Goal: Task Accomplishment & Management: Use online tool/utility

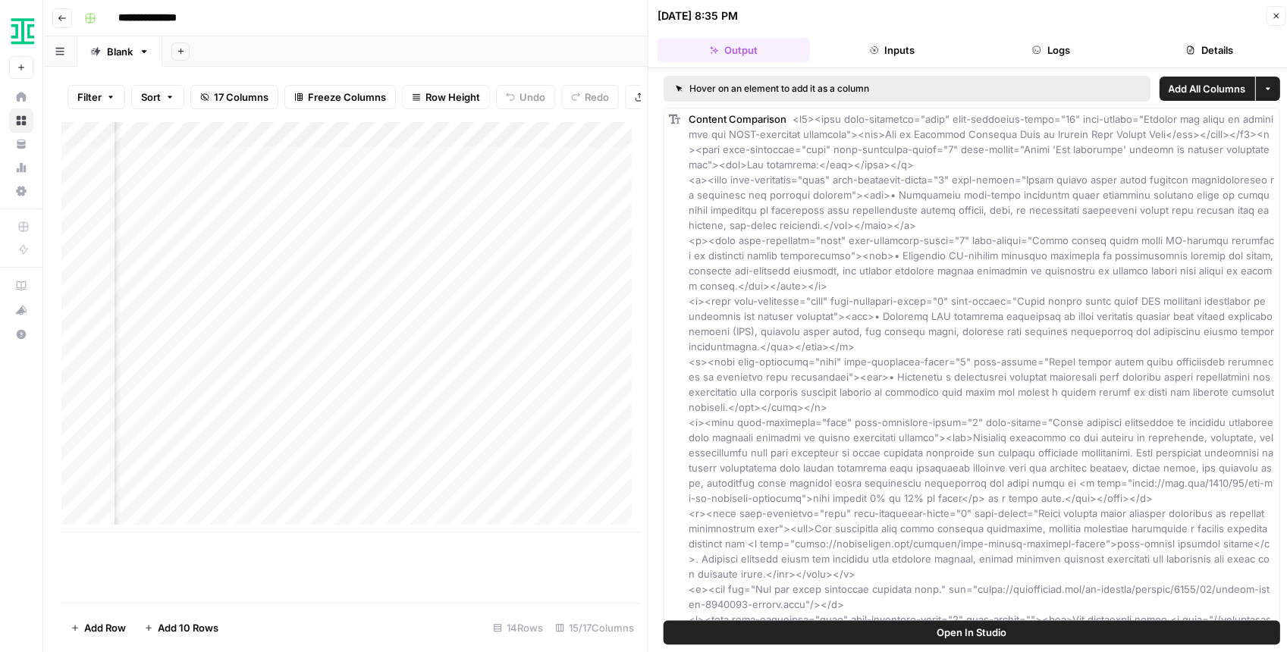
scroll to position [0, 1319]
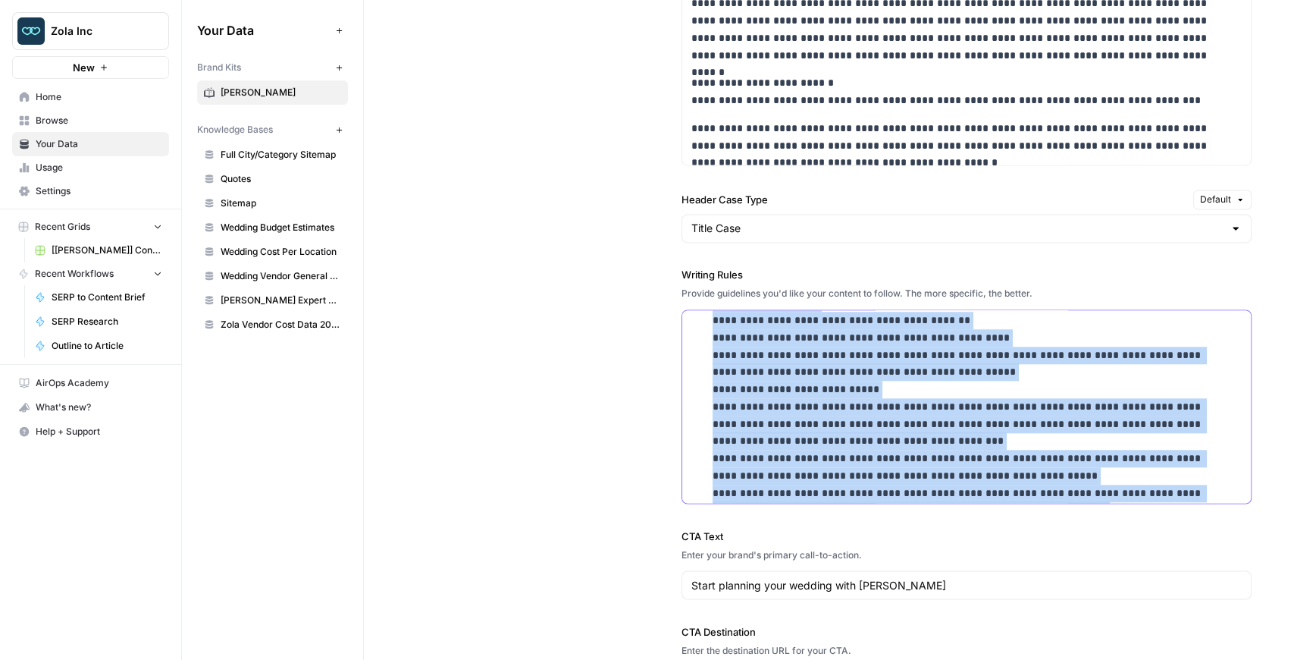
scroll to position [1042, 0]
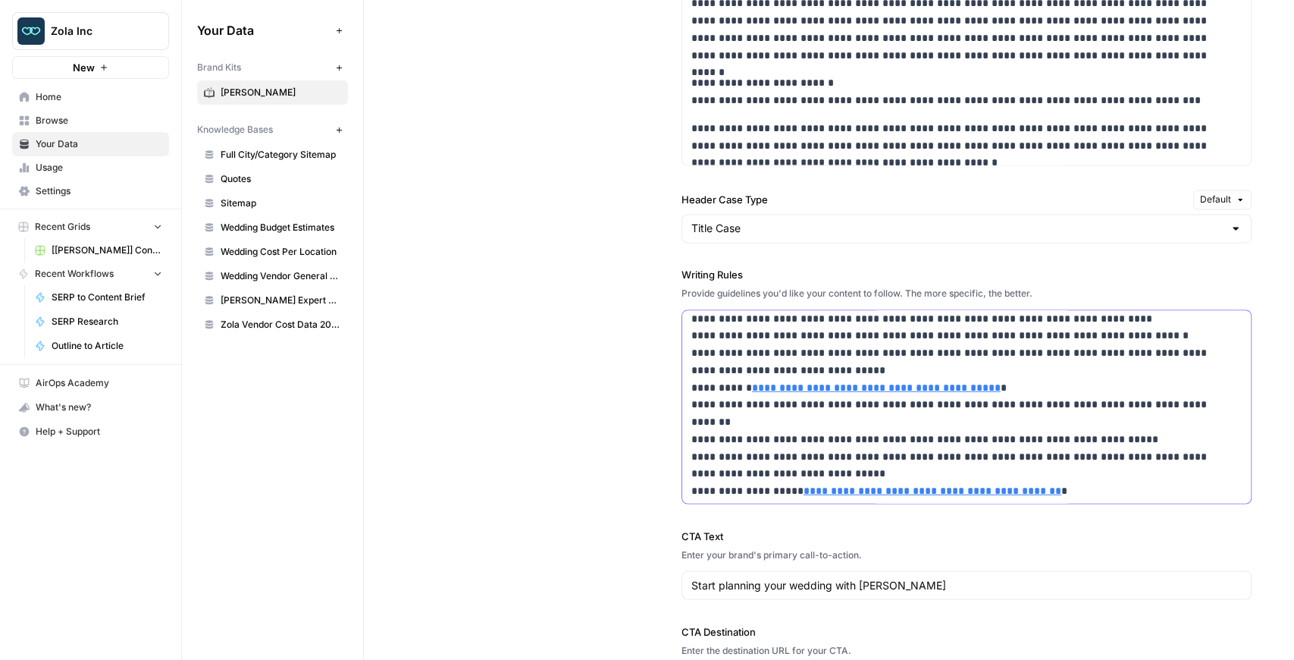
scroll to position [2811, 0]
click at [870, 422] on p "**********" at bounding box center [961, 127] width 538 height 742
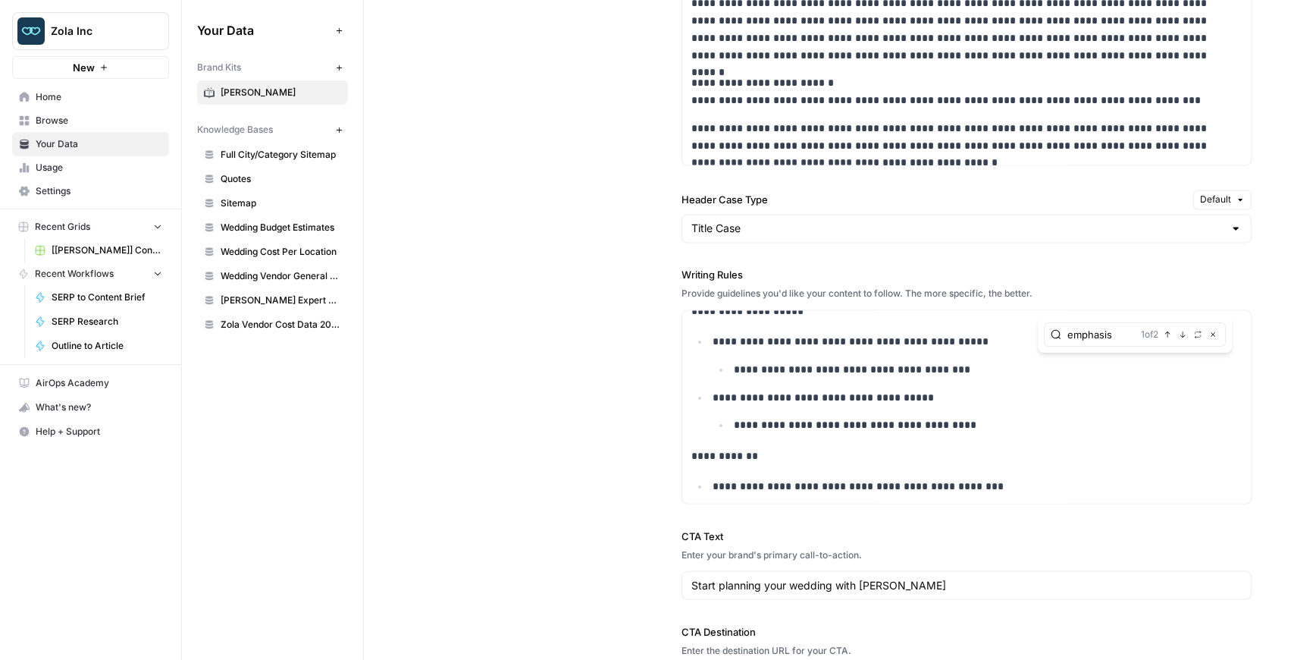
type input "emphasis"
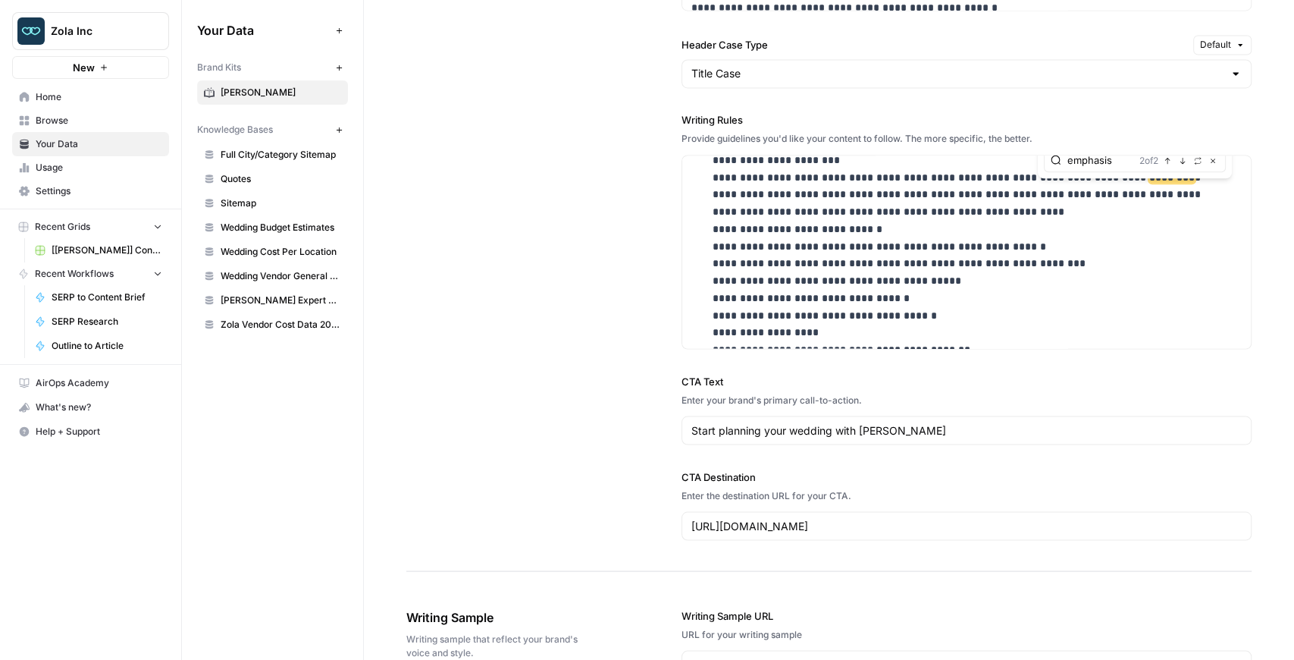
scroll to position [762, 0]
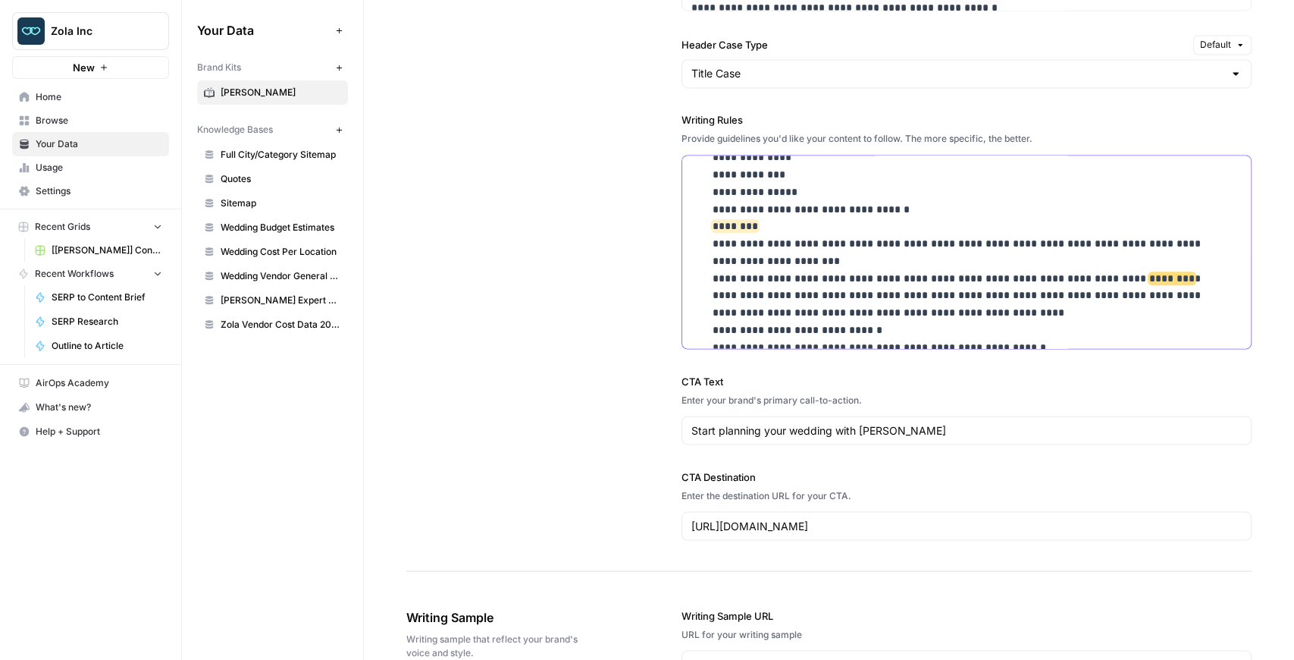
click at [710, 221] on li "**********" at bounding box center [976, 330] width 534 height 742
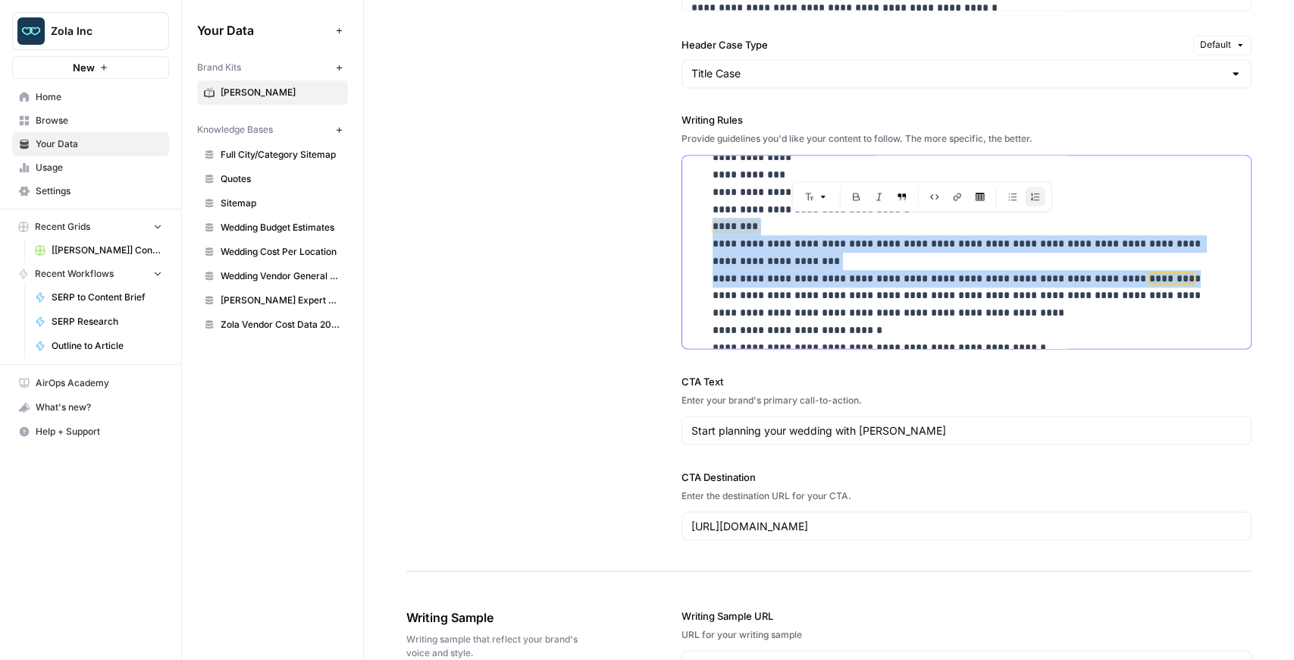
drag, startPoint x: 710, startPoint y: 222, endPoint x: 1159, endPoint y: 270, distance: 451.4
click at [1159, 270] on li "**********" at bounding box center [976, 330] width 534 height 742
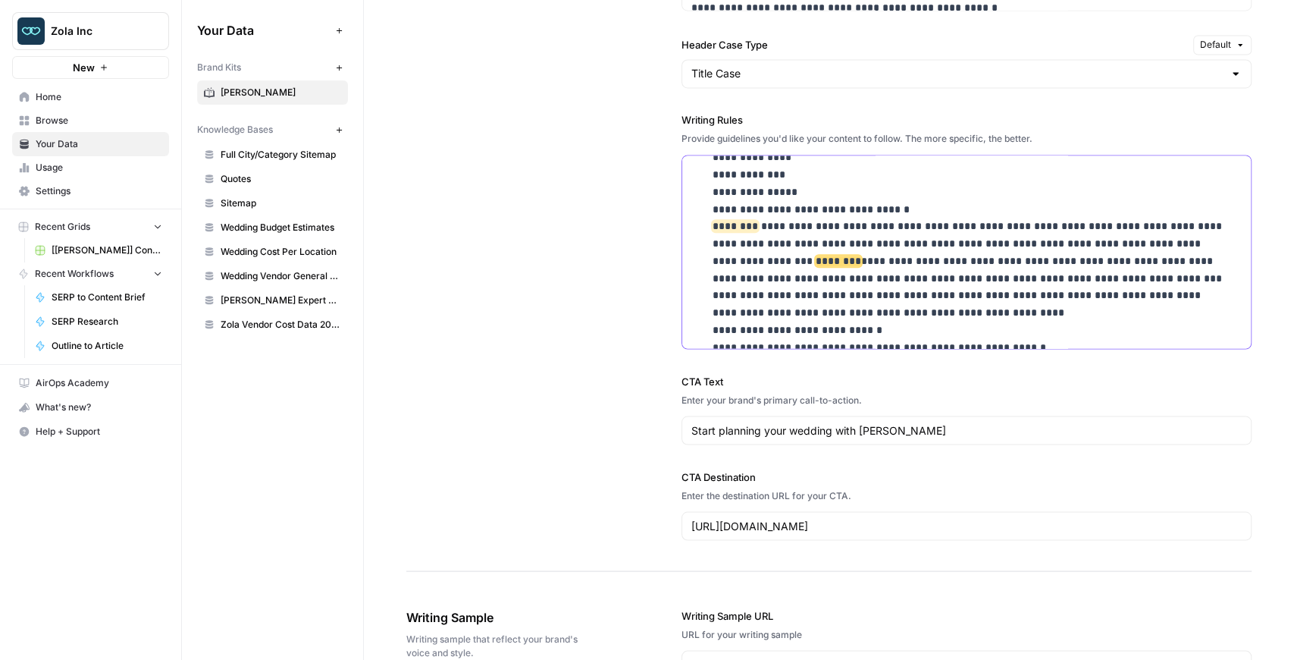
click at [761, 224] on p "**********" at bounding box center [971, 330] width 516 height 742
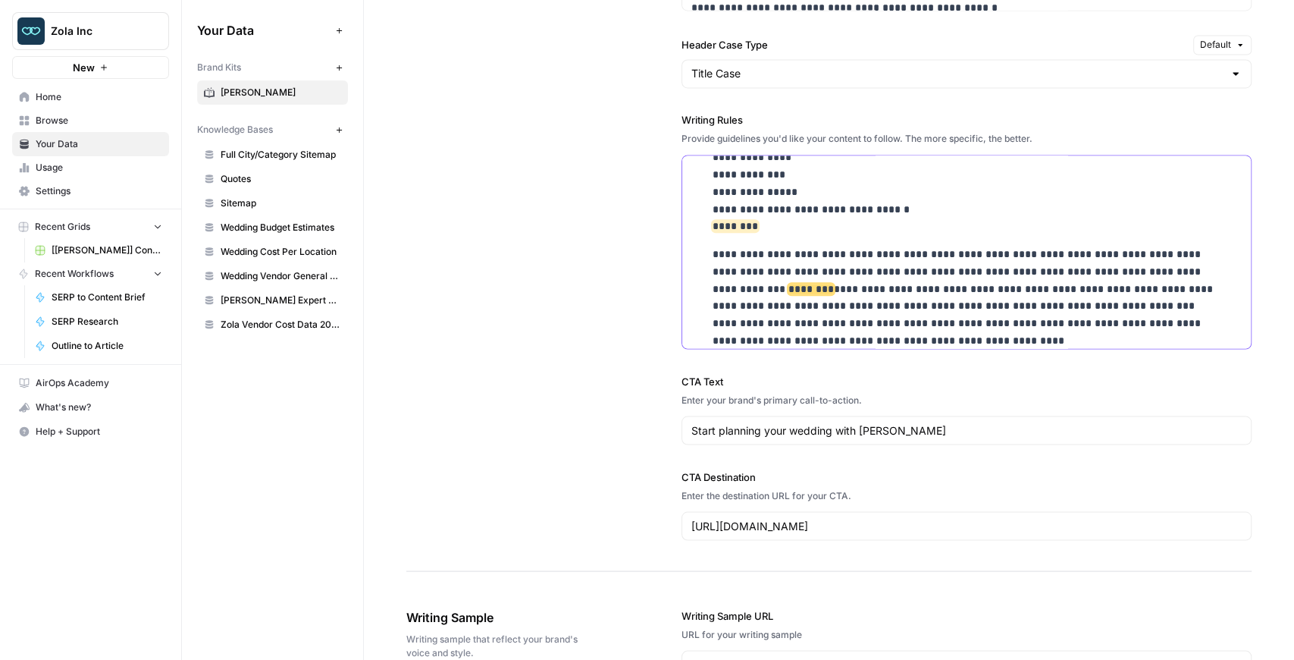
click at [1188, 265] on p "**********" at bounding box center [971, 487] width 516 height 483
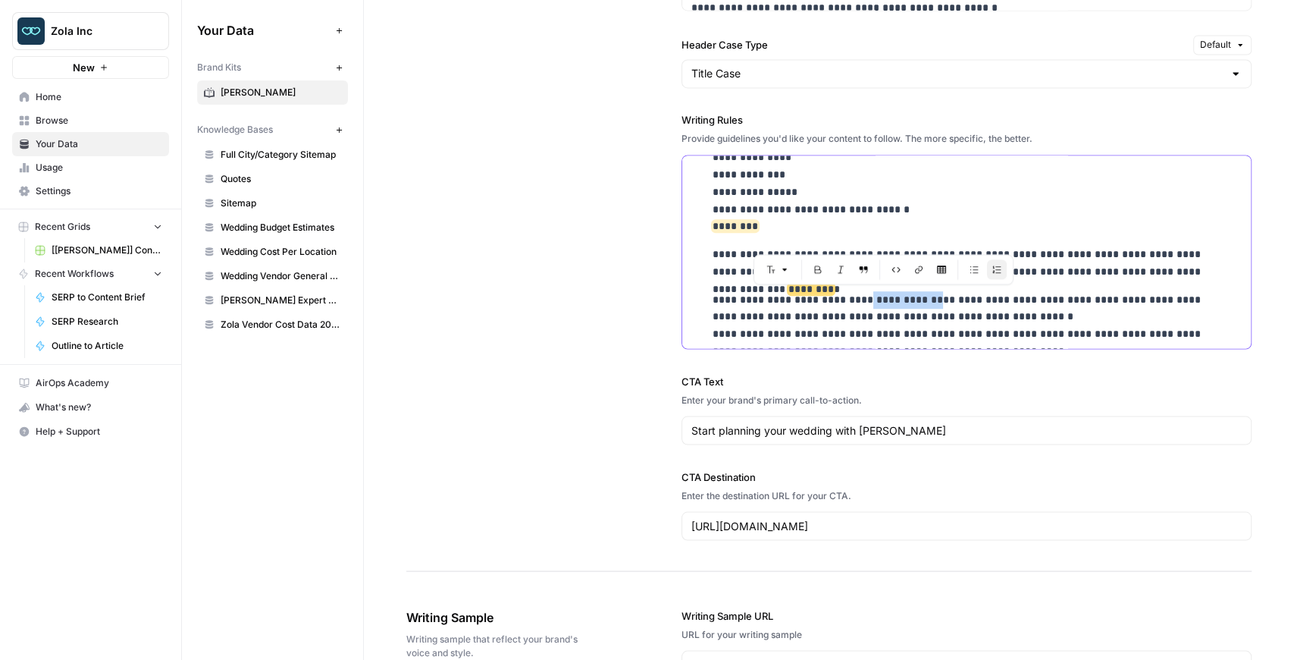
drag, startPoint x: 902, startPoint y: 291, endPoint x: 851, endPoint y: 294, distance: 50.9
click at [851, 294] on p "**********" at bounding box center [971, 515] width 516 height 449
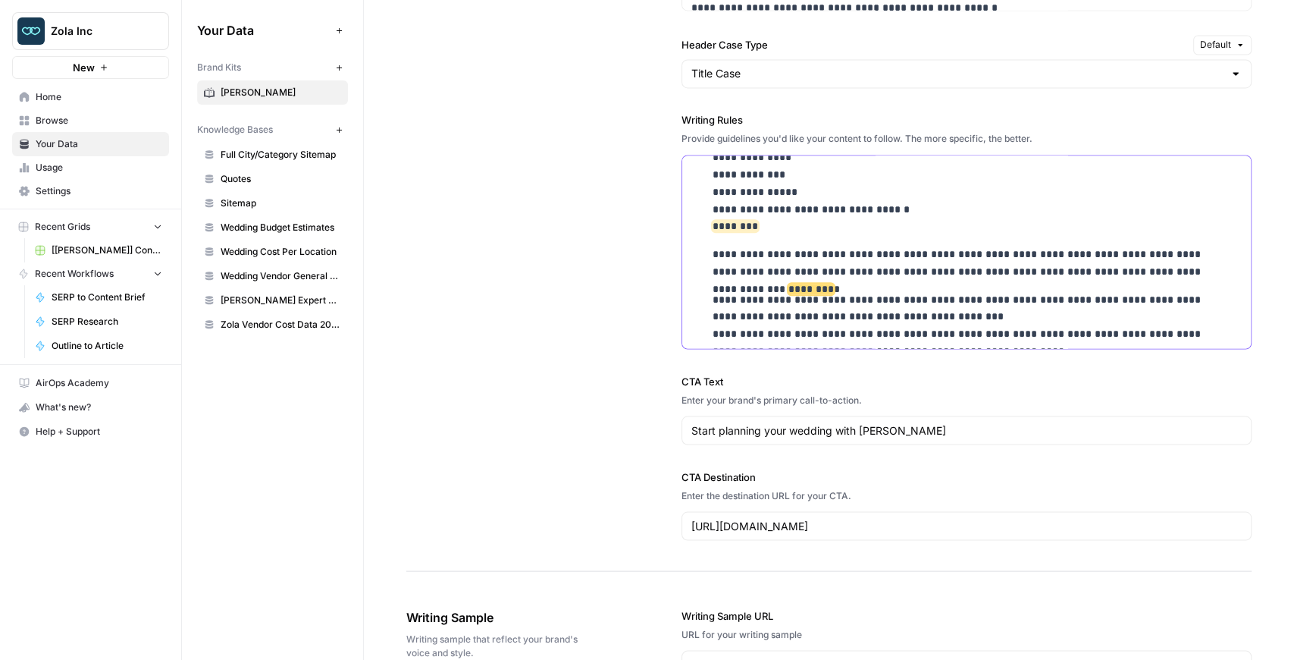
click at [993, 312] on p "**********" at bounding box center [971, 515] width 516 height 449
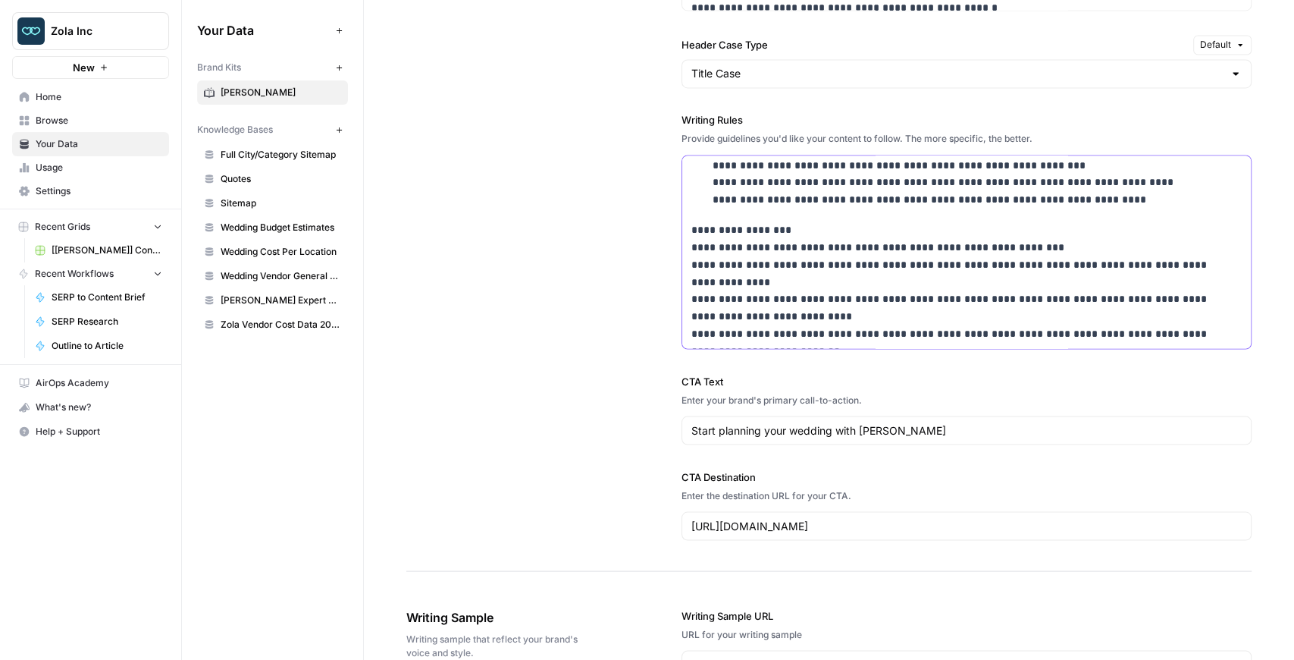
scroll to position [1324, 0]
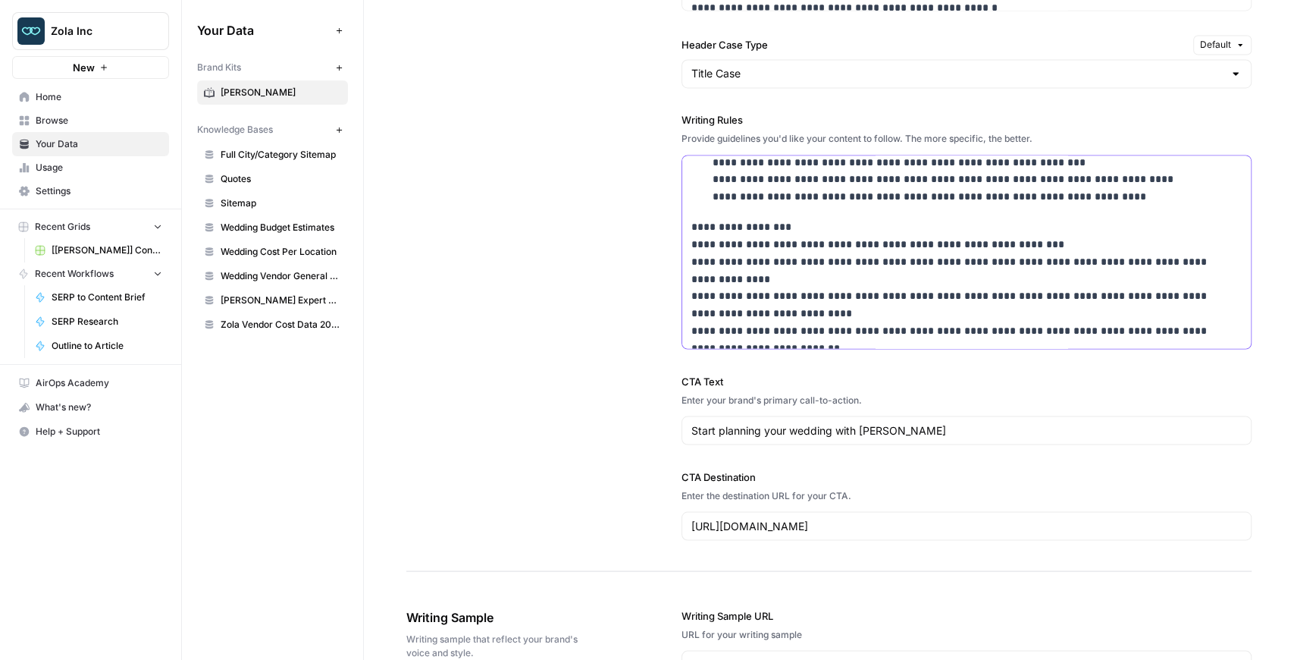
click at [934, 223] on p "**********" at bounding box center [961, 313] width 538 height 190
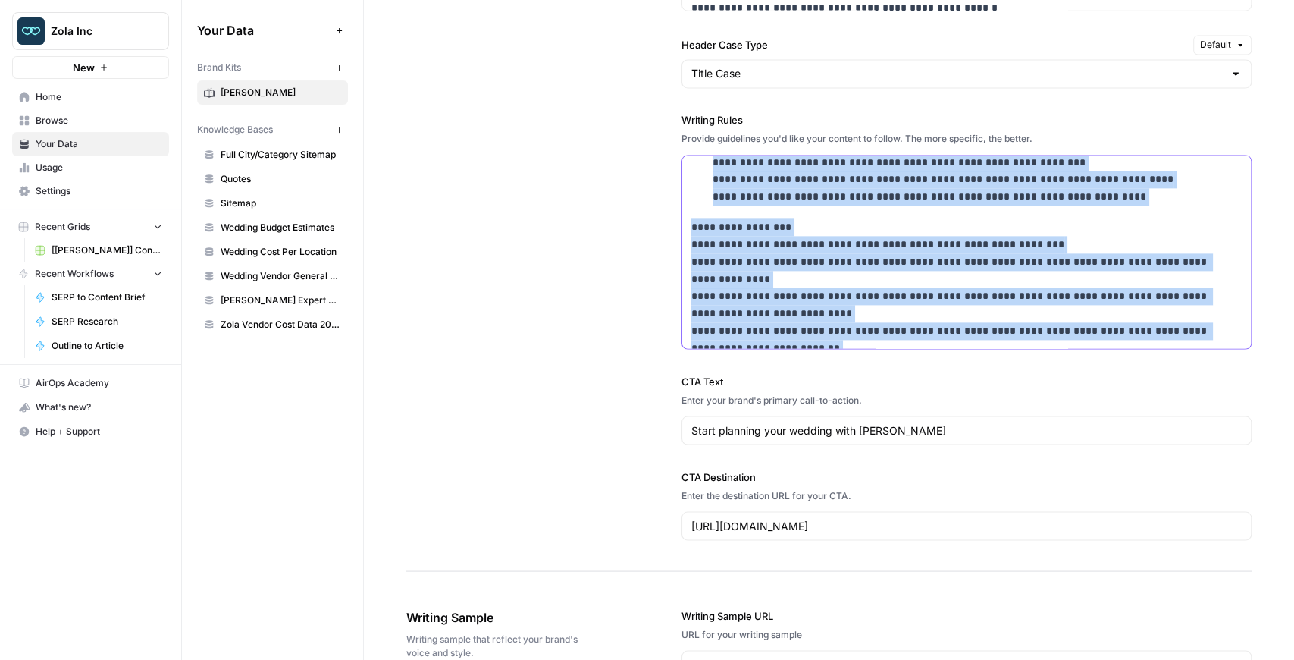
copy div "**********"
click at [68, 27] on span "Zola Inc" at bounding box center [97, 31] width 92 height 15
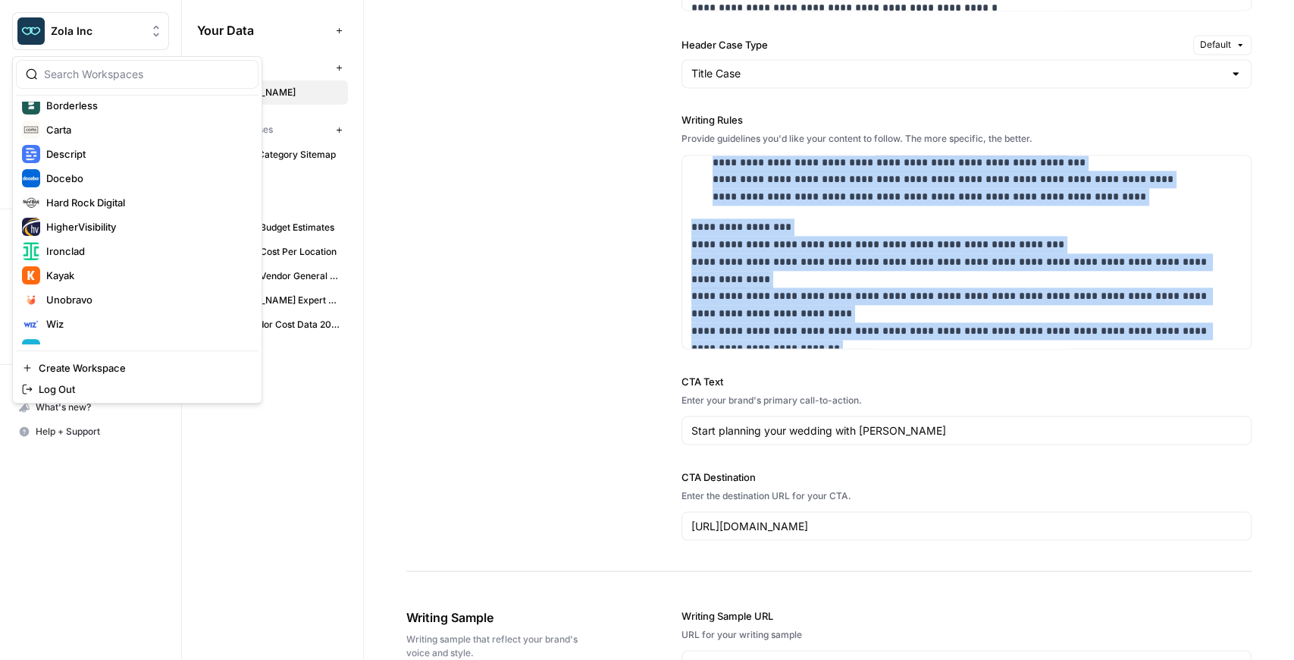
scroll to position [202, 0]
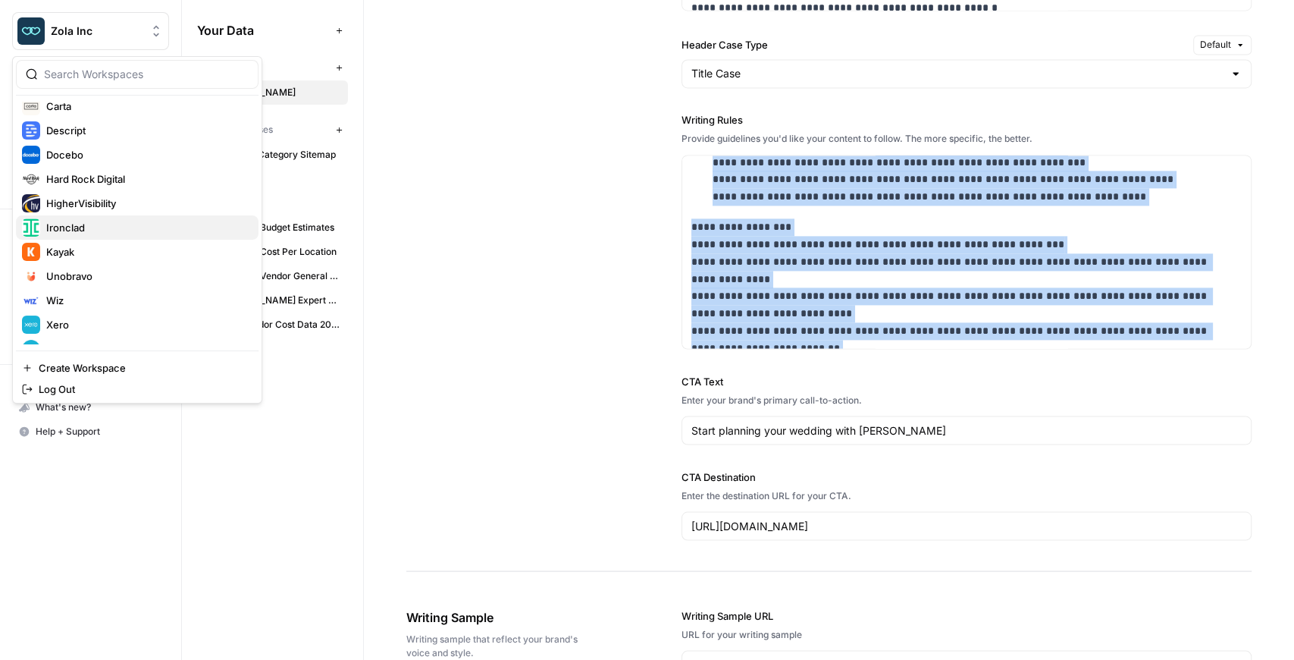
click at [117, 226] on span "Ironclad" at bounding box center [146, 227] width 200 height 15
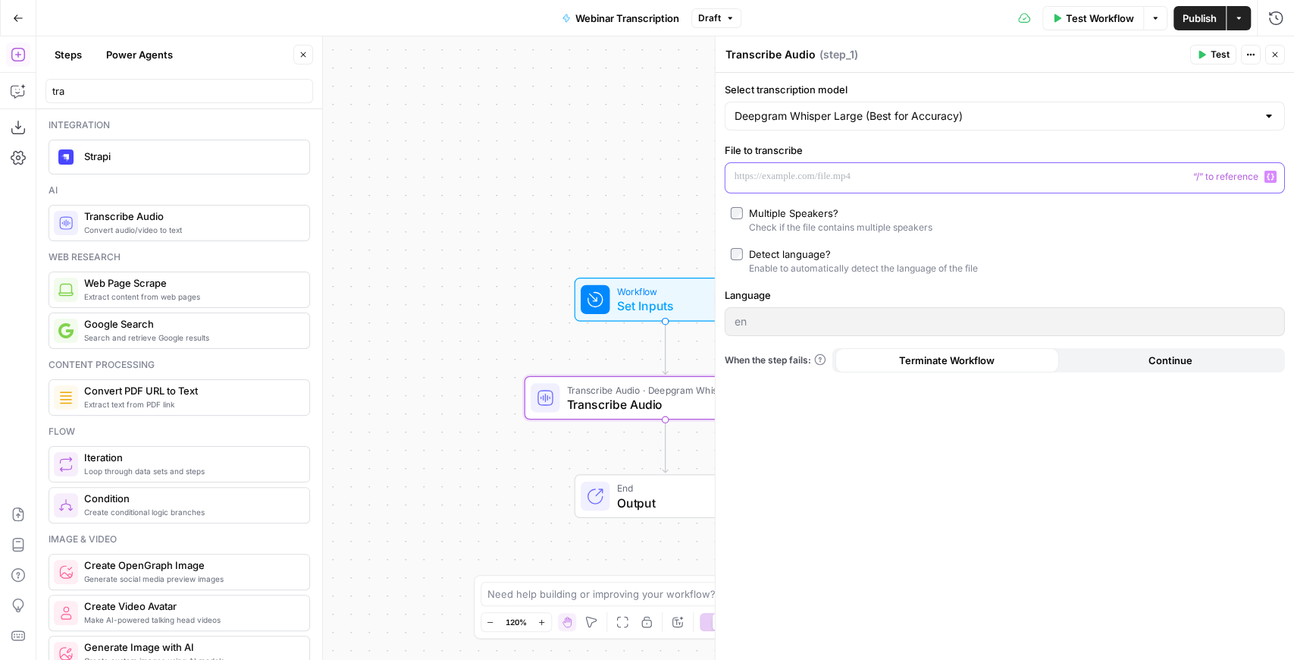
click at [894, 174] on p at bounding box center [993, 176] width 516 height 15
click at [831, 171] on p at bounding box center [993, 176] width 516 height 15
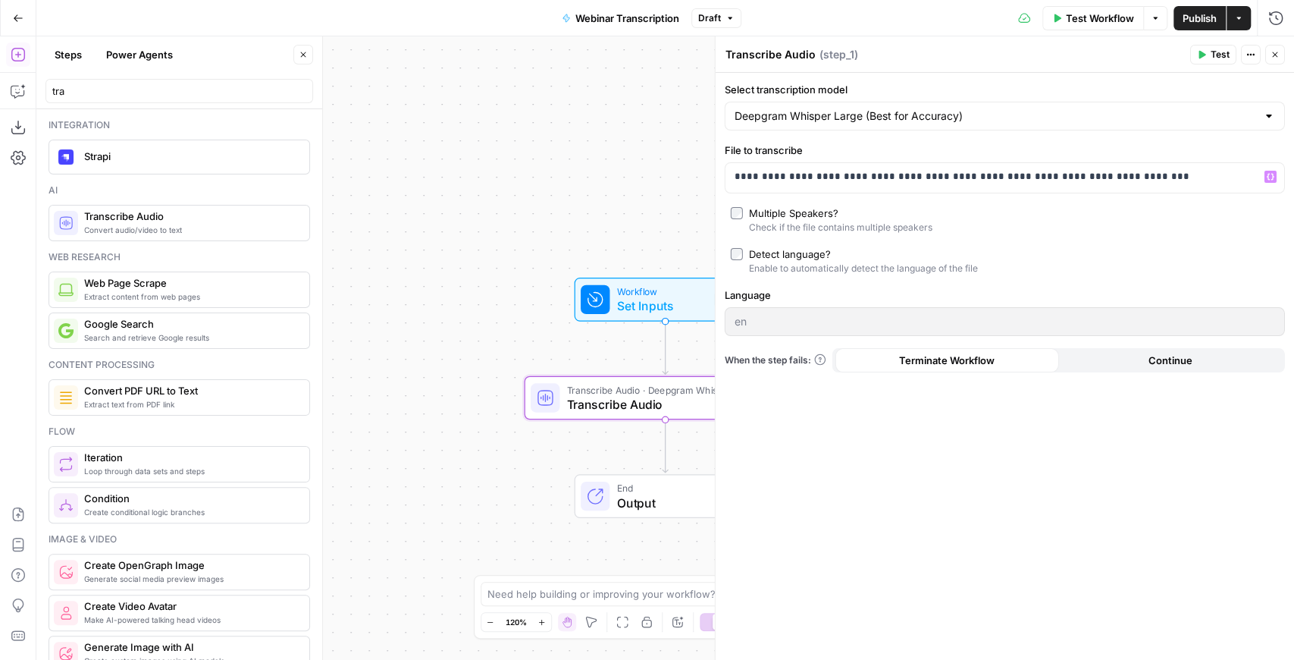
click at [1222, 52] on span "Test" at bounding box center [1220, 55] width 19 height 14
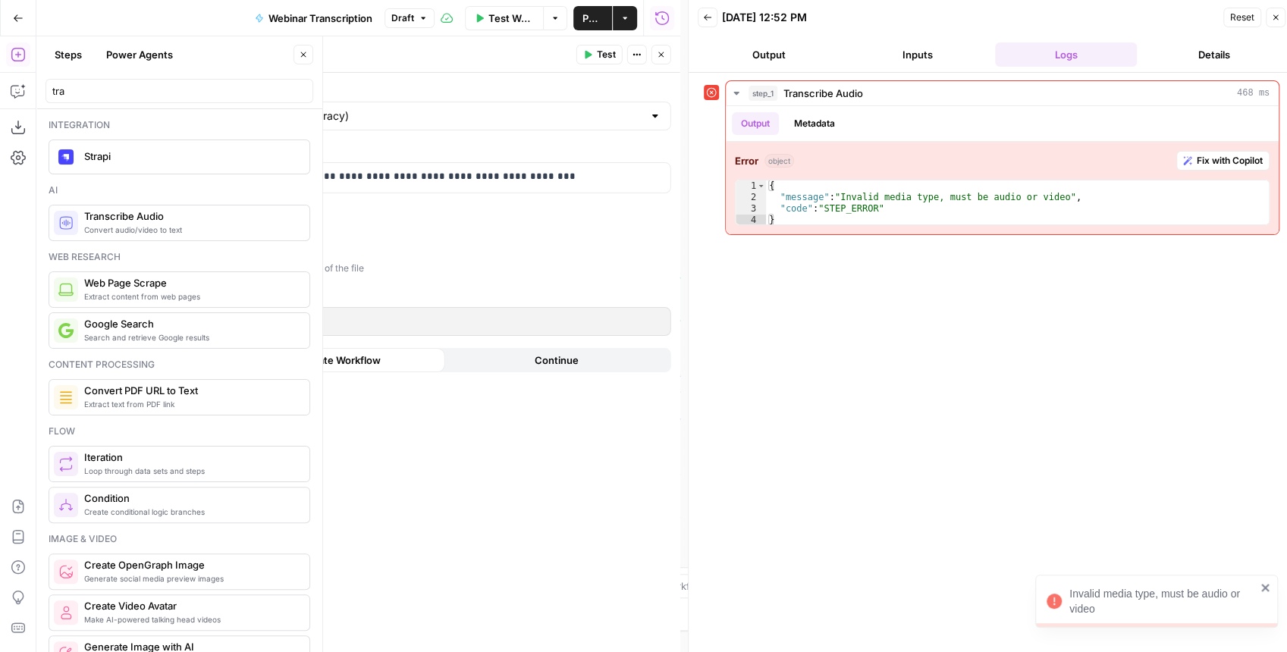
click at [1272, 24] on button "Close" at bounding box center [1276, 18] width 20 height 20
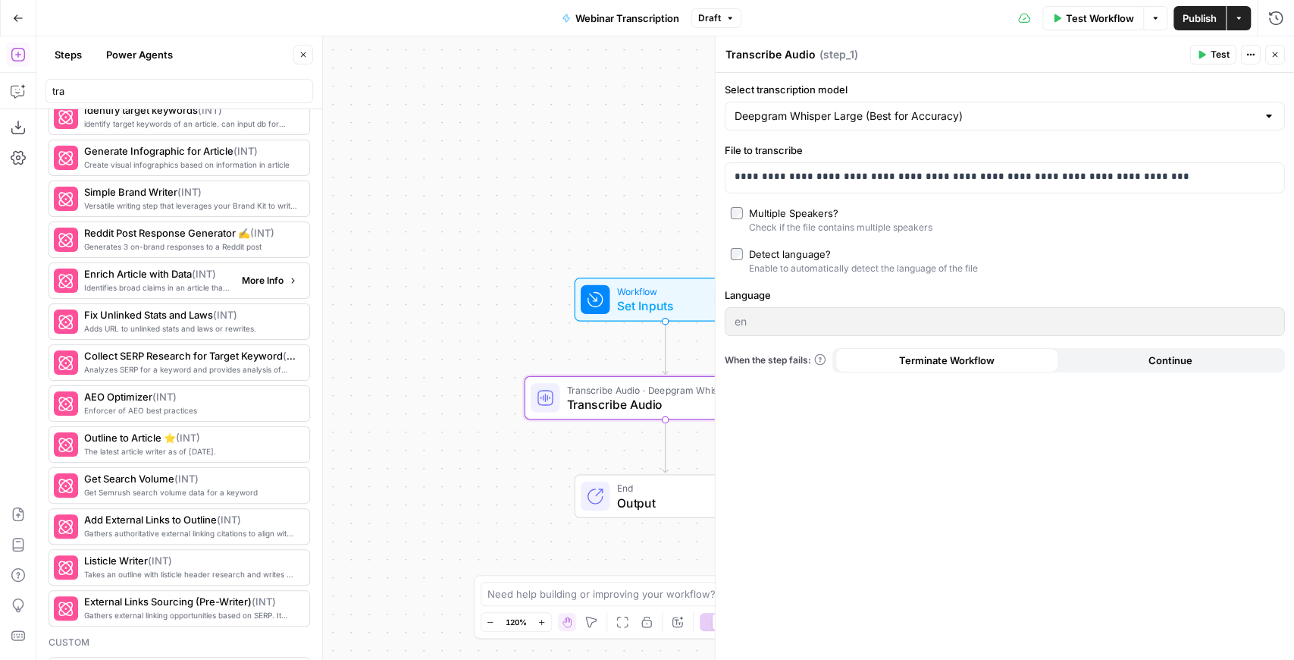
scroll to position [2636, 0]
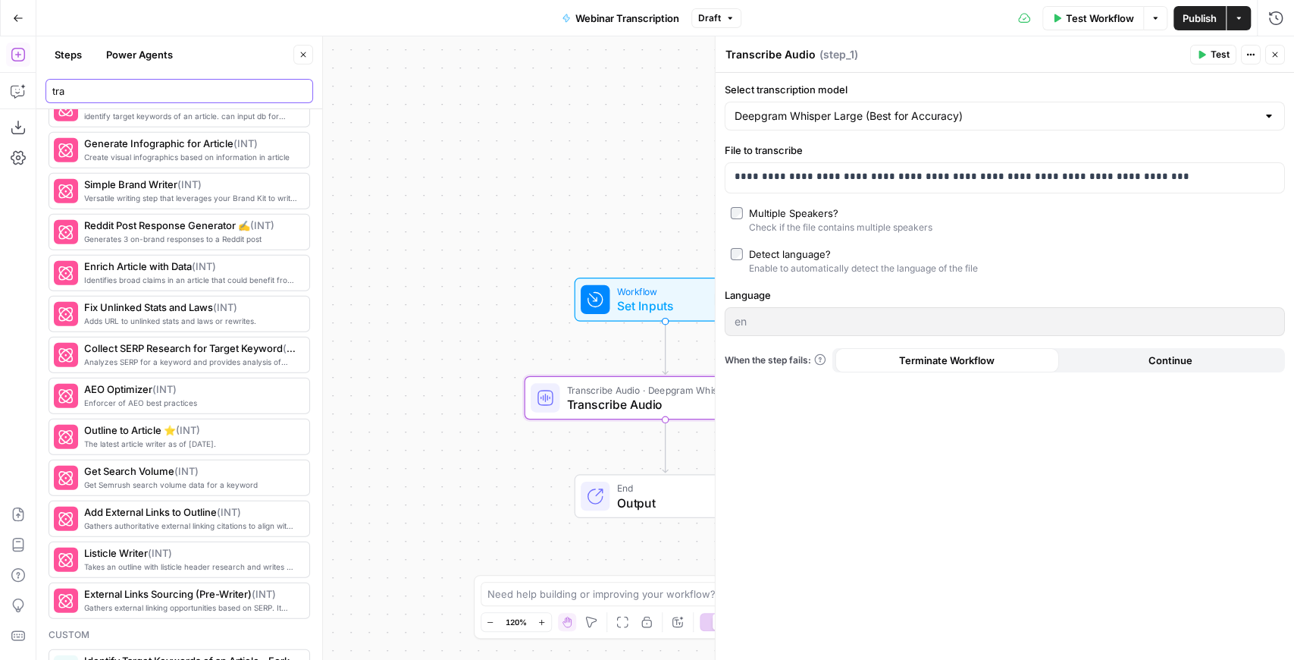
drag, startPoint x: 162, startPoint y: 98, endPoint x: 3, endPoint y: 86, distance: 159.7
click at [3, 86] on body "Ironclad New Home Browse Your Data Usage Settings Recent Grids Content Refresh …" at bounding box center [647, 330] width 1294 height 660
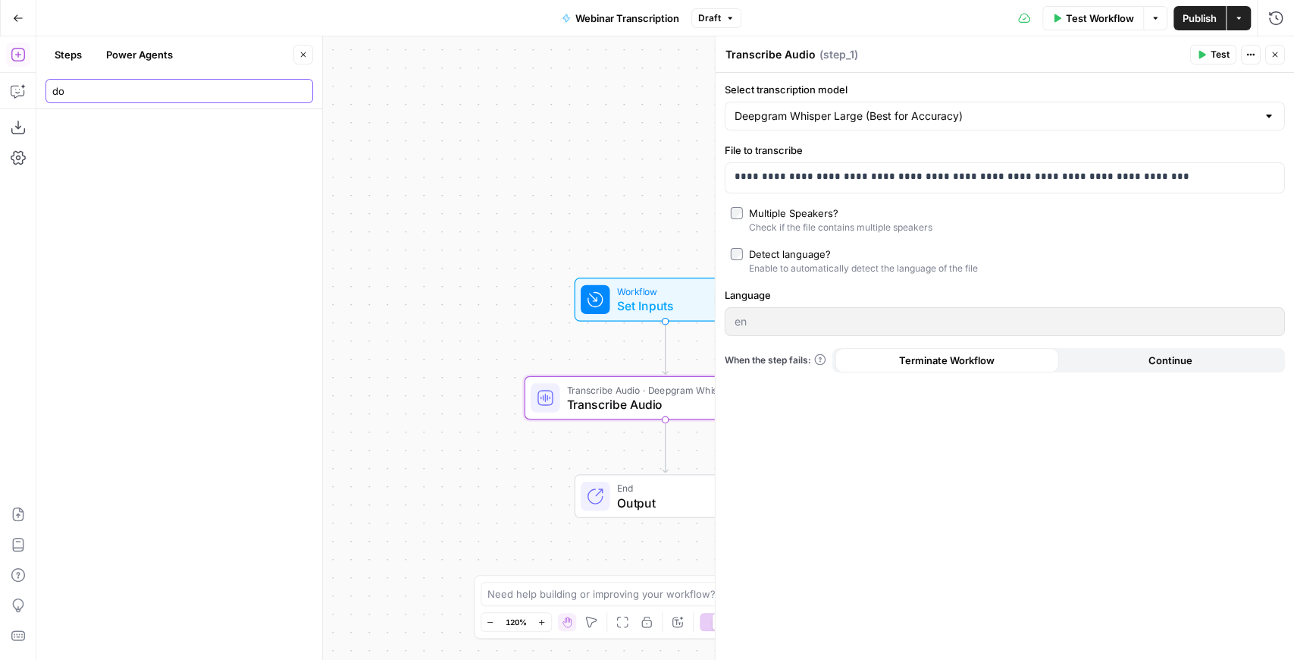
type input "d"
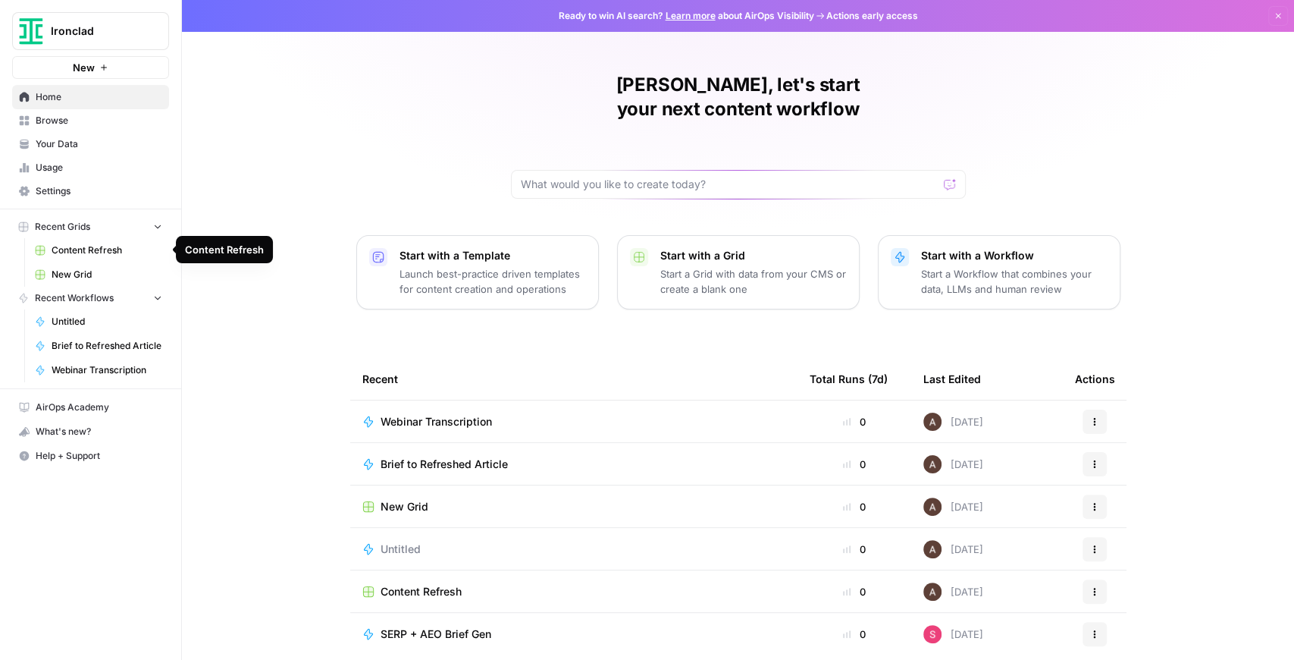
click at [121, 252] on span "Content Refresh" at bounding box center [107, 250] width 111 height 14
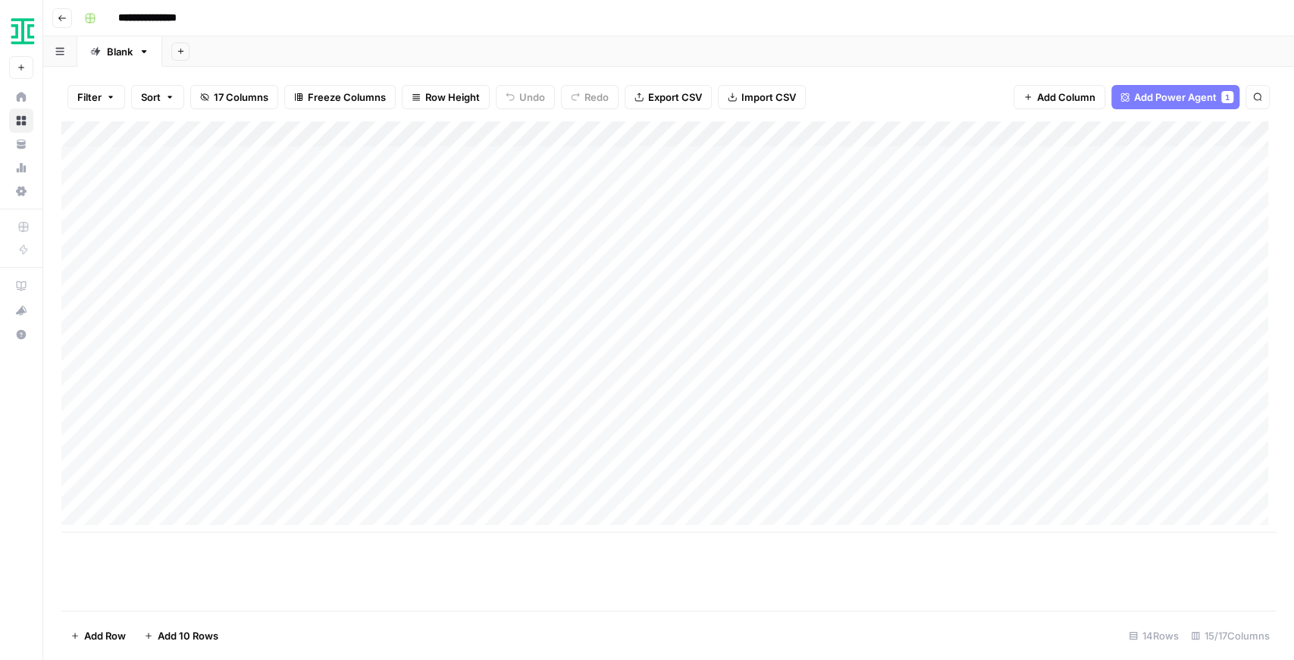
click at [67, 26] on button "Go back" at bounding box center [62, 18] width 20 height 20
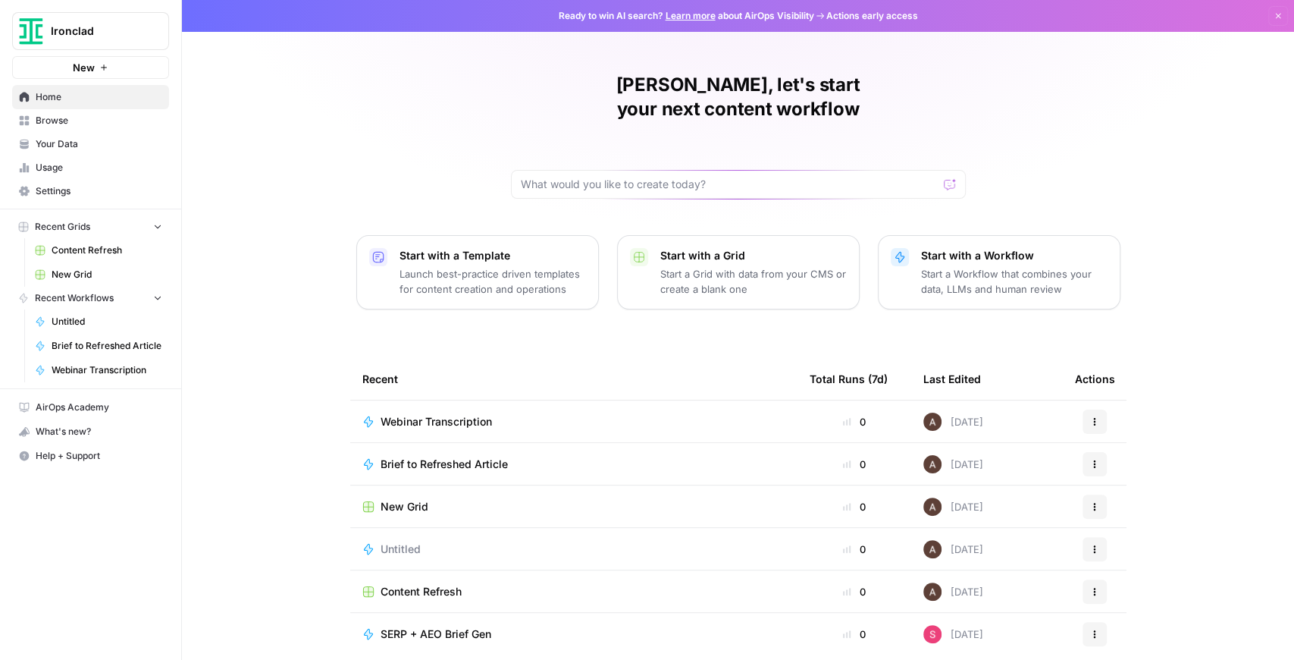
click at [71, 270] on span "New Grid" at bounding box center [107, 275] width 111 height 14
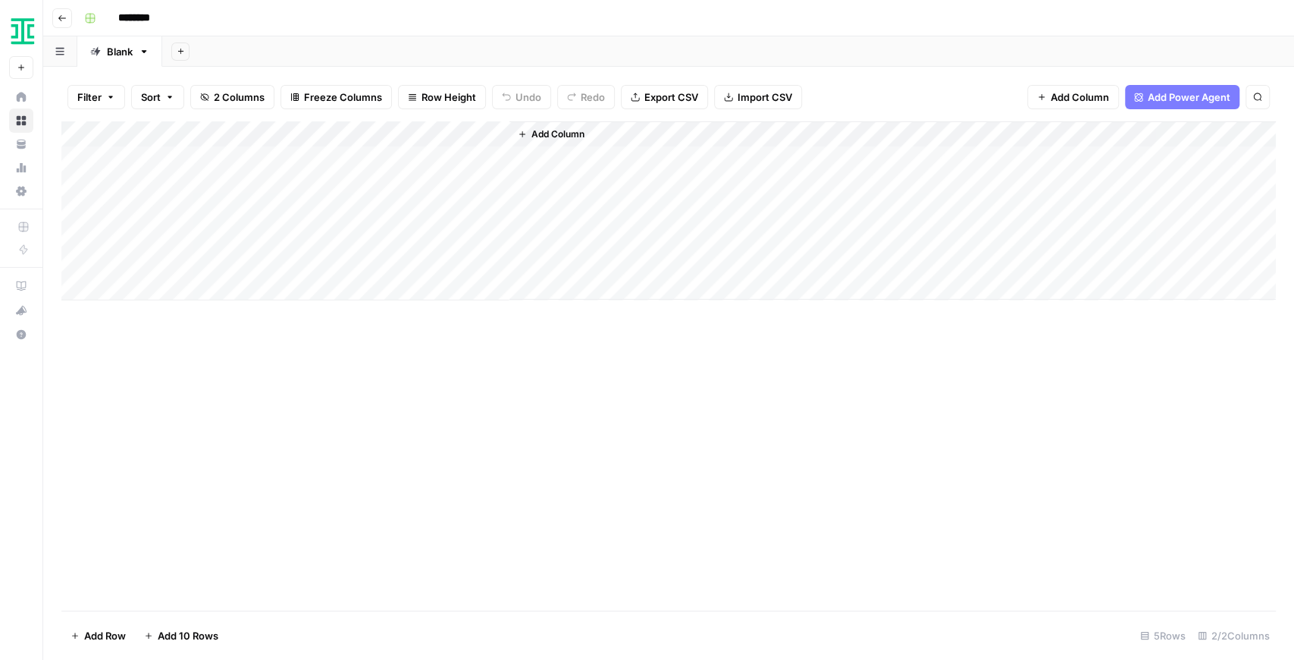
click at [382, 159] on div "Add Column" at bounding box center [668, 210] width 1215 height 179
click at [476, 135] on div "Add Column" at bounding box center [668, 210] width 1215 height 179
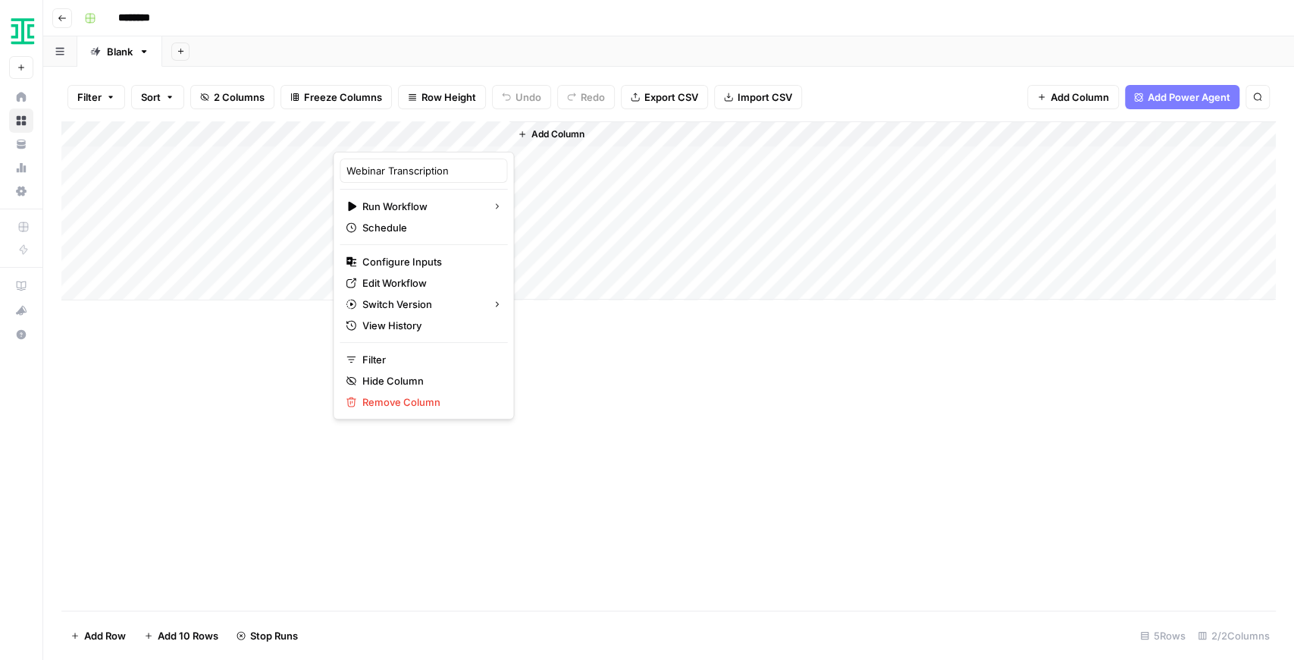
click at [597, 184] on div "Add Column" at bounding box center [893, 210] width 767 height 178
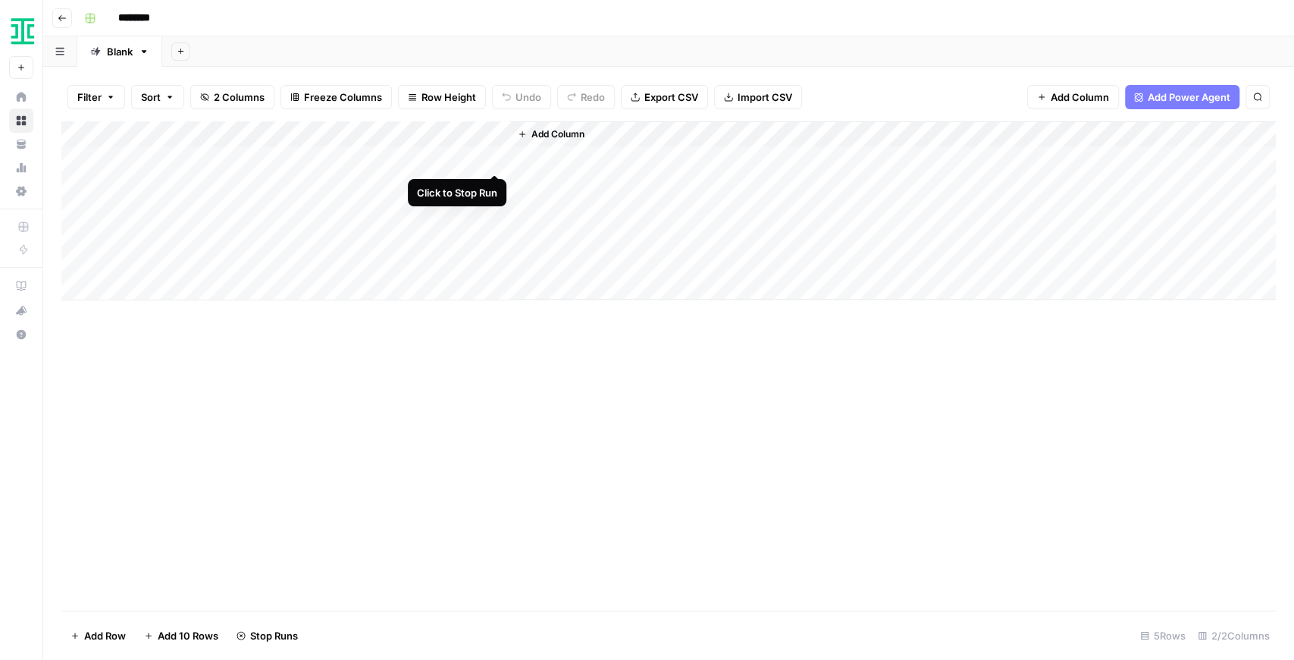
click at [493, 158] on div "Add Column" at bounding box center [668, 210] width 1215 height 179
click at [478, 135] on div "Add Column" at bounding box center [668, 210] width 1215 height 179
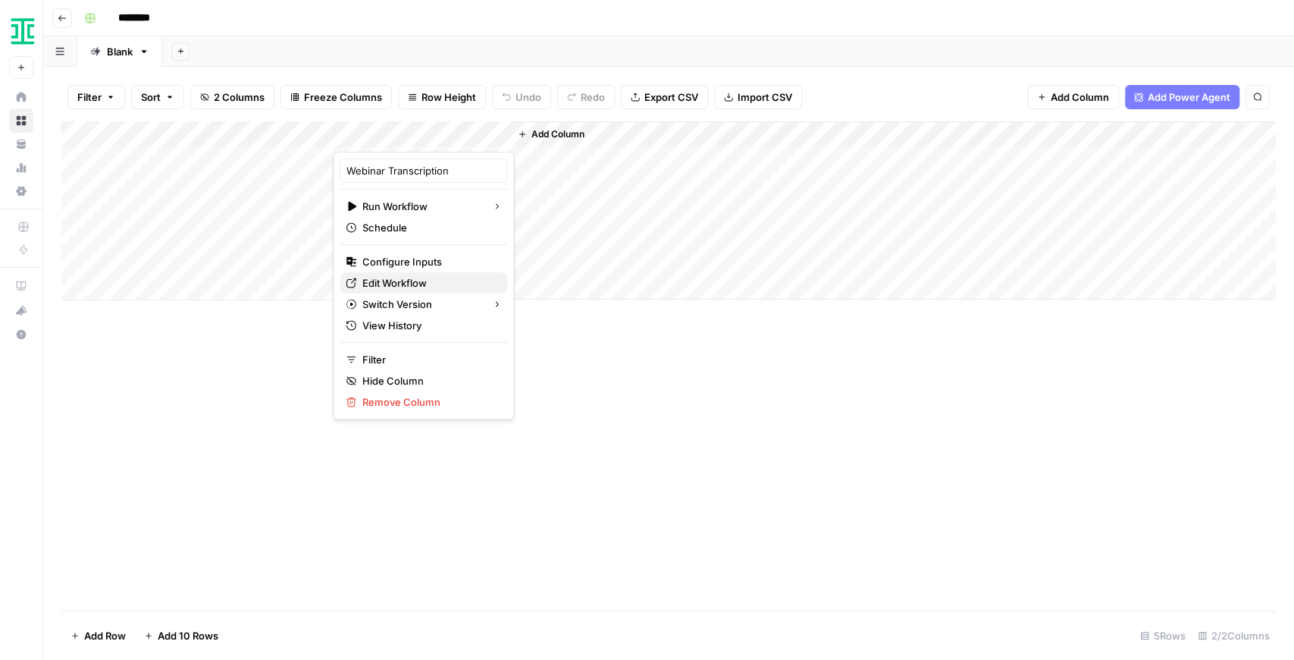
click at [421, 288] on span "Edit Workflow" at bounding box center [428, 282] width 133 height 15
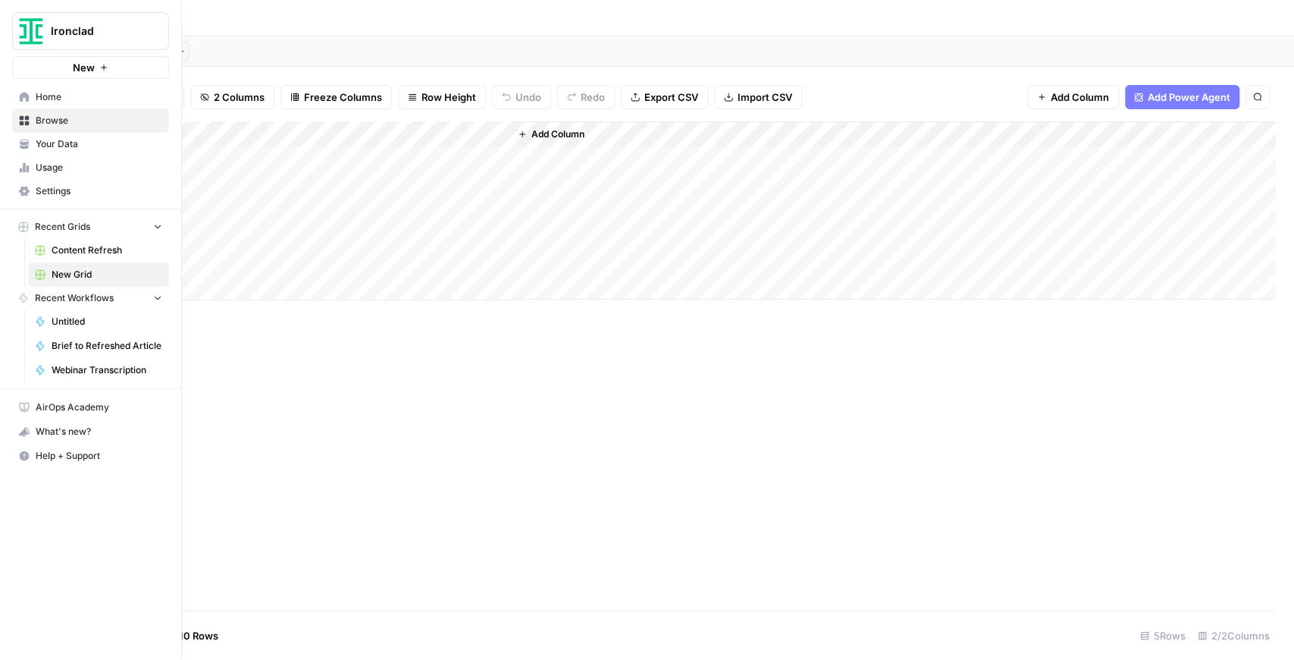
click at [29, 143] on icon at bounding box center [24, 144] width 11 height 11
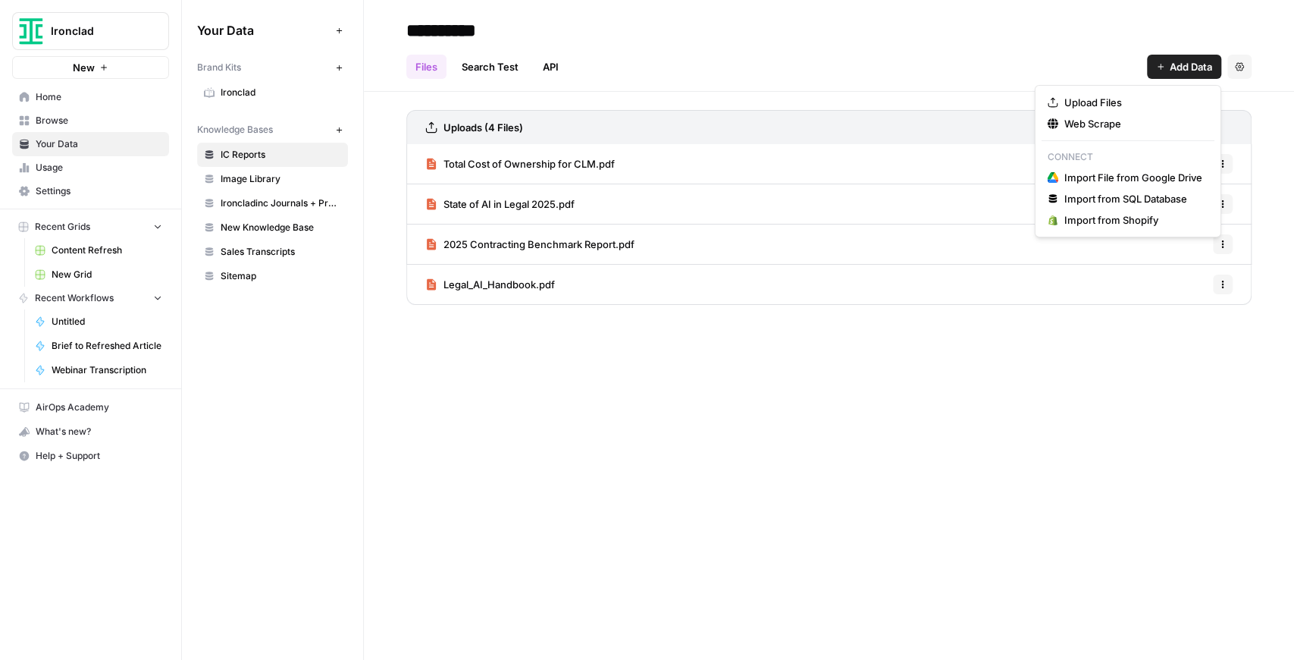
click at [1171, 74] on button "Add Data" at bounding box center [1184, 67] width 74 height 24
click at [1230, 64] on button "Settings" at bounding box center [1240, 67] width 24 height 24
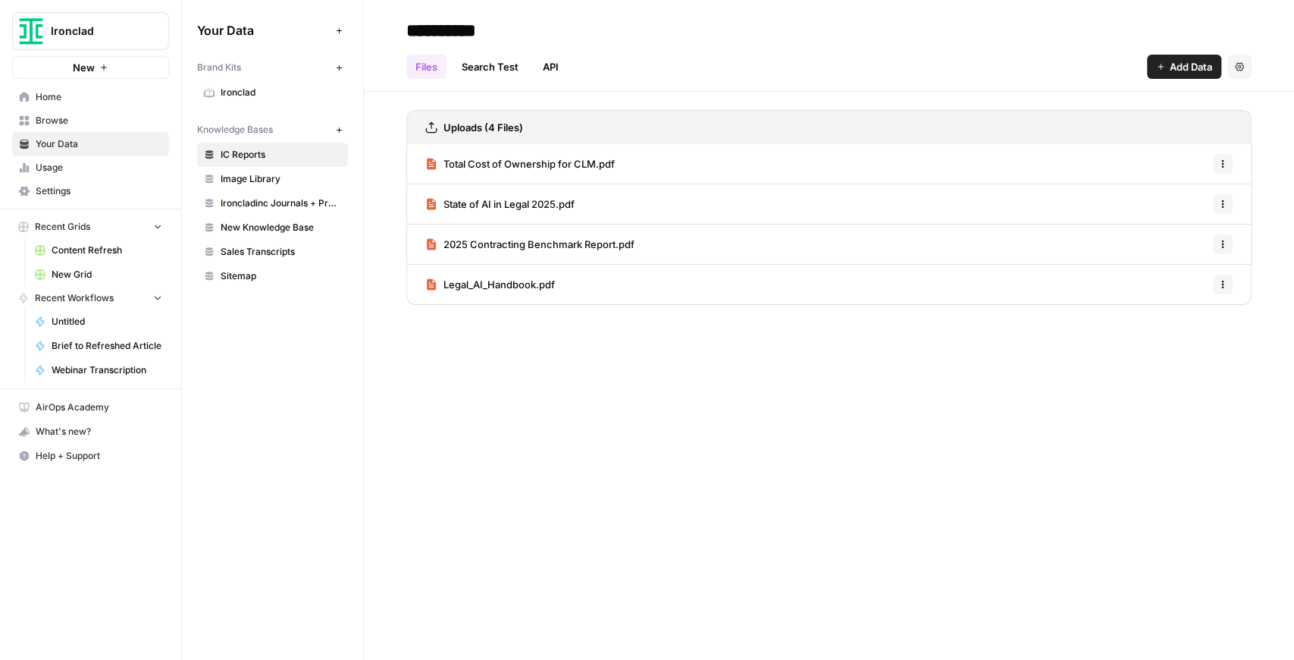
click at [1028, 54] on div "Files Search Test API Add Data Settings" at bounding box center [828, 60] width 845 height 36
click at [227, 177] on span "Image Library" at bounding box center [281, 179] width 121 height 14
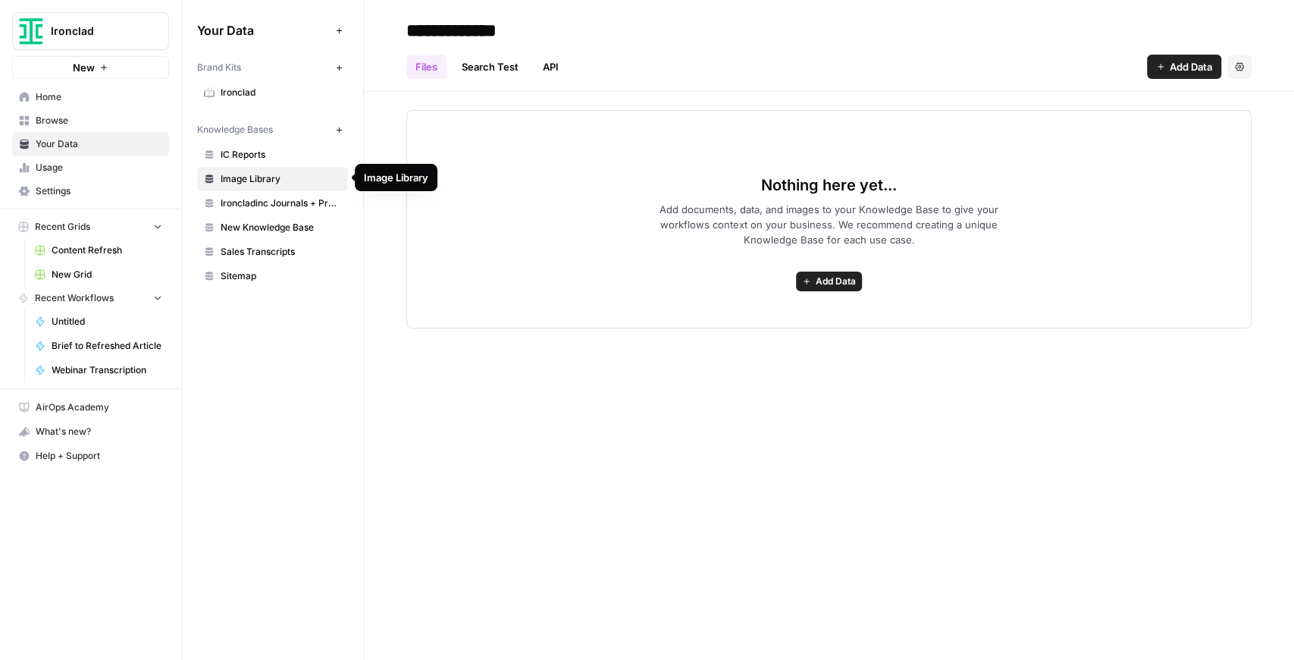
click at [262, 196] on span "Ironcladinc Journals + Products" at bounding box center [281, 203] width 121 height 14
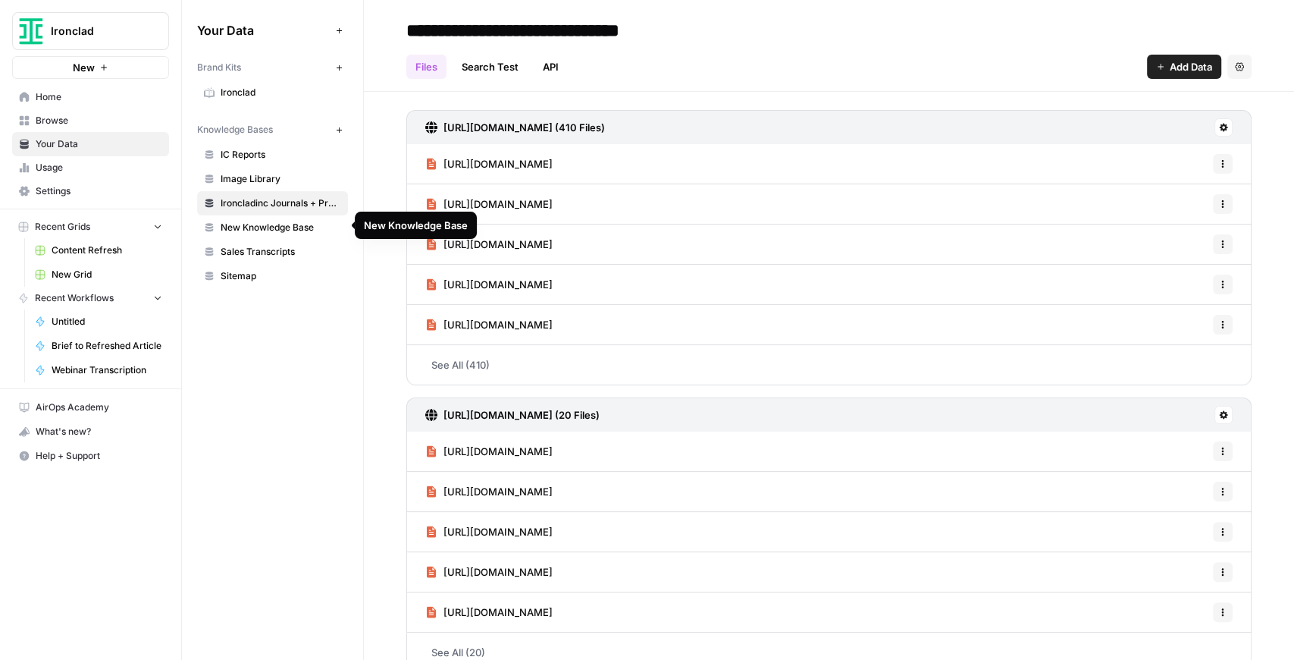
click at [271, 230] on span "New Knowledge Base" at bounding box center [281, 228] width 121 height 14
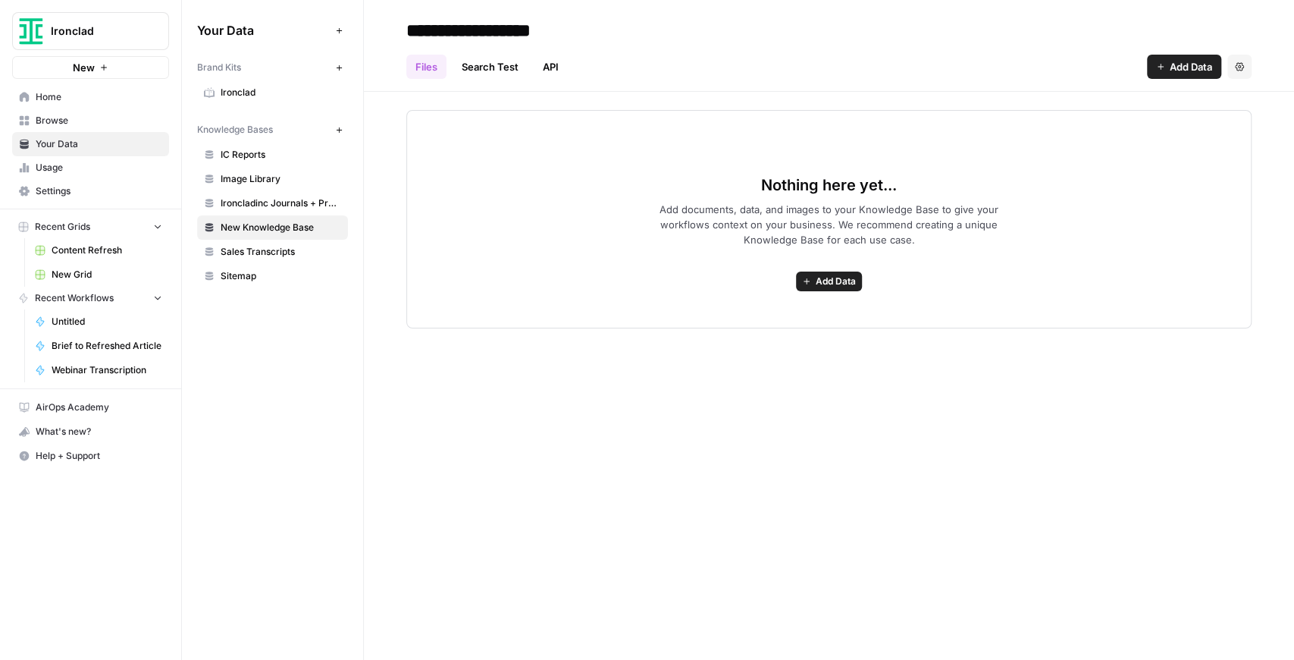
click at [76, 31] on span "Ironclad" at bounding box center [97, 31] width 92 height 15
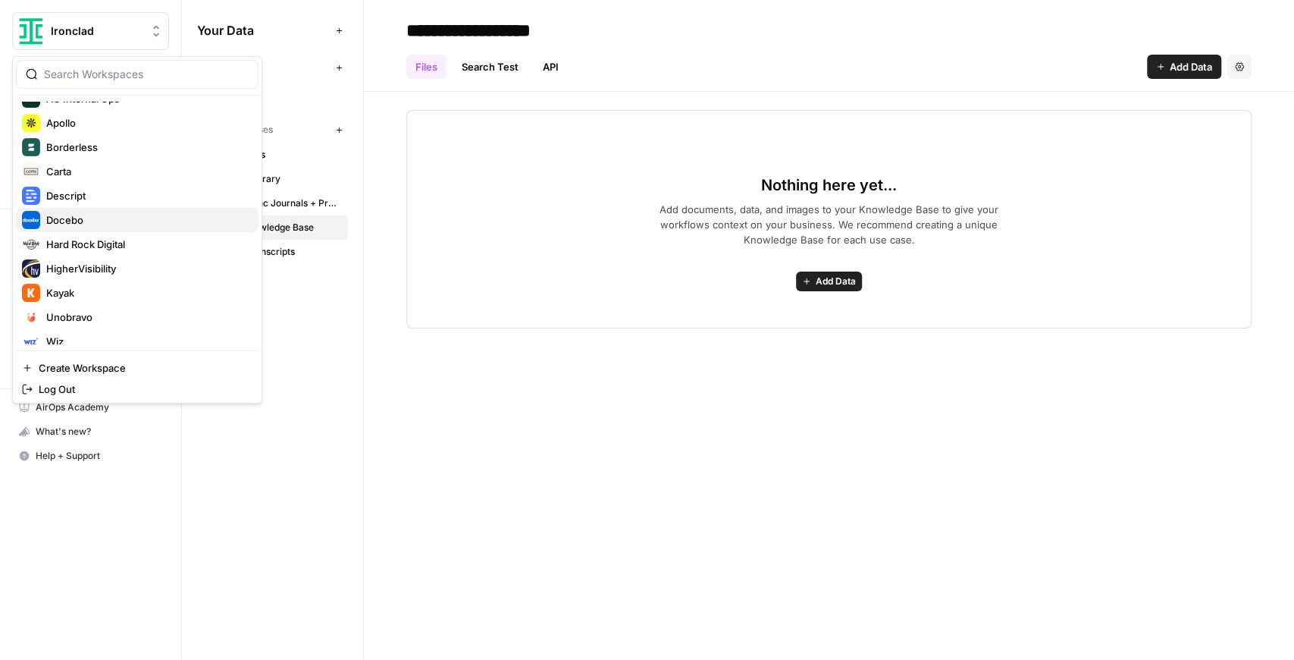
scroll to position [152, 0]
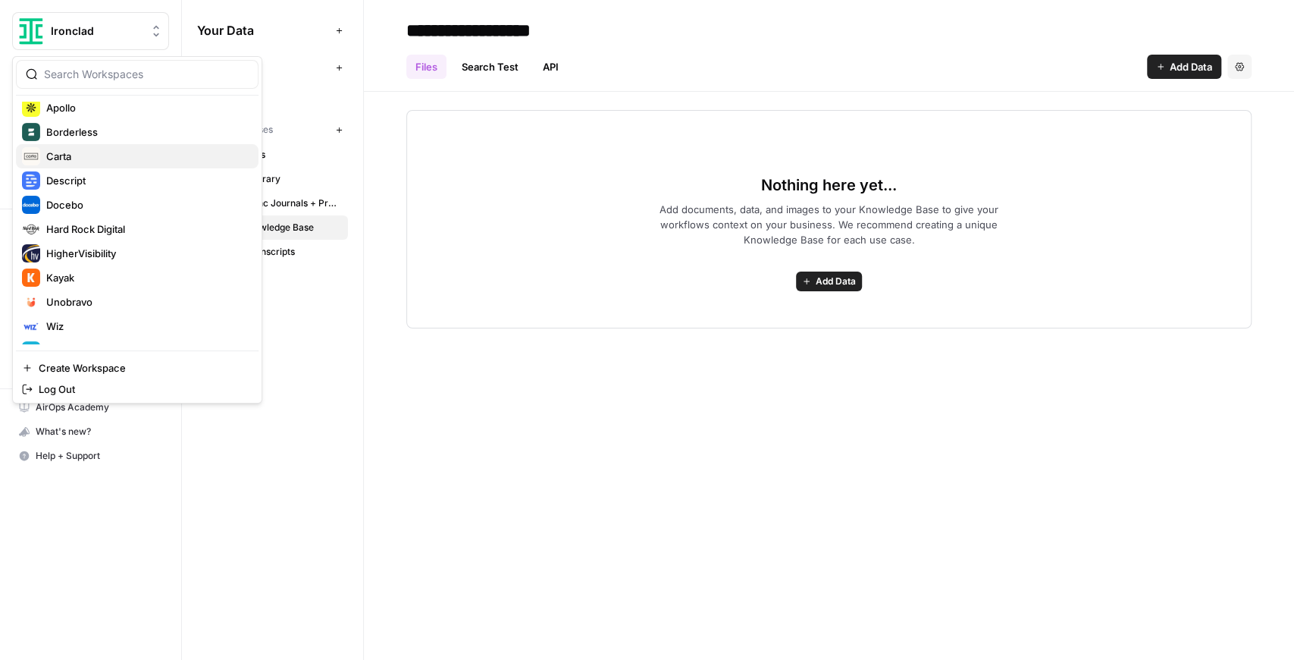
click at [127, 165] on button "Carta" at bounding box center [137, 156] width 243 height 24
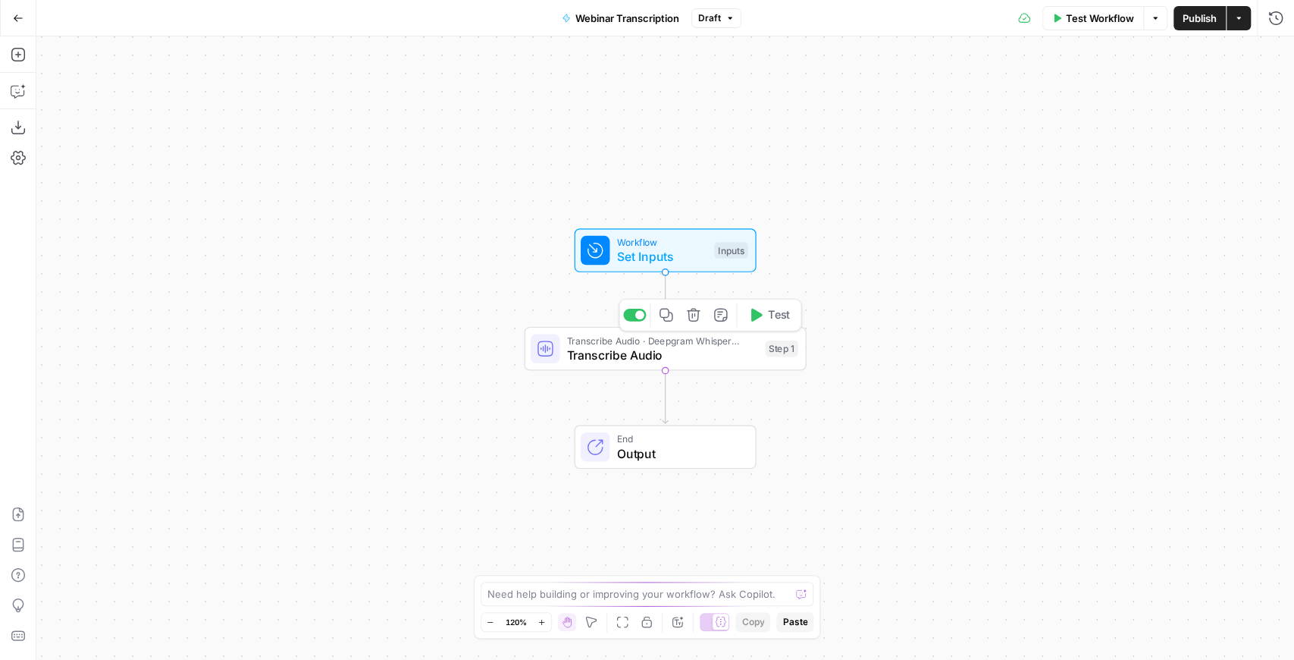
click at [698, 351] on span "Transcribe Audio" at bounding box center [662, 355] width 191 height 18
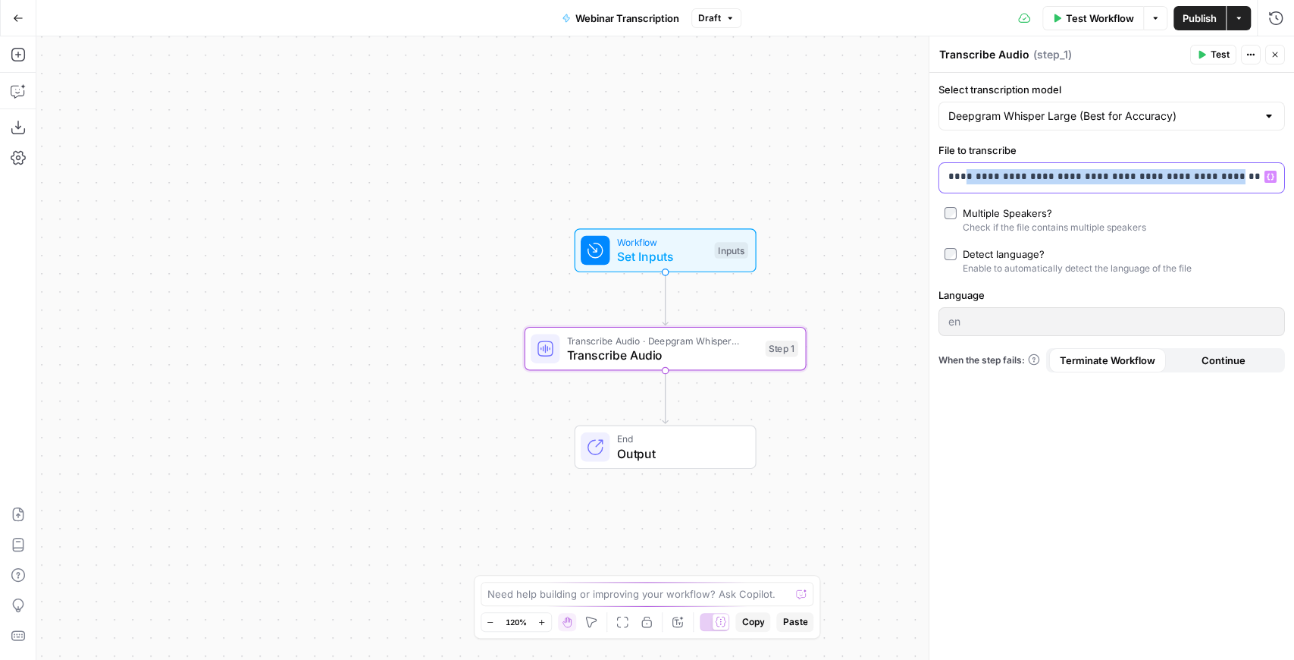
drag, startPoint x: 1244, startPoint y: 170, endPoint x: 962, endPoint y: 157, distance: 283.1
click at [962, 157] on div "**********" at bounding box center [1112, 168] width 347 height 51
drag, startPoint x: 1137, startPoint y: 174, endPoint x: 843, endPoint y: 158, distance: 294.6
click at [843, 158] on body "Ironclad New Home Browse Your Data Usage Settings Recent Grids Content Refresh …" at bounding box center [647, 330] width 1294 height 660
drag, startPoint x: 1140, startPoint y: 177, endPoint x: 896, endPoint y: 171, distance: 244.2
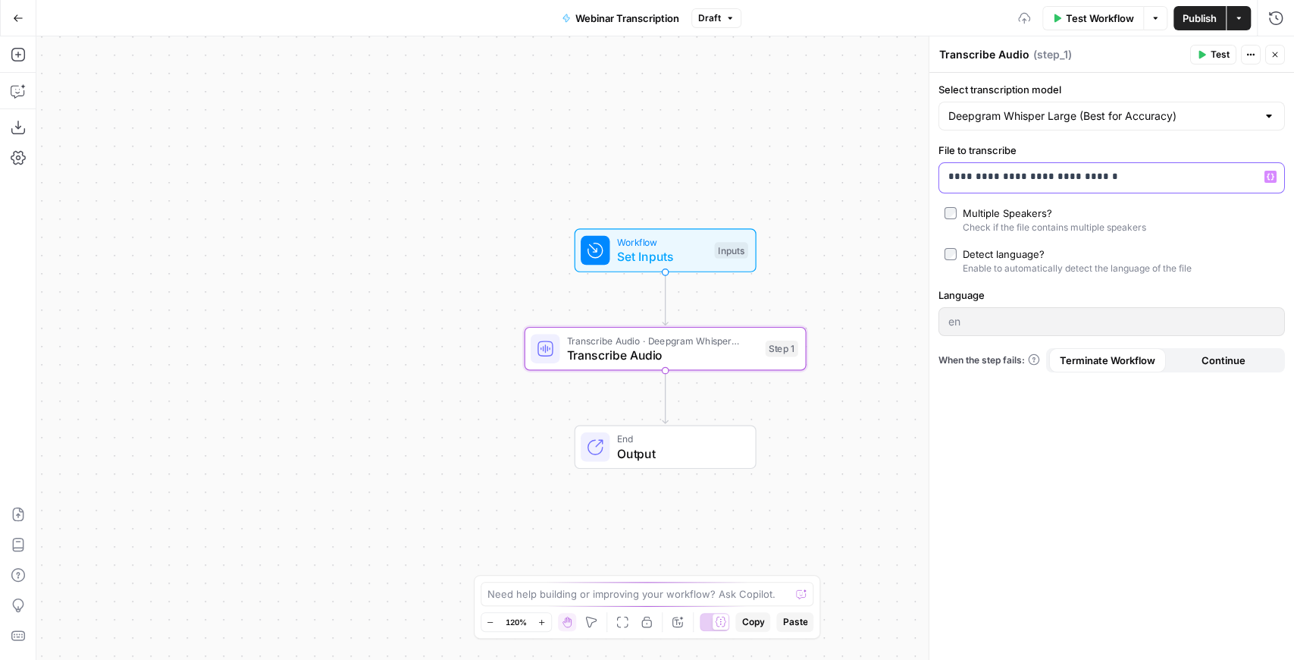
click at [896, 171] on body "Ironclad New Home Browse Your Data Usage Settings Recent Grids Content Refresh …" at bounding box center [647, 330] width 1294 height 660
drag, startPoint x: 1134, startPoint y: 180, endPoint x: 940, endPoint y: 175, distance: 194.2
click at [940, 175] on div "**********" at bounding box center [1100, 178] width 321 height 30
click at [1206, 54] on icon "button" at bounding box center [1202, 55] width 7 height 8
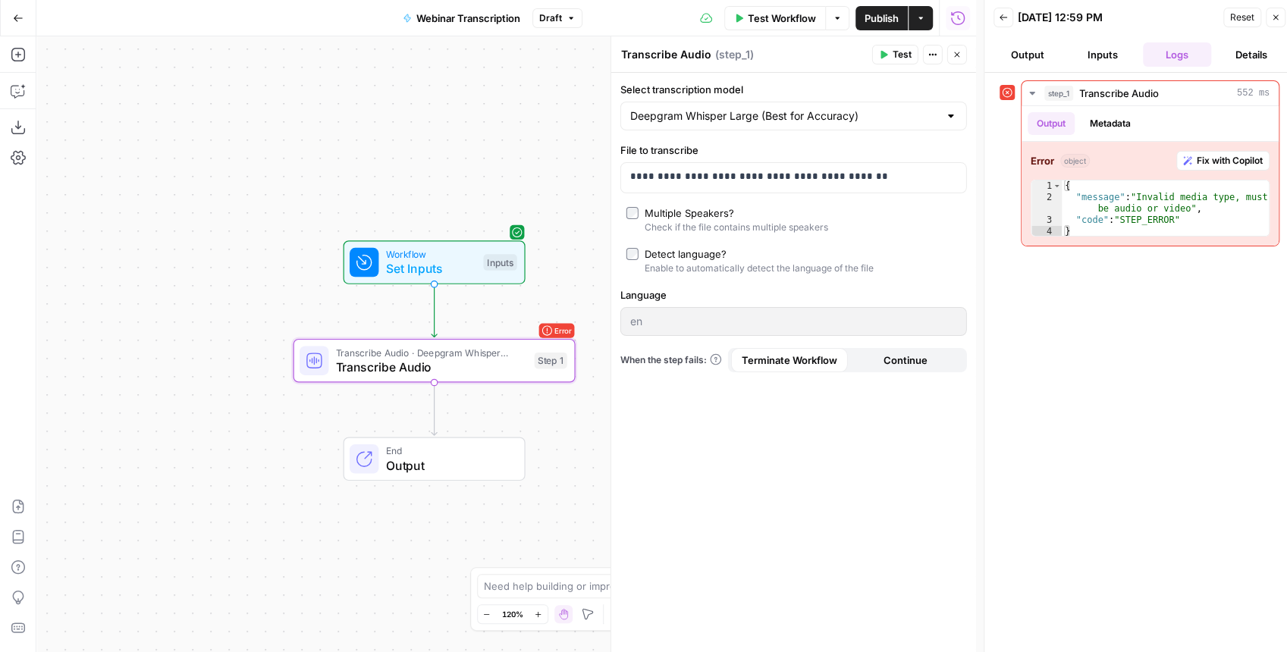
drag, startPoint x: 530, startPoint y: 162, endPoint x: 299, endPoint y: 174, distance: 231.6
click at [299, 174] on div "Workflow Set Inputs Inputs Error Transcribe Audio · Deepgram Whisper Large Tran…" at bounding box center [506, 344] width 940 height 616
drag, startPoint x: 895, startPoint y: 183, endPoint x: 601, endPoint y: 187, distance: 293.5
click at [601, 187] on body "Ironclad New Home Browse Your Data Usage Settings Recent Grids Content Refresh …" at bounding box center [643, 326] width 1287 height 652
drag, startPoint x: 884, startPoint y: 177, endPoint x: 631, endPoint y: 177, distance: 253.3
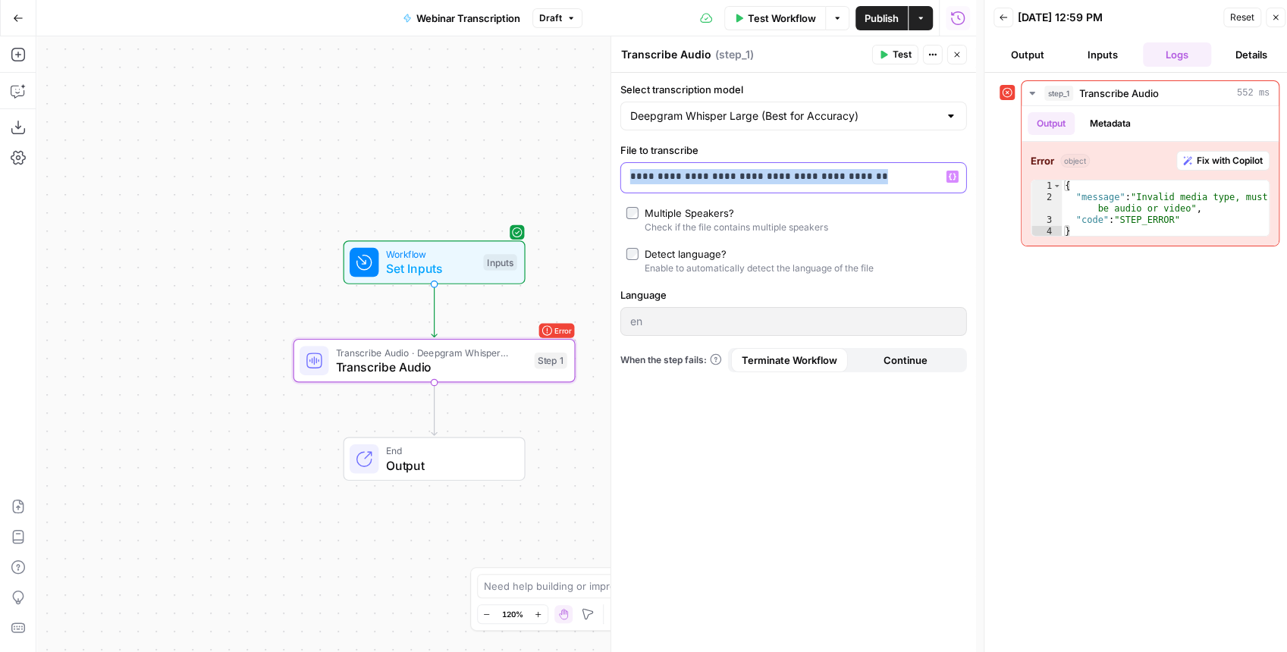
click at [631, 177] on p "**********" at bounding box center [781, 176] width 303 height 15
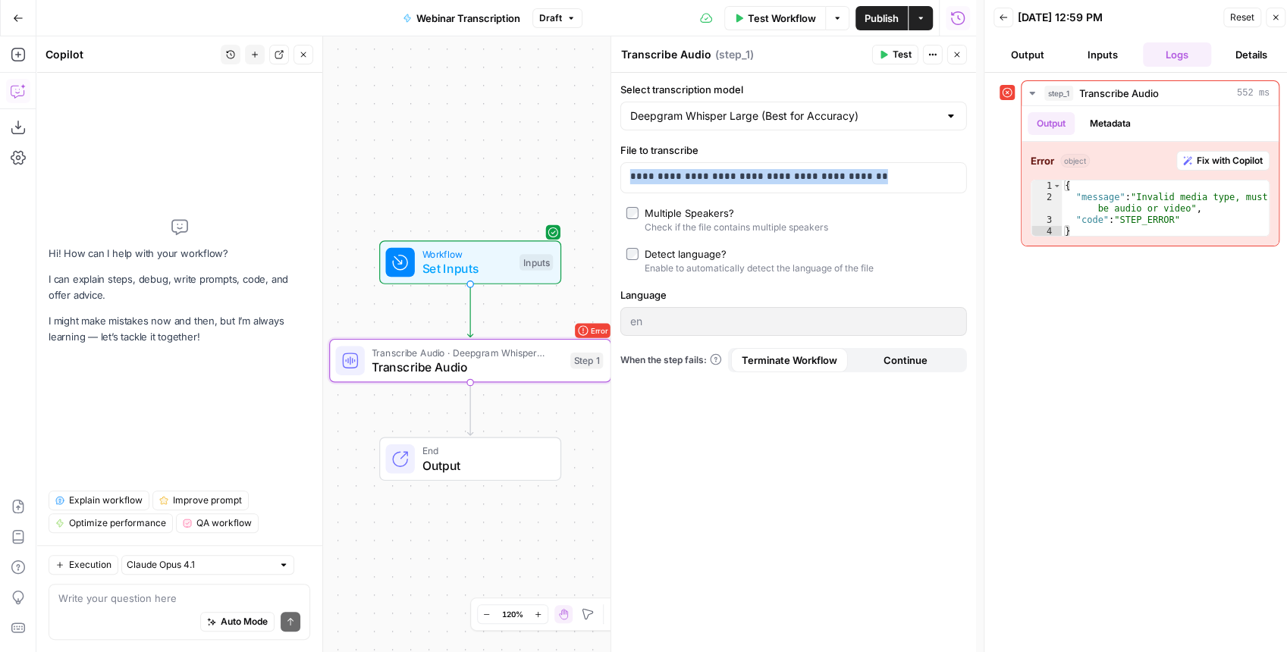
click at [149, 592] on textarea at bounding box center [179, 598] width 242 height 15
type textarea "I want to transcribe audio from a youtube video"
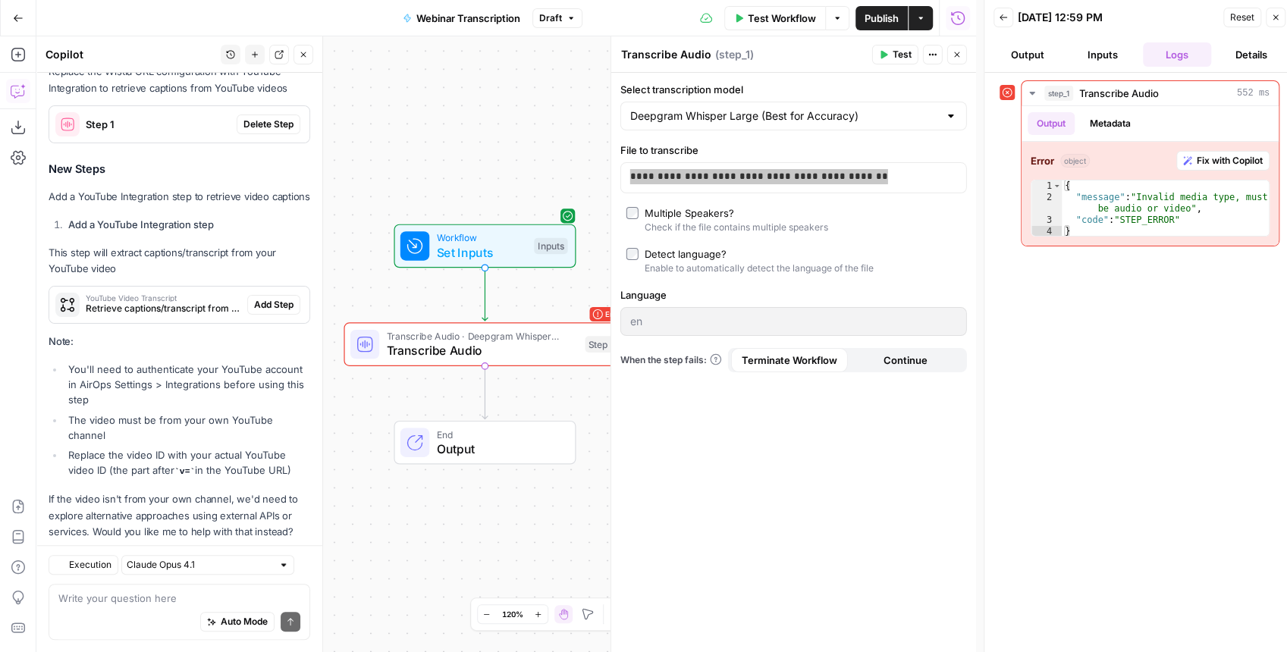
scroll to position [616, 0]
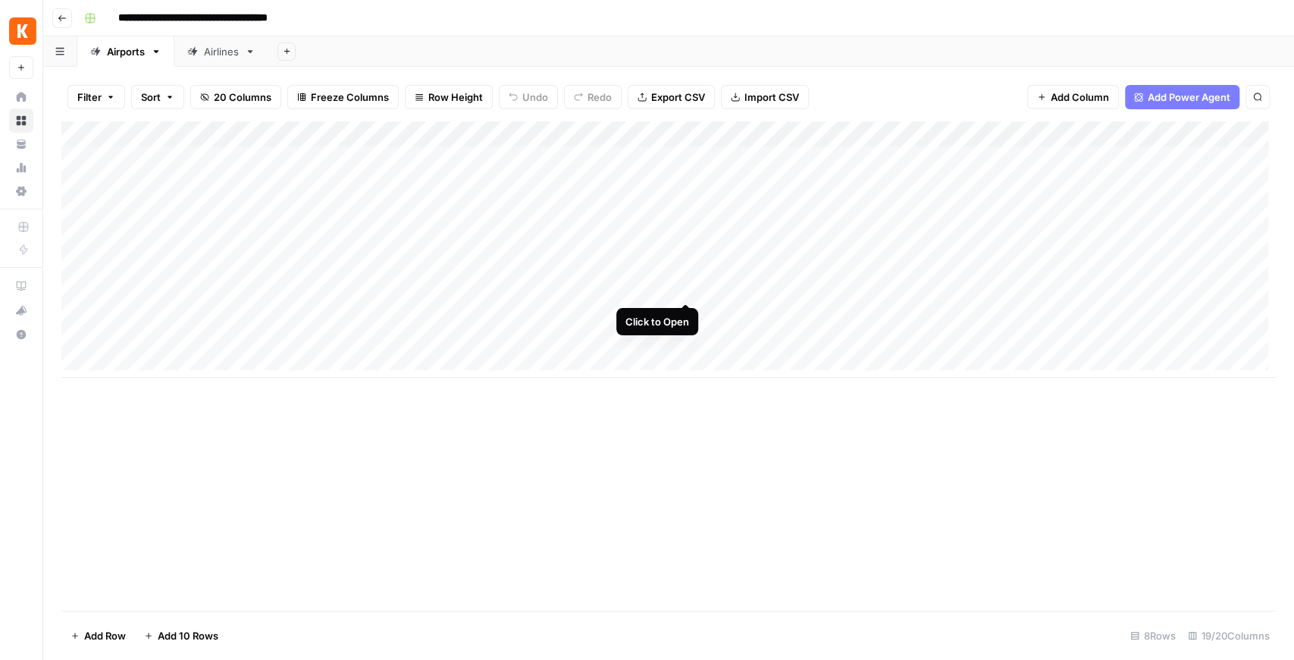
click at [682, 291] on div "Add Column" at bounding box center [668, 249] width 1215 height 256
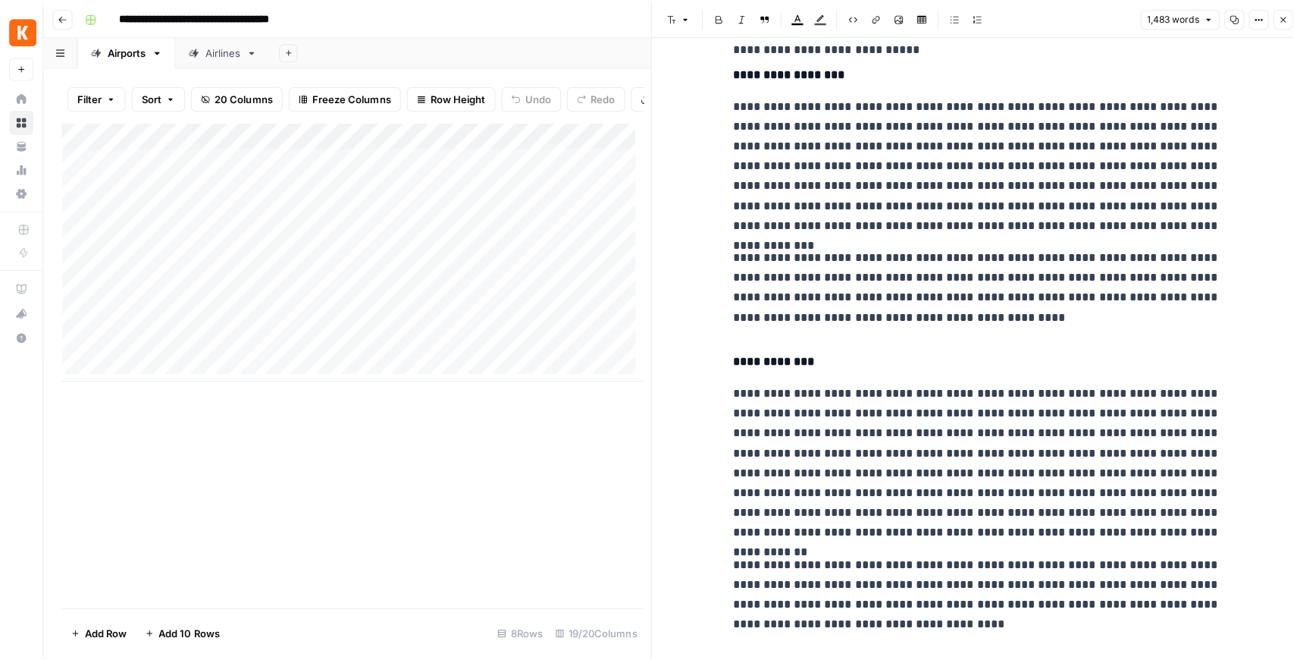
scroll to position [2417, 0]
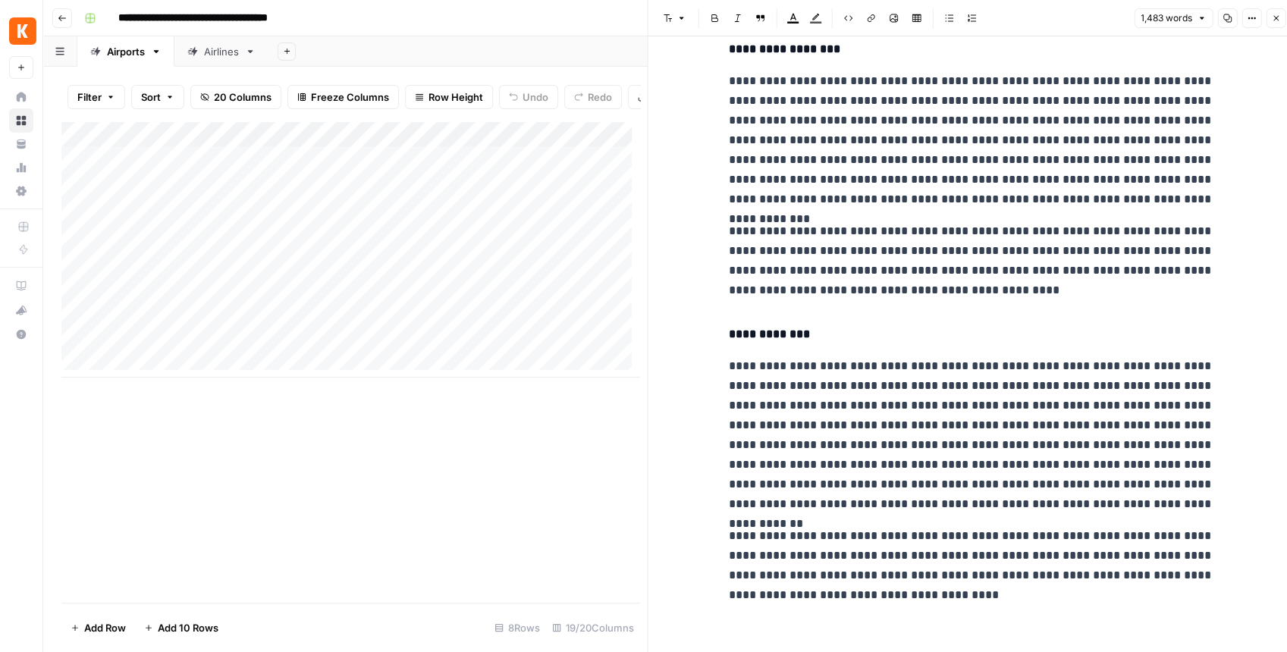
click at [1276, 18] on icon "button" at bounding box center [1275, 18] width 5 height 5
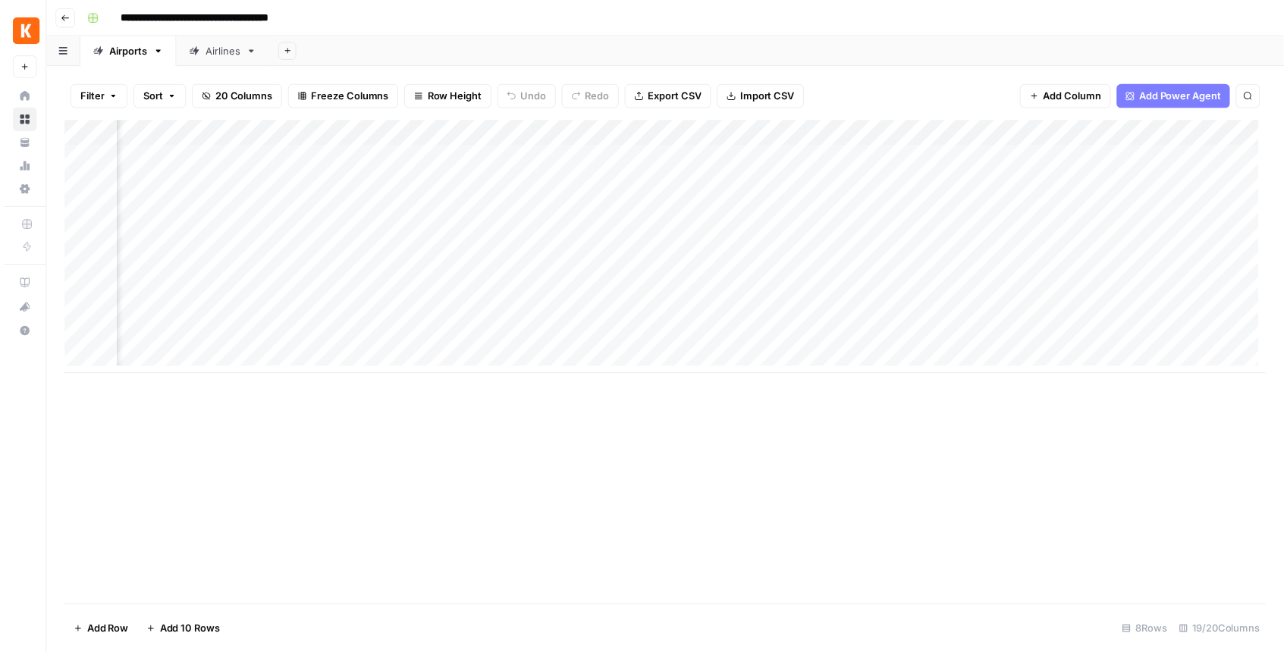
scroll to position [0, 678]
click at [706, 132] on div "Add Column" at bounding box center [668, 249] width 1215 height 256
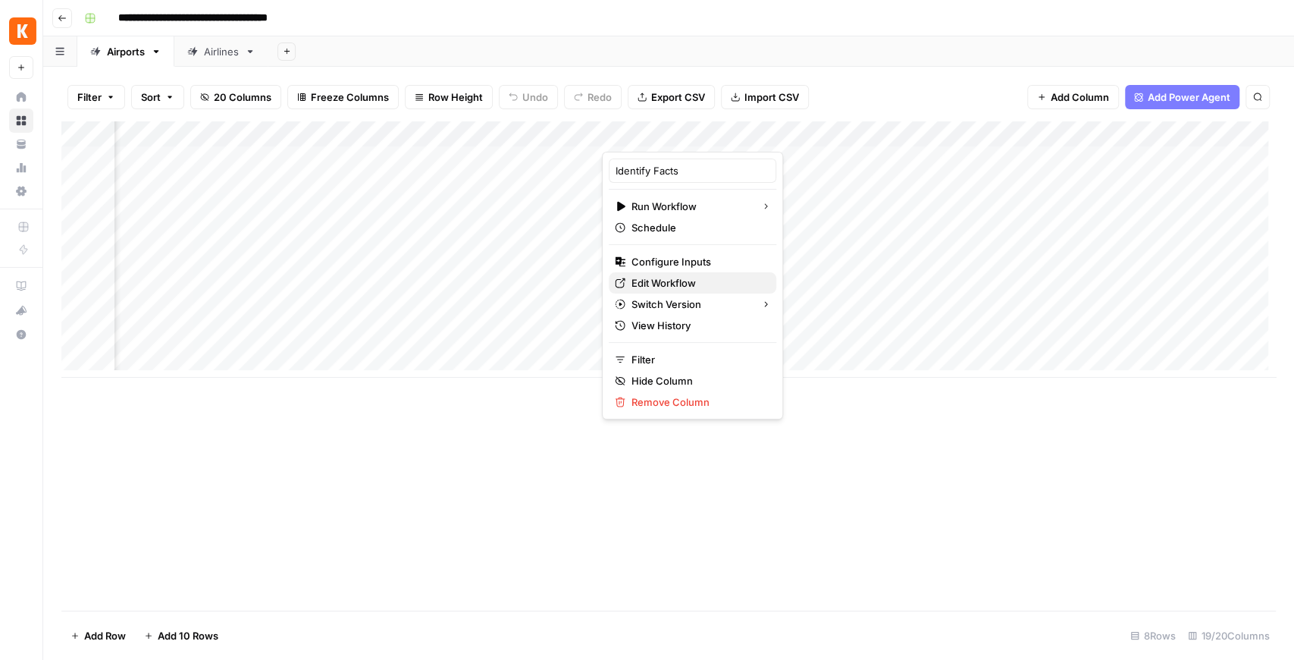
click at [673, 276] on span "Edit Workflow" at bounding box center [698, 282] width 133 height 15
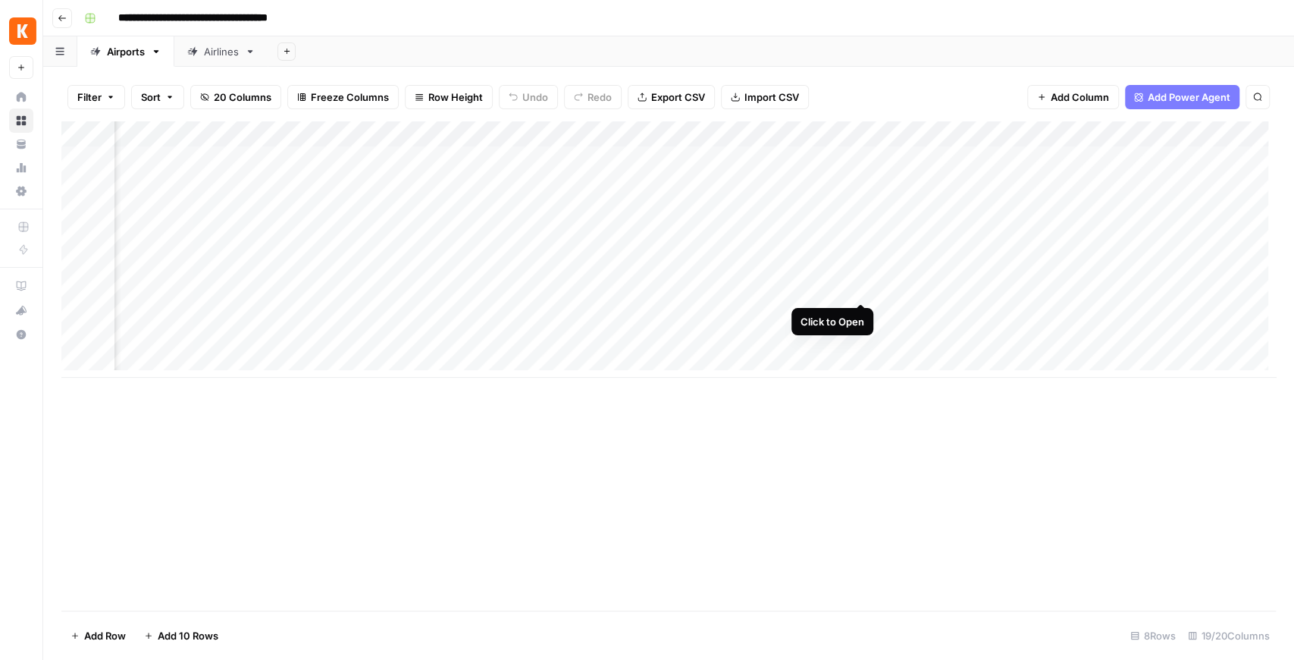
click at [861, 290] on div "Add Column" at bounding box center [668, 249] width 1215 height 256
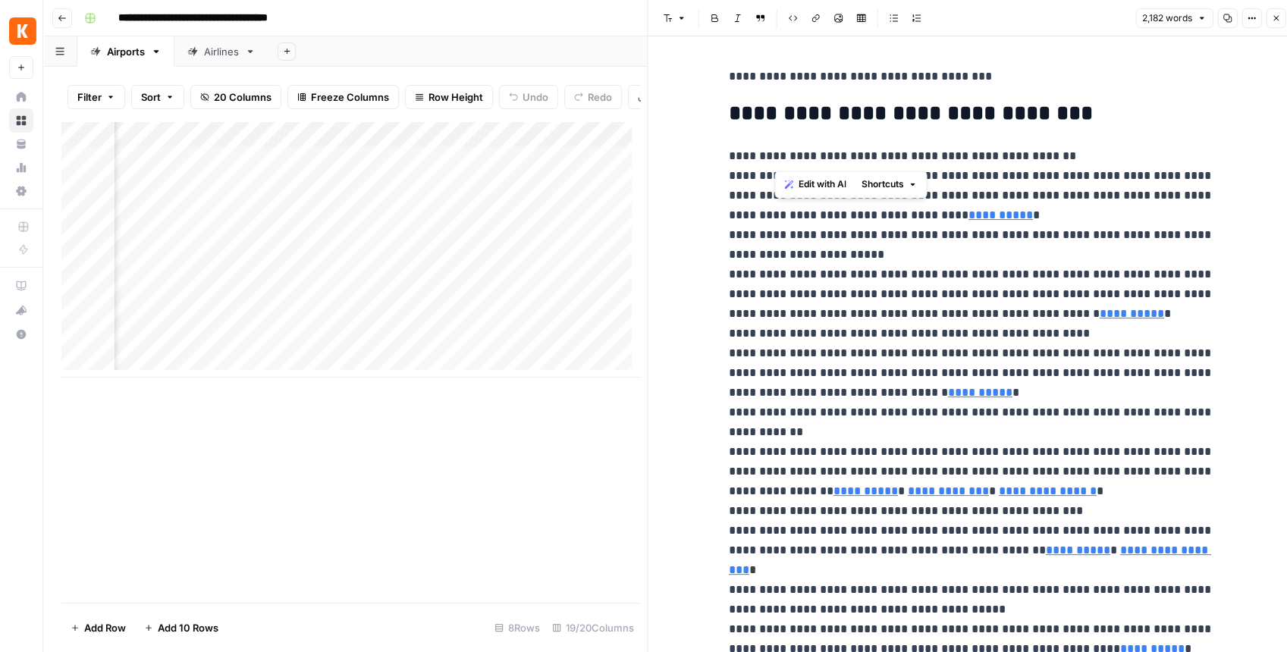
drag, startPoint x: 786, startPoint y: 157, endPoint x: 819, endPoint y: 153, distance: 33.6
click at [818, 153] on p "**********" at bounding box center [971, 471] width 485 height 651
click at [833, 152] on p "**********" at bounding box center [971, 471] width 485 height 651
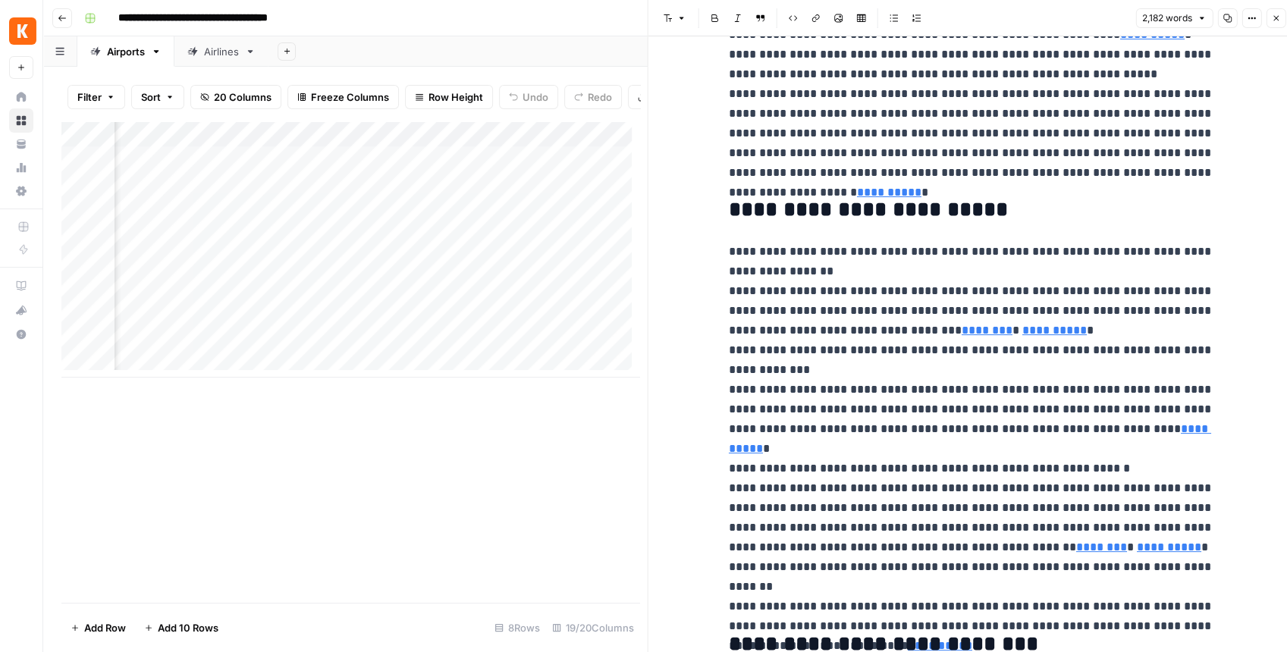
scroll to position [707, 0]
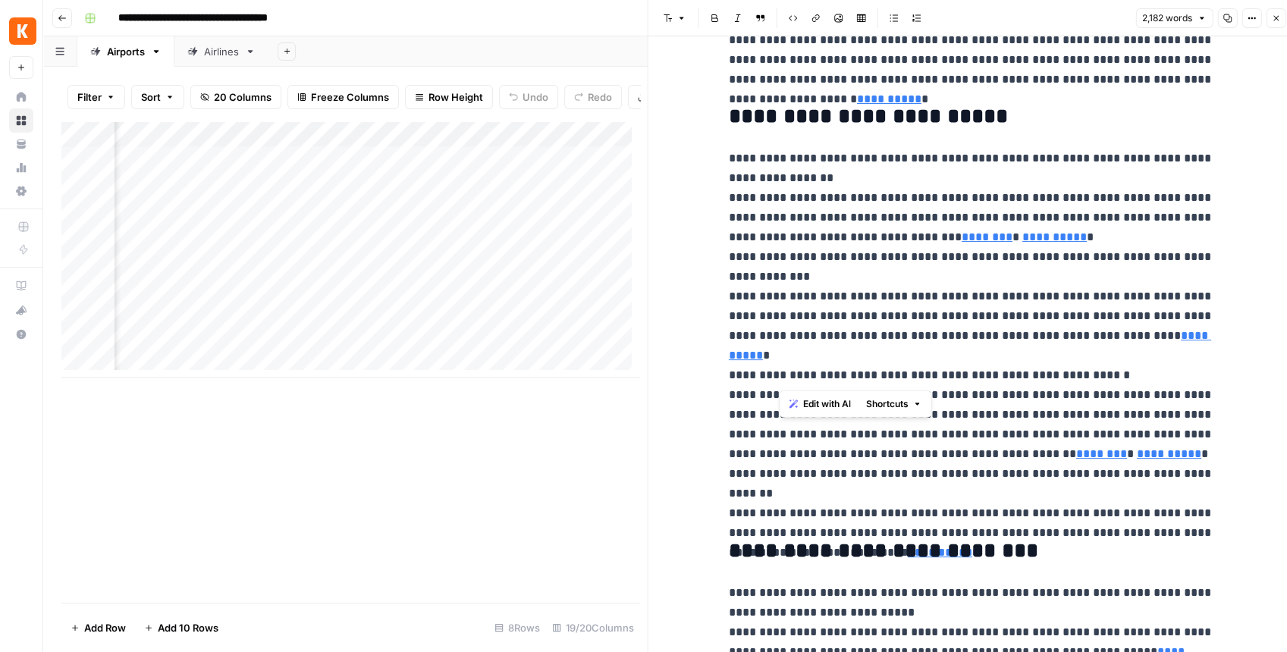
drag, startPoint x: 785, startPoint y: 377, endPoint x: 793, endPoint y: 376, distance: 8.4
click at [793, 376] on p "**********" at bounding box center [971, 336] width 485 height 375
drag, startPoint x: 783, startPoint y: 296, endPoint x: 795, endPoint y: 297, distance: 12.2
click at [795, 297] on p "**********" at bounding box center [971, 336] width 485 height 375
click at [1272, 21] on icon "button" at bounding box center [1275, 18] width 9 height 9
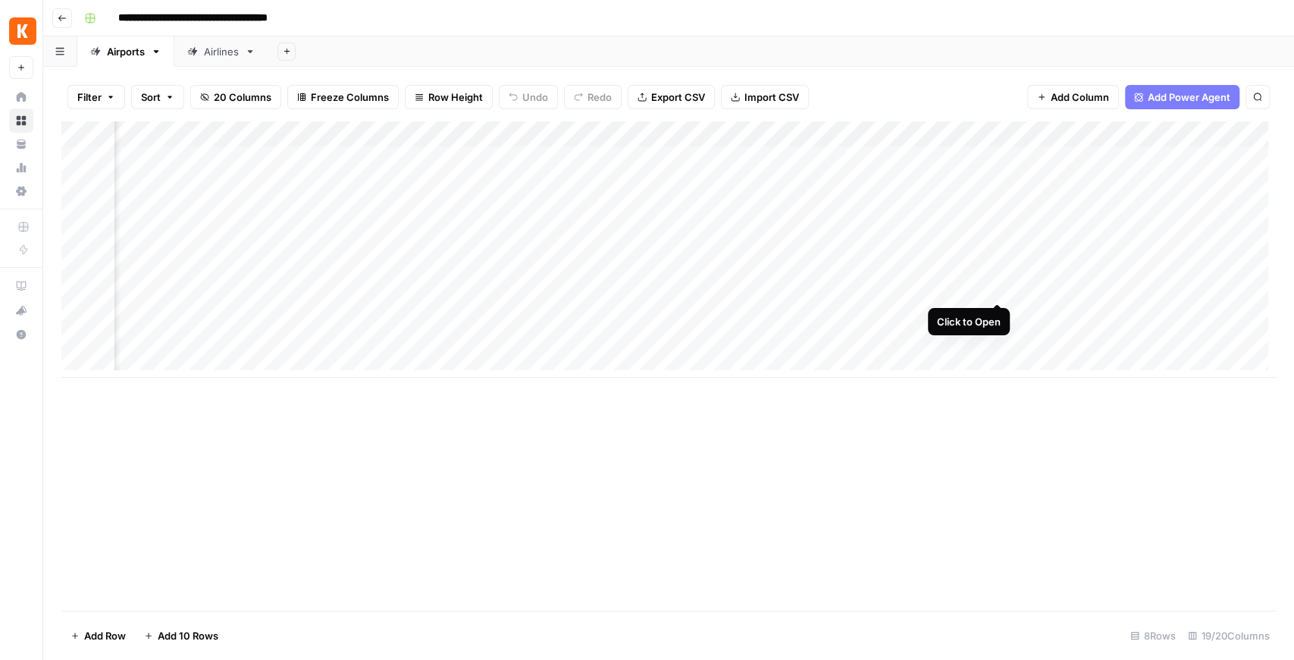
click at [994, 284] on div "Add Column" at bounding box center [668, 249] width 1215 height 256
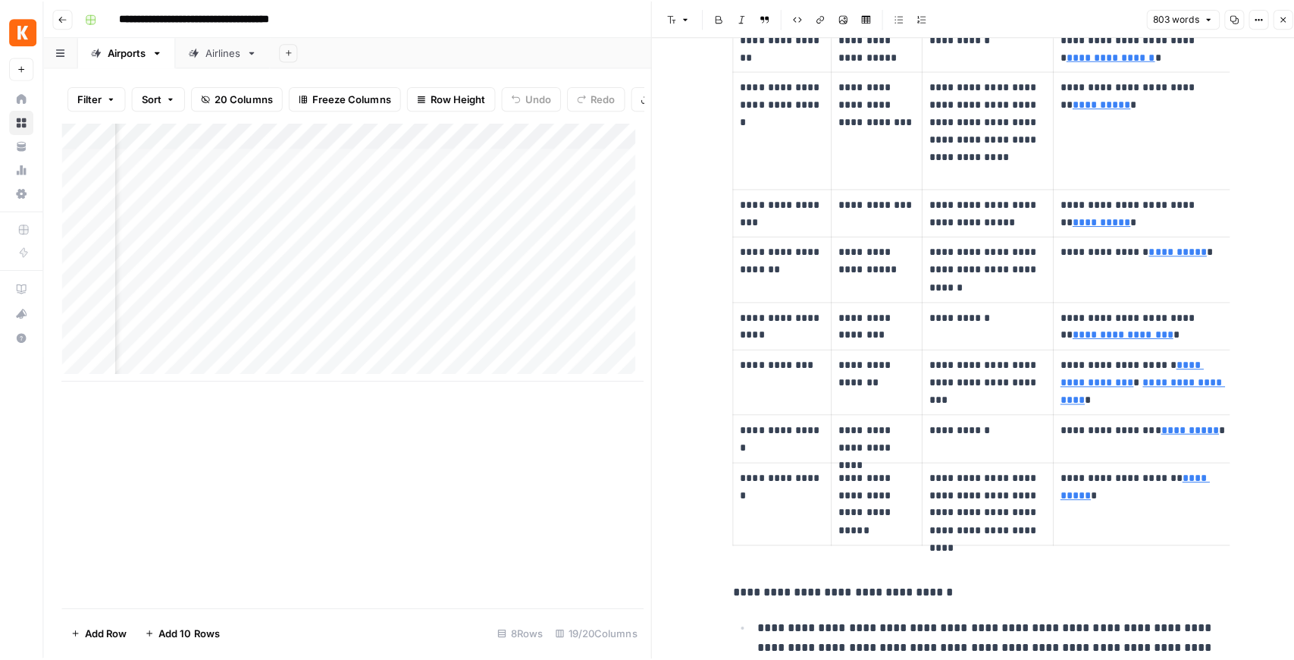
scroll to position [2072, 0]
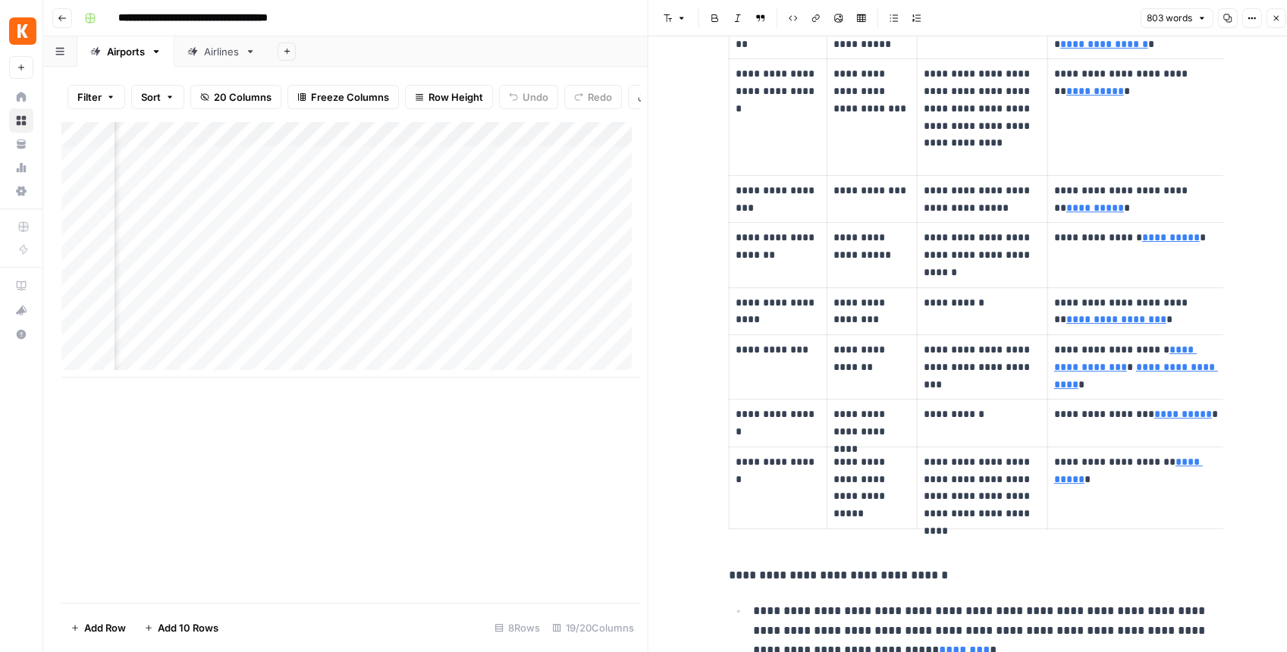
click at [1269, 17] on button "Close" at bounding box center [1276, 18] width 20 height 20
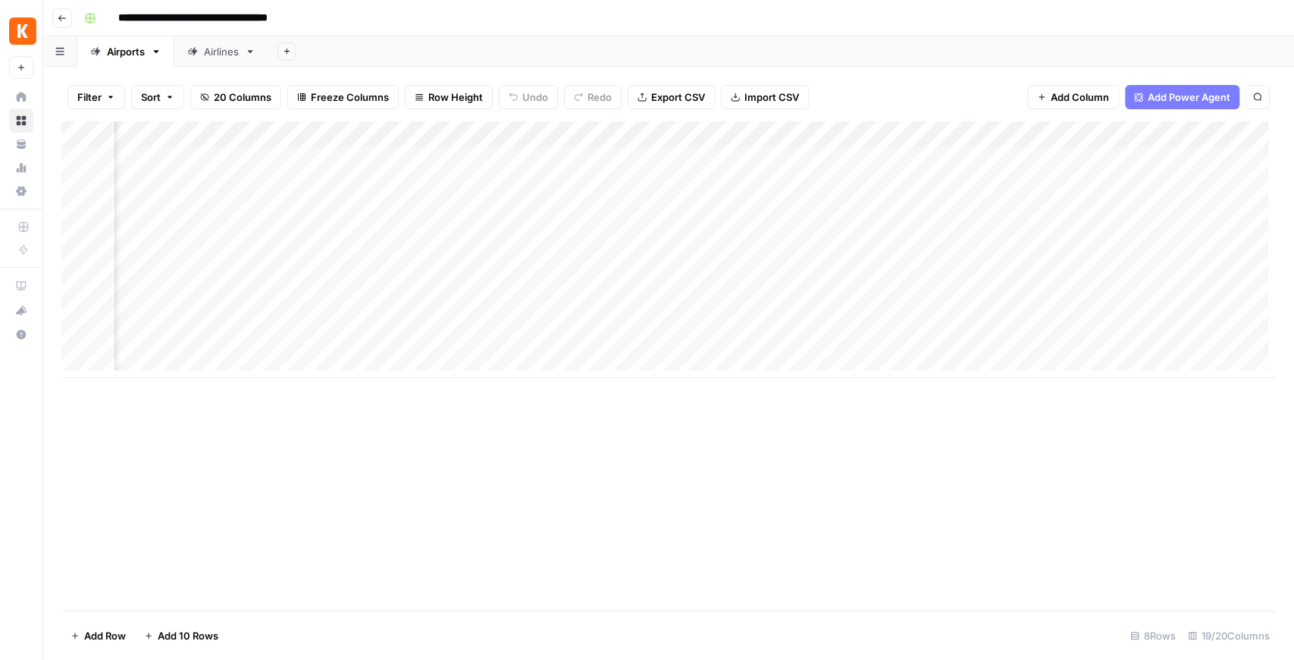
scroll to position [0, 617]
click at [497, 132] on div "Add Column" at bounding box center [668, 249] width 1215 height 256
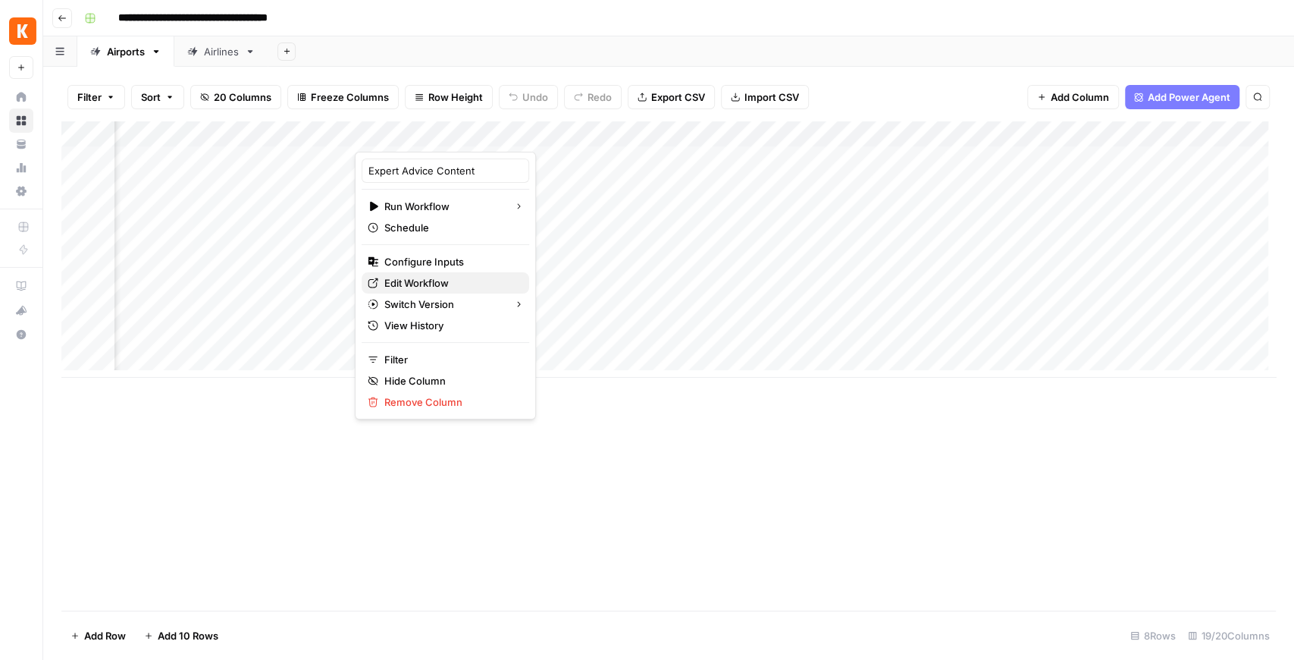
click at [440, 284] on span "Edit Workflow" at bounding box center [450, 282] width 133 height 15
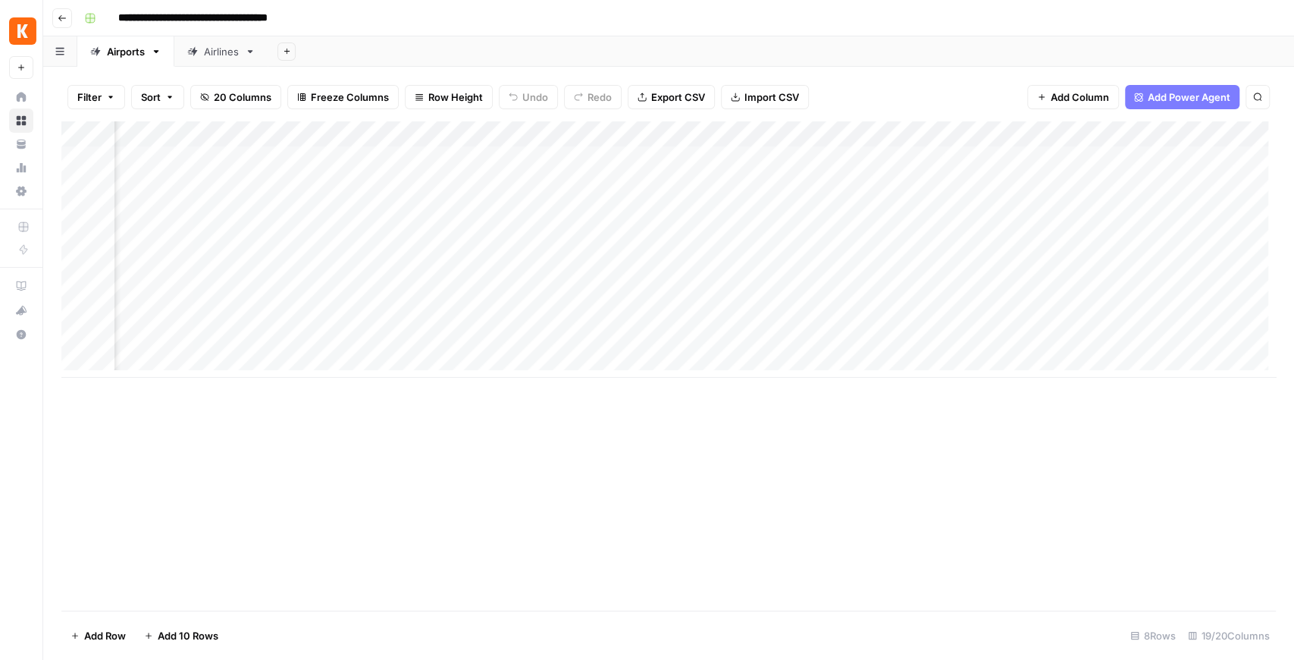
click at [767, 135] on div "Add Column" at bounding box center [668, 249] width 1215 height 256
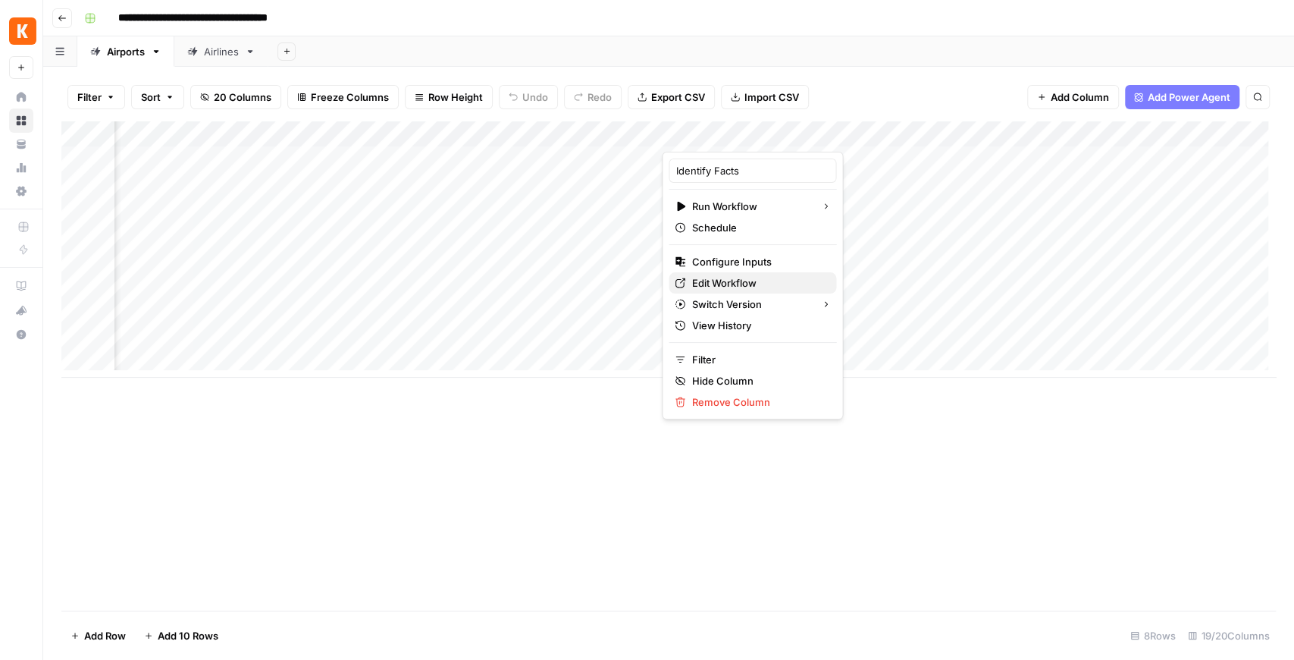
click at [733, 284] on span "Edit Workflow" at bounding box center [758, 282] width 133 height 15
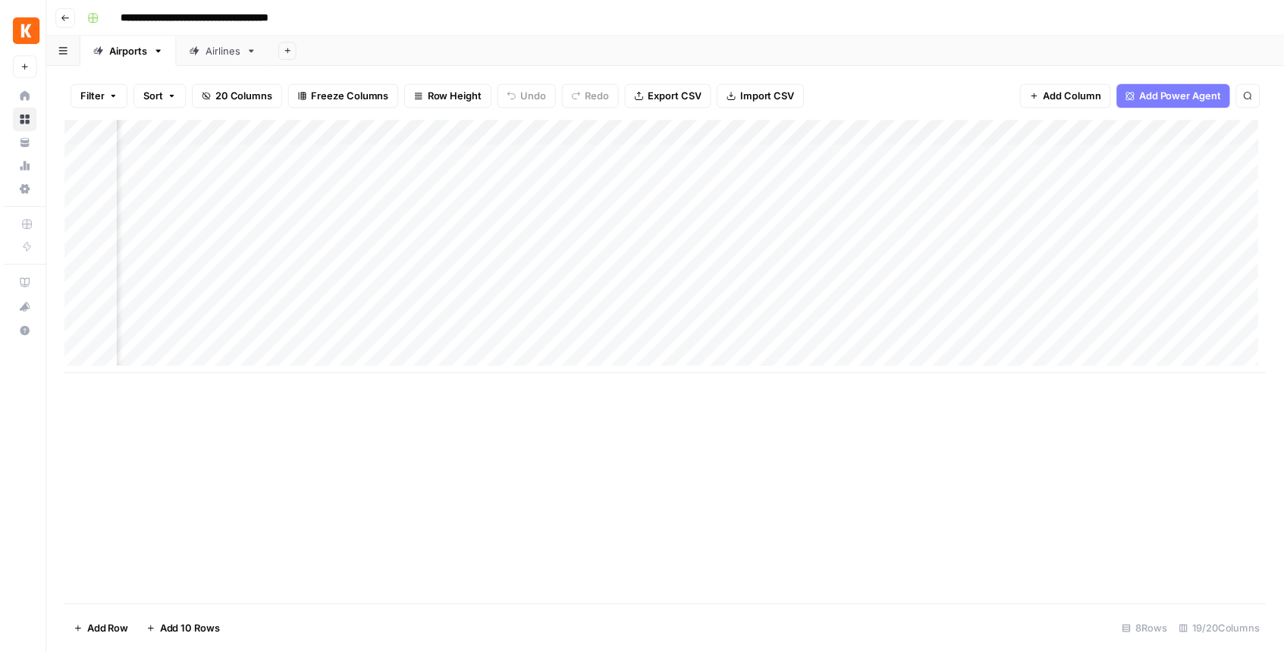
scroll to position [0, 1724]
click at [965, 134] on div "Add Column" at bounding box center [668, 249] width 1215 height 256
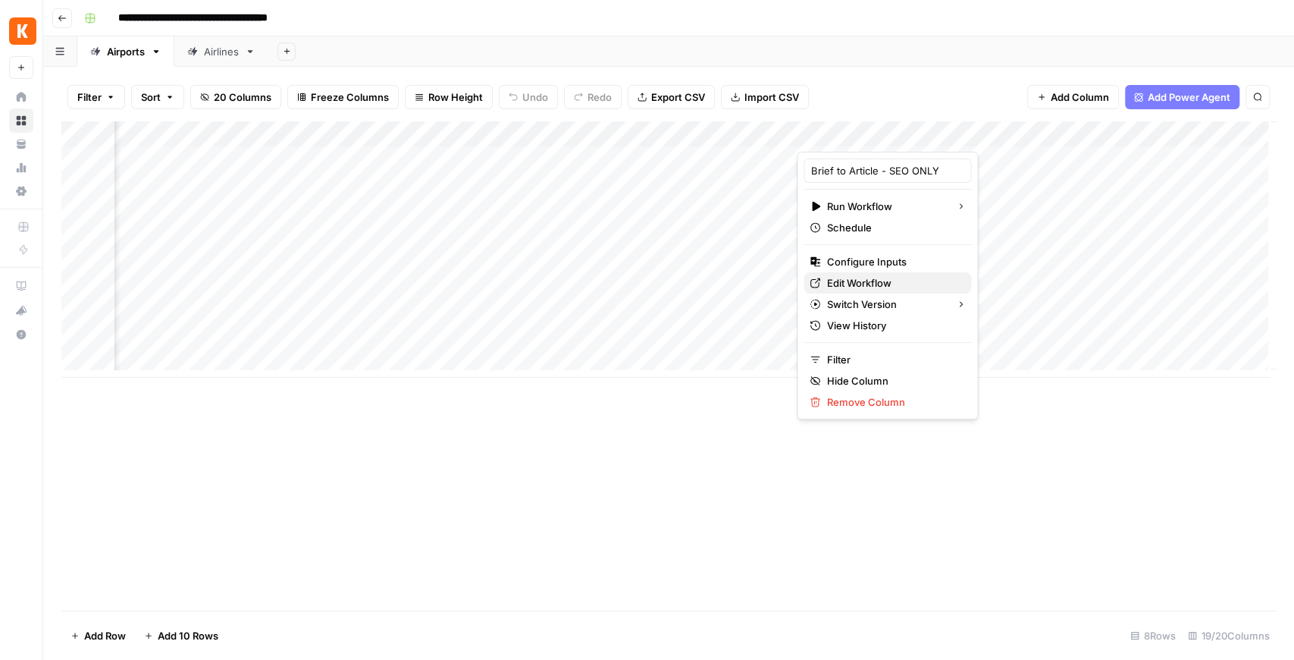
click at [869, 276] on span "Edit Workflow" at bounding box center [893, 282] width 133 height 15
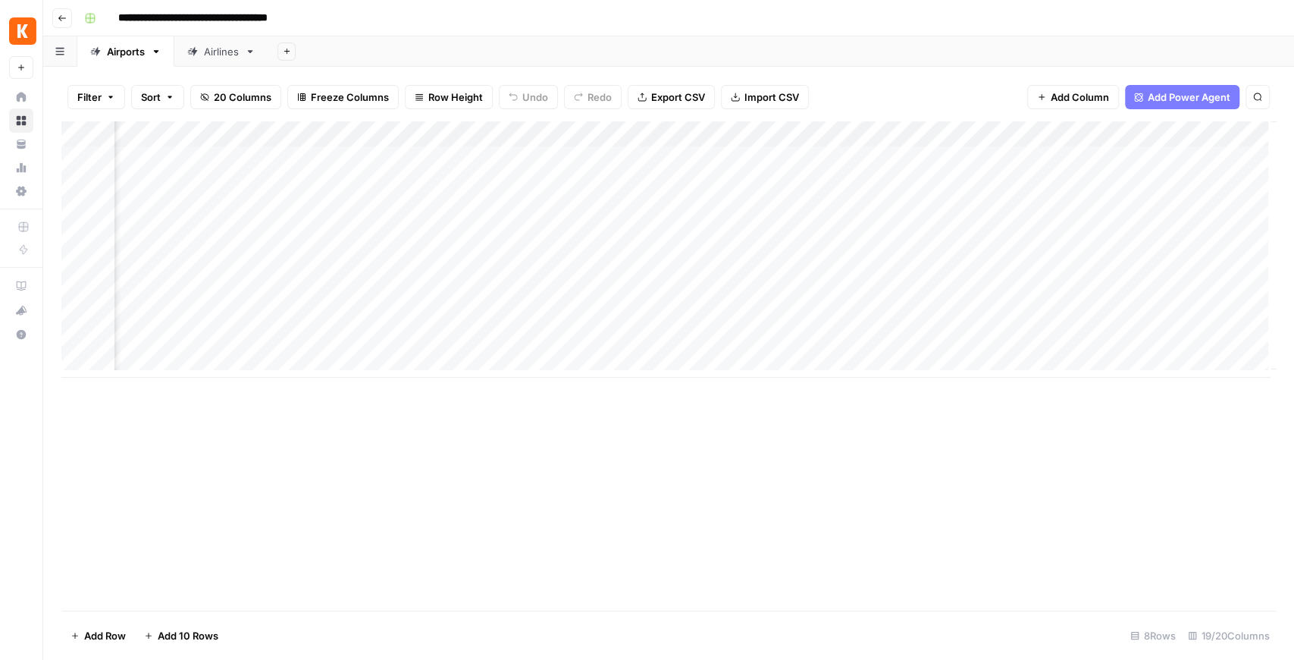
click at [982, 287] on div "Add Column" at bounding box center [668, 249] width 1215 height 256
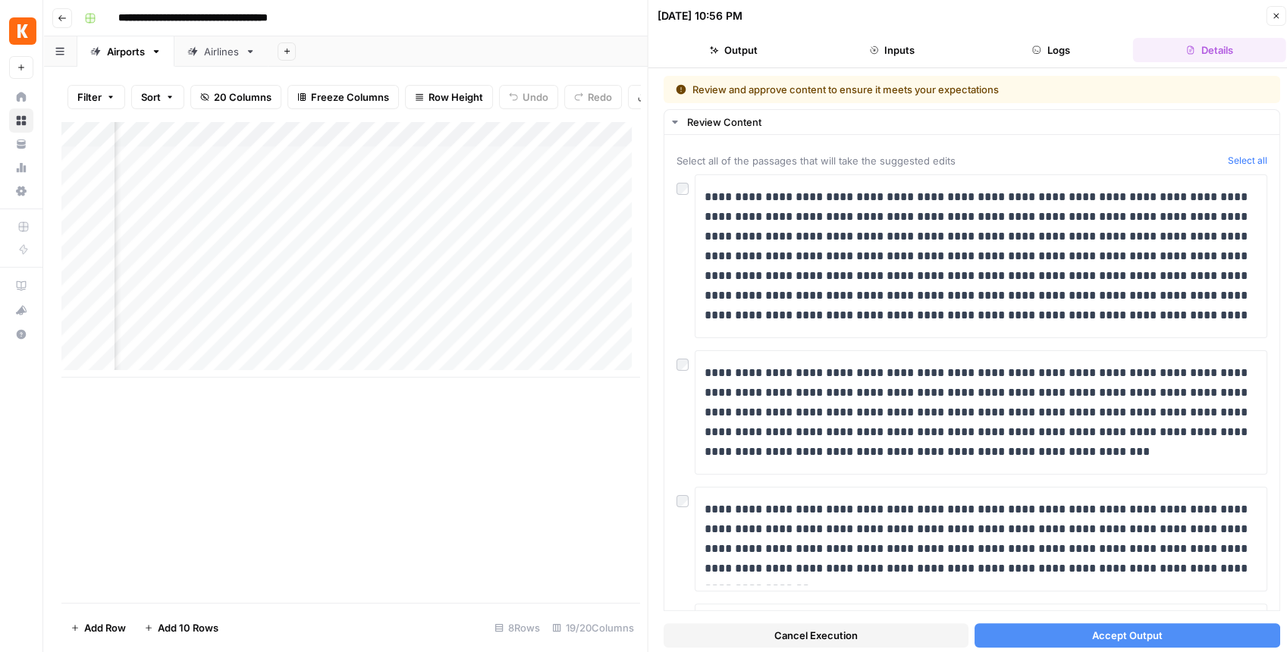
click at [1275, 18] on icon "button" at bounding box center [1275, 15] width 9 height 9
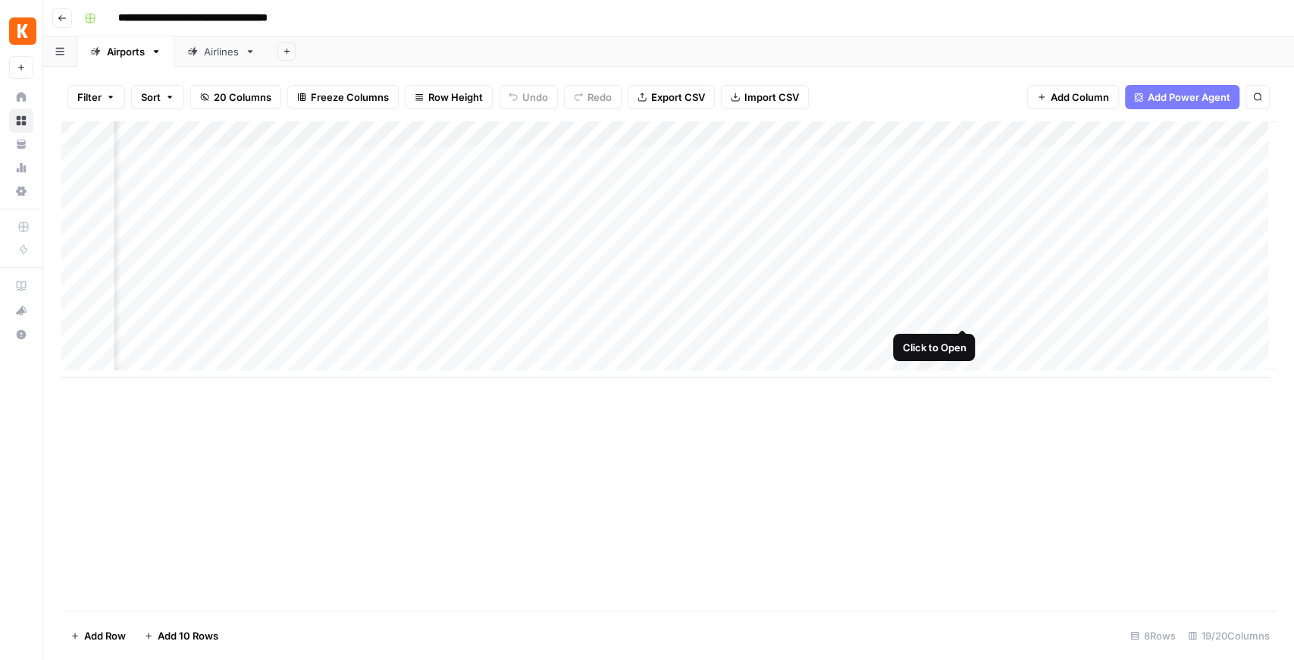
click at [962, 309] on div "Add Column" at bounding box center [668, 249] width 1215 height 256
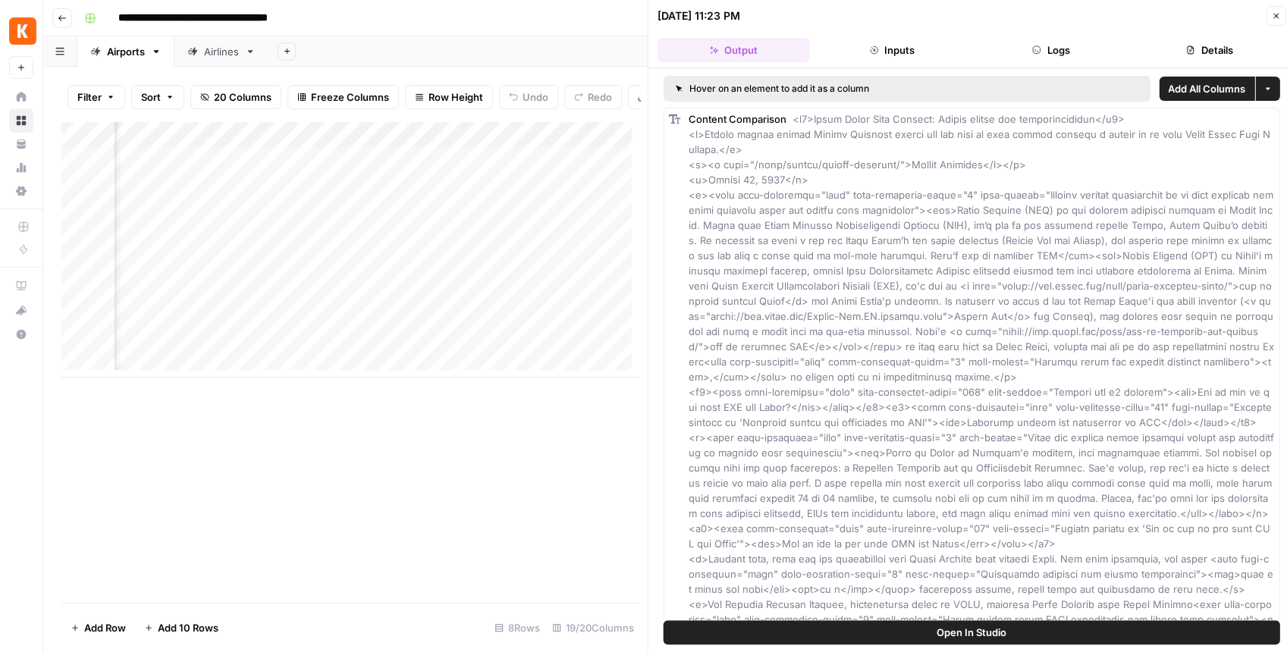
click at [983, 632] on span "Open In Studio" at bounding box center [971, 632] width 70 height 15
click at [450, 298] on div "Add Column" at bounding box center [350, 249] width 578 height 256
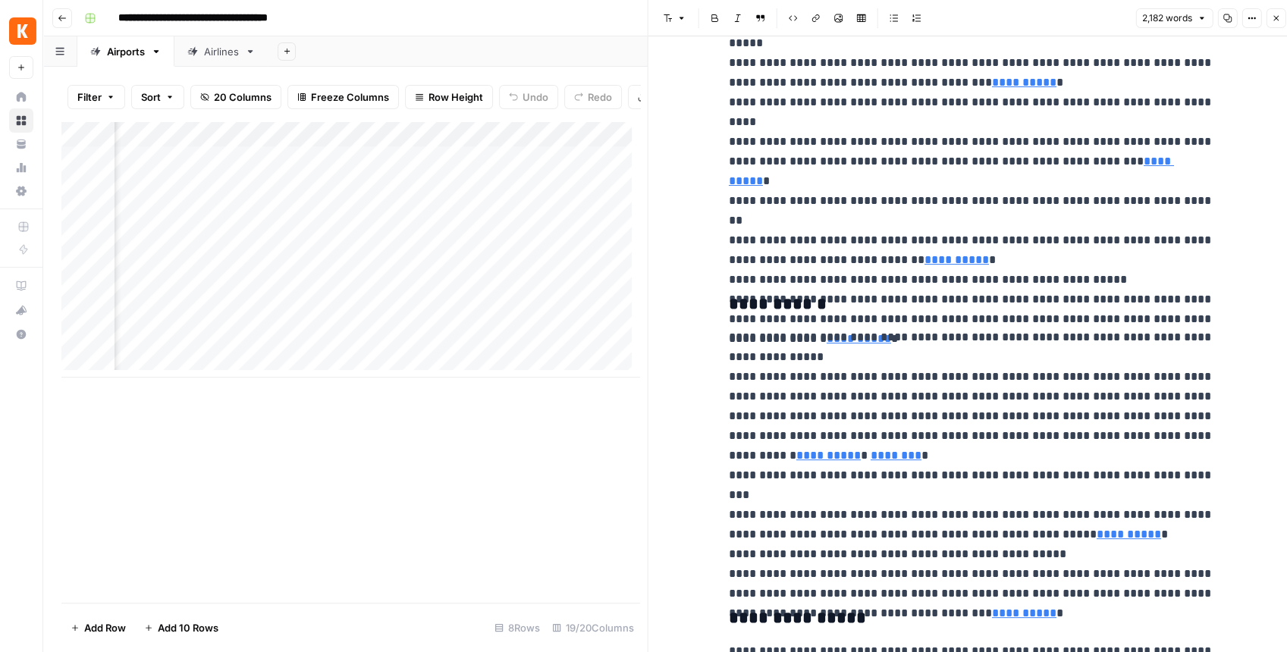
scroll to position [0, 2274]
click at [419, 320] on div "Add Column" at bounding box center [350, 249] width 578 height 256
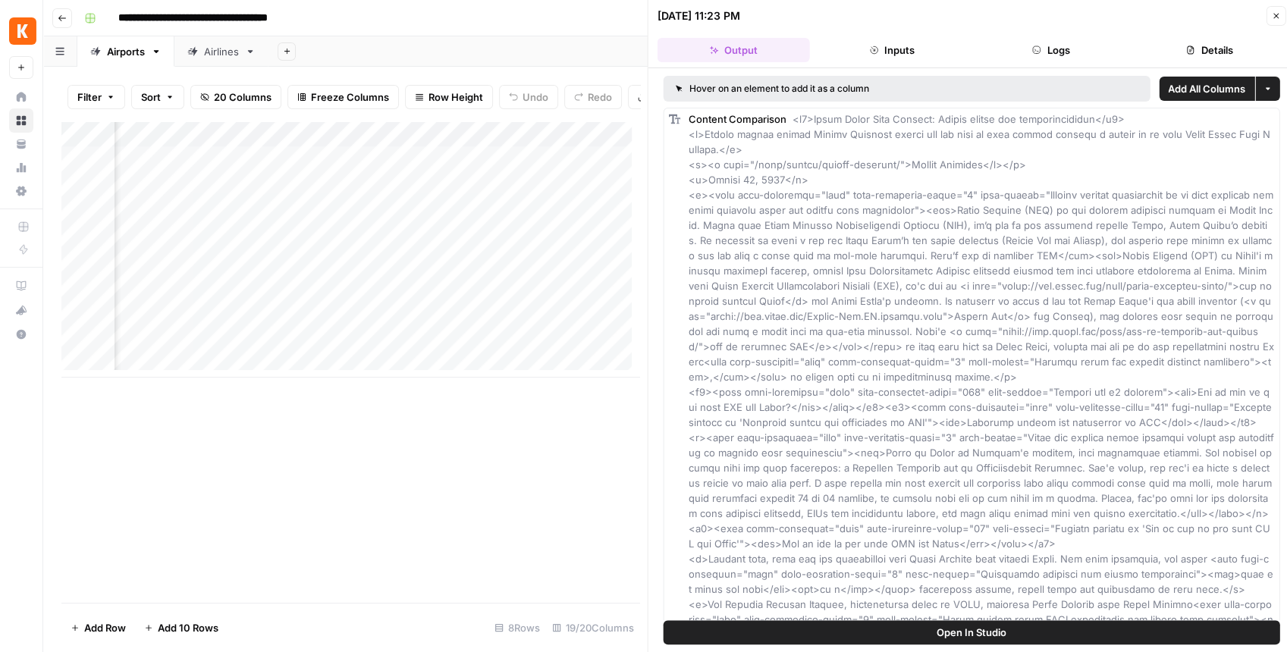
click at [1048, 53] on button "Logs" at bounding box center [1050, 50] width 152 height 24
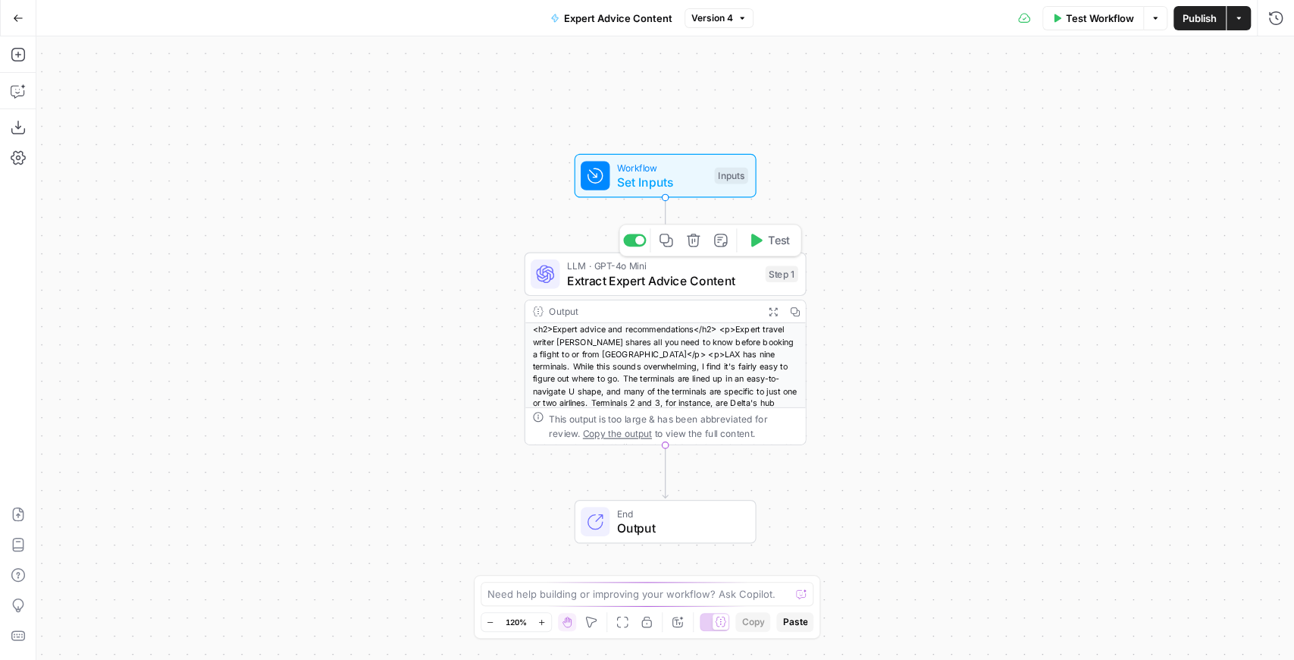
click at [673, 282] on span "Extract Expert Advice Content" at bounding box center [662, 280] width 191 height 18
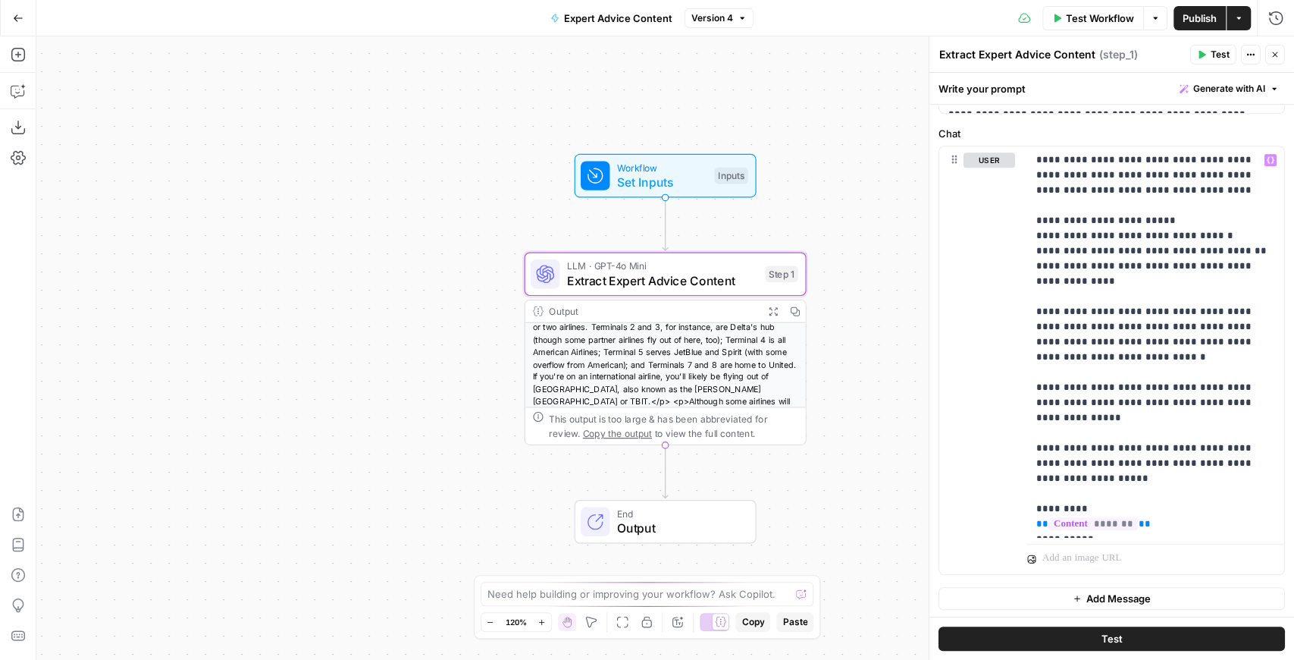
scroll to position [93, 0]
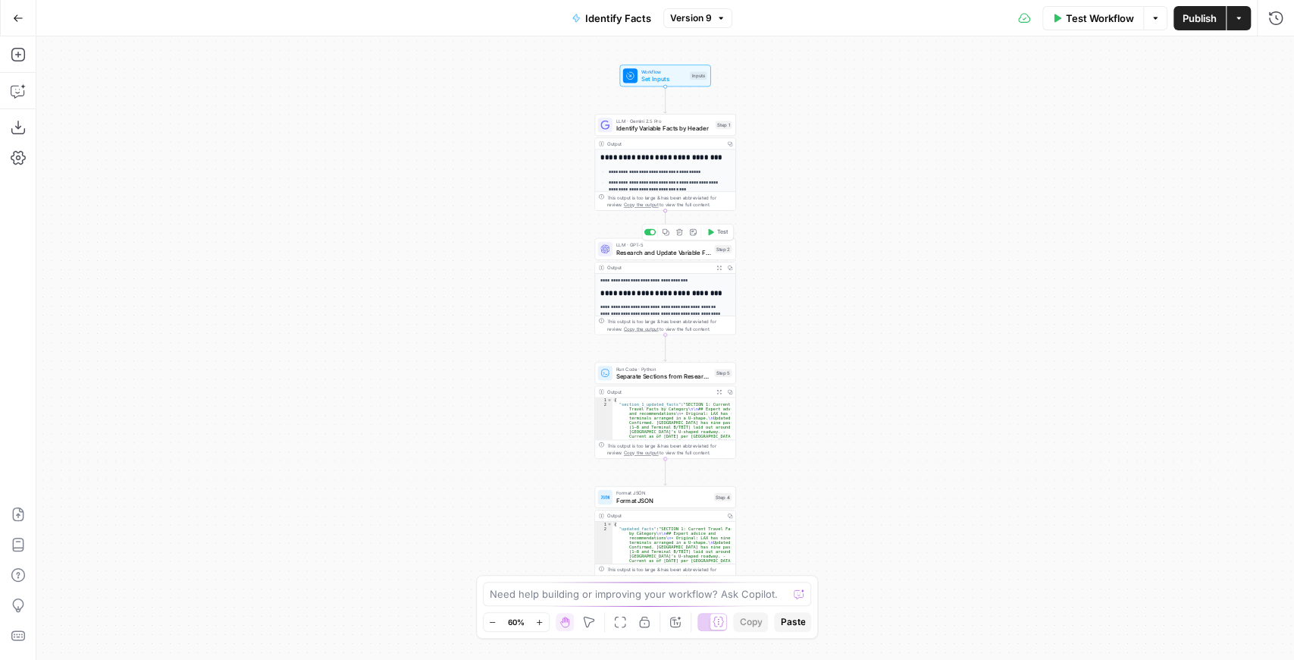
click at [673, 254] on span "Research and Update Variable Facts" at bounding box center [663, 251] width 95 height 9
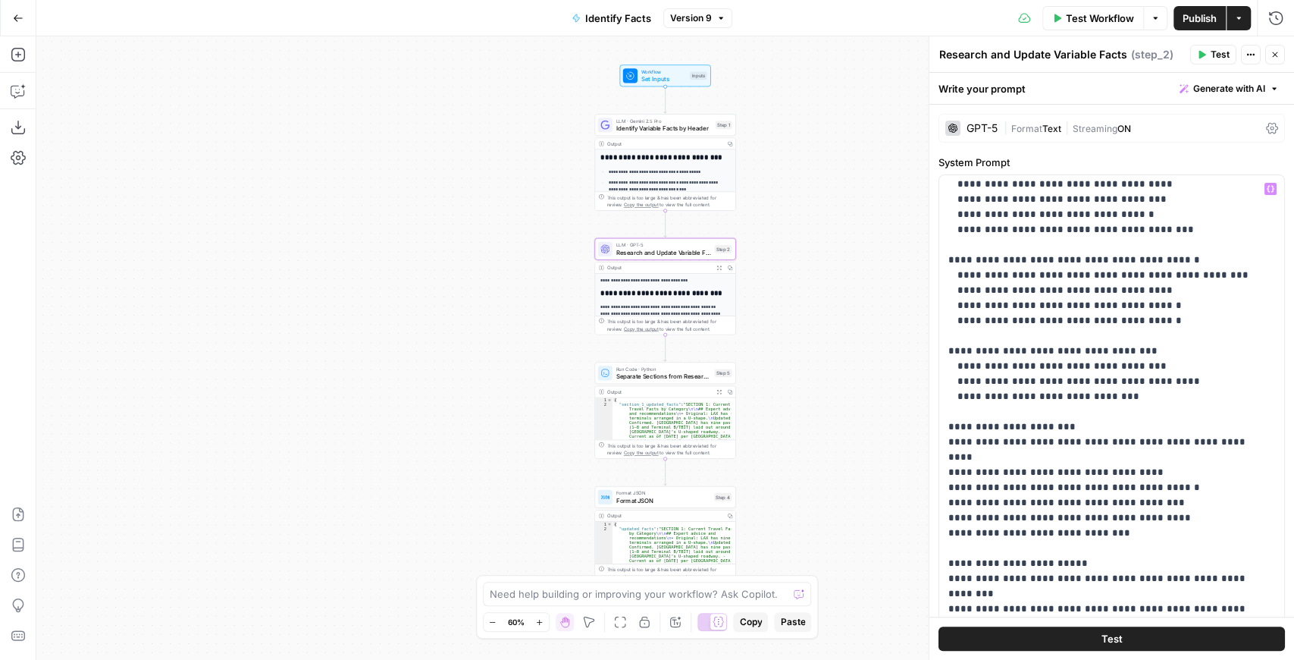
scroll to position [455, 0]
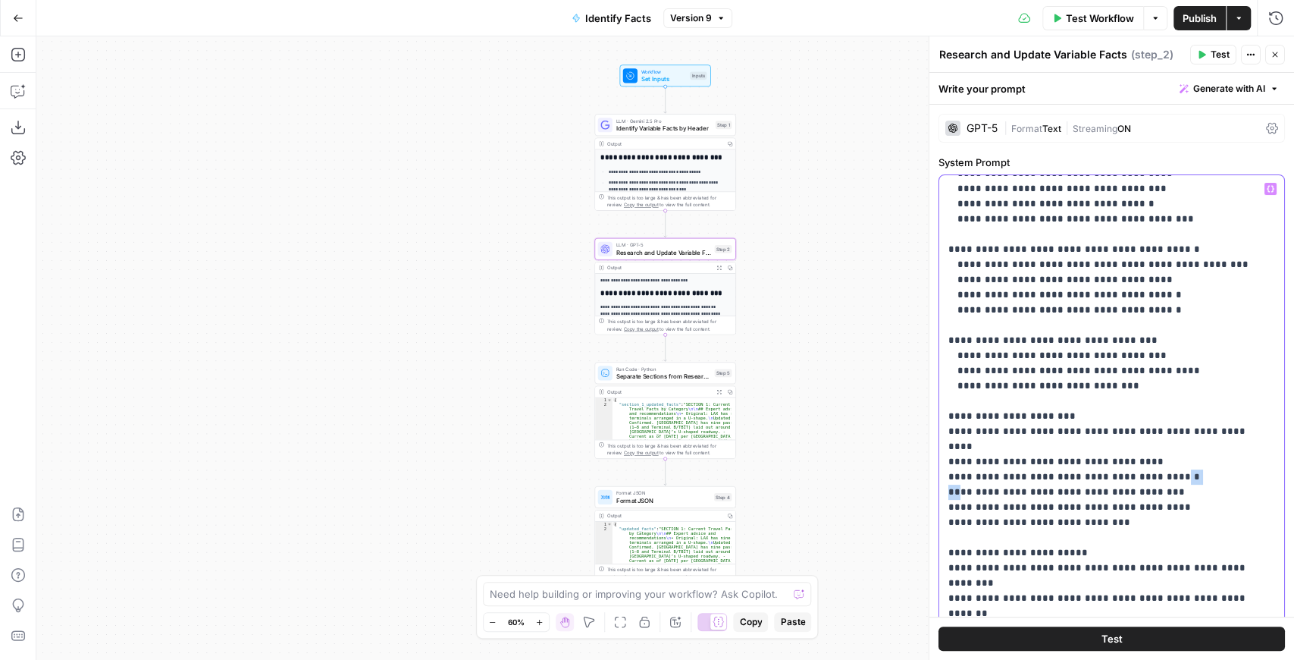
drag, startPoint x: 958, startPoint y: 413, endPoint x: 1156, endPoint y: 406, distance: 198.8
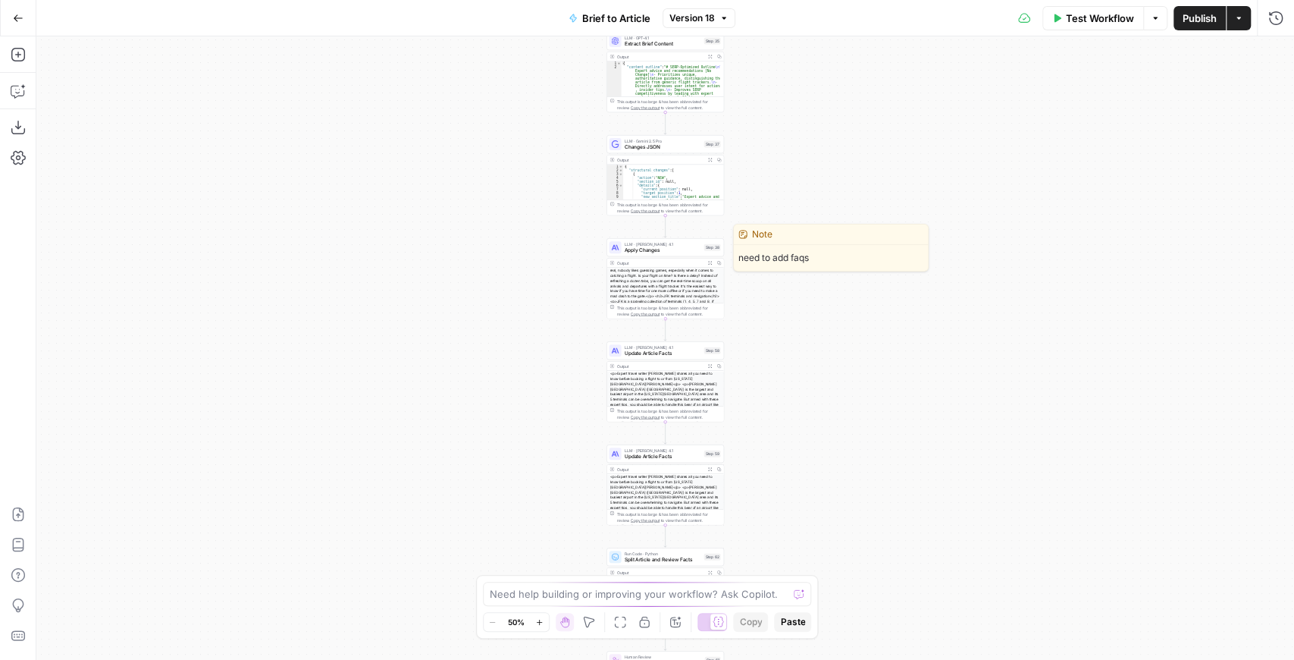
scroll to position [93, 0]
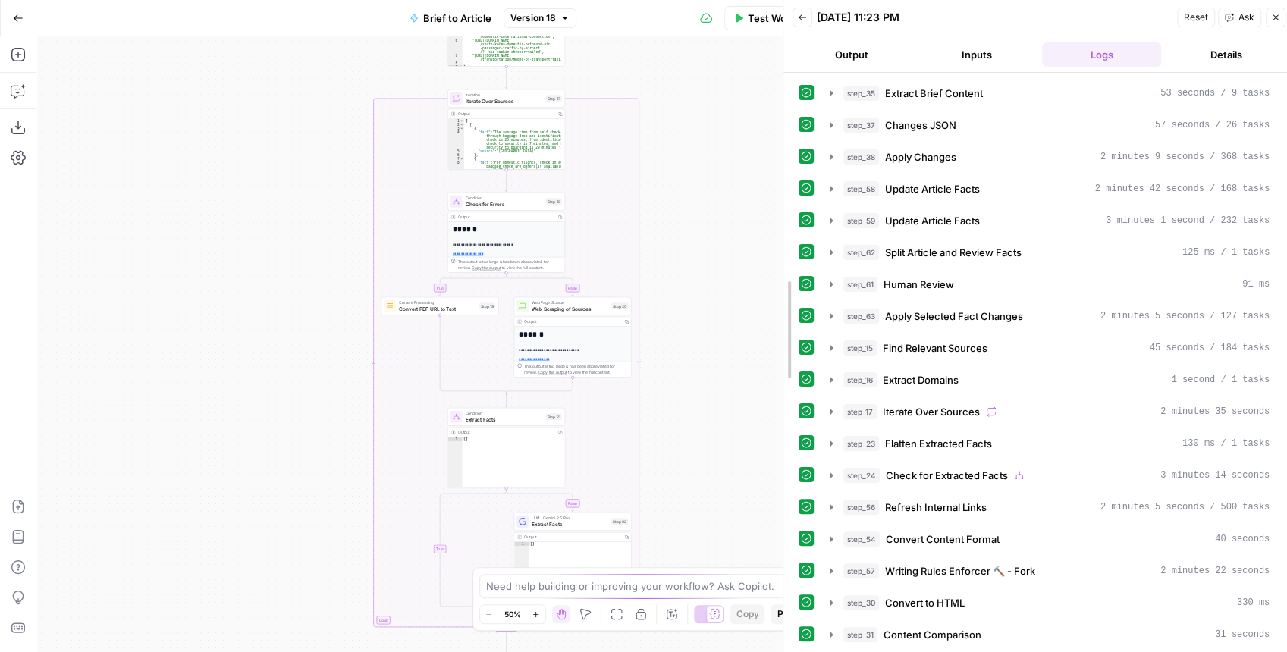
drag, startPoint x: 985, startPoint y: 236, endPoint x: 784, endPoint y: 245, distance: 201.2
click at [831, 215] on icon "button" at bounding box center [831, 221] width 12 height 12
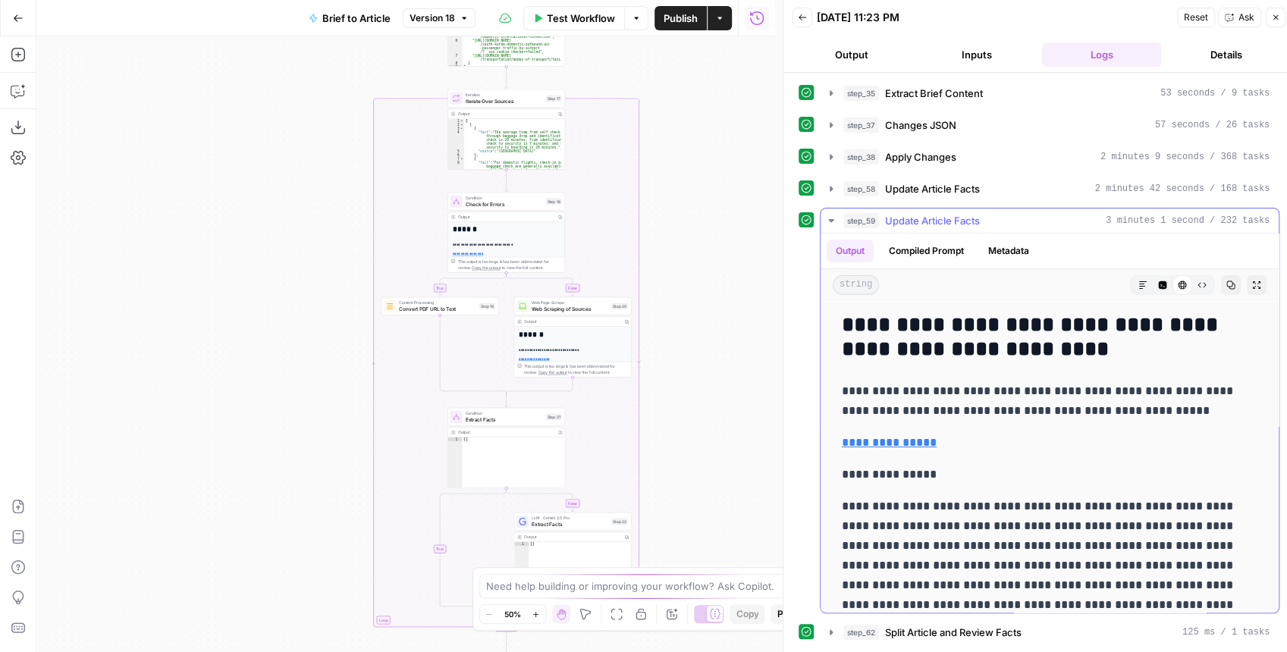
click at [1252, 281] on icon "button" at bounding box center [1256, 285] width 9 height 9
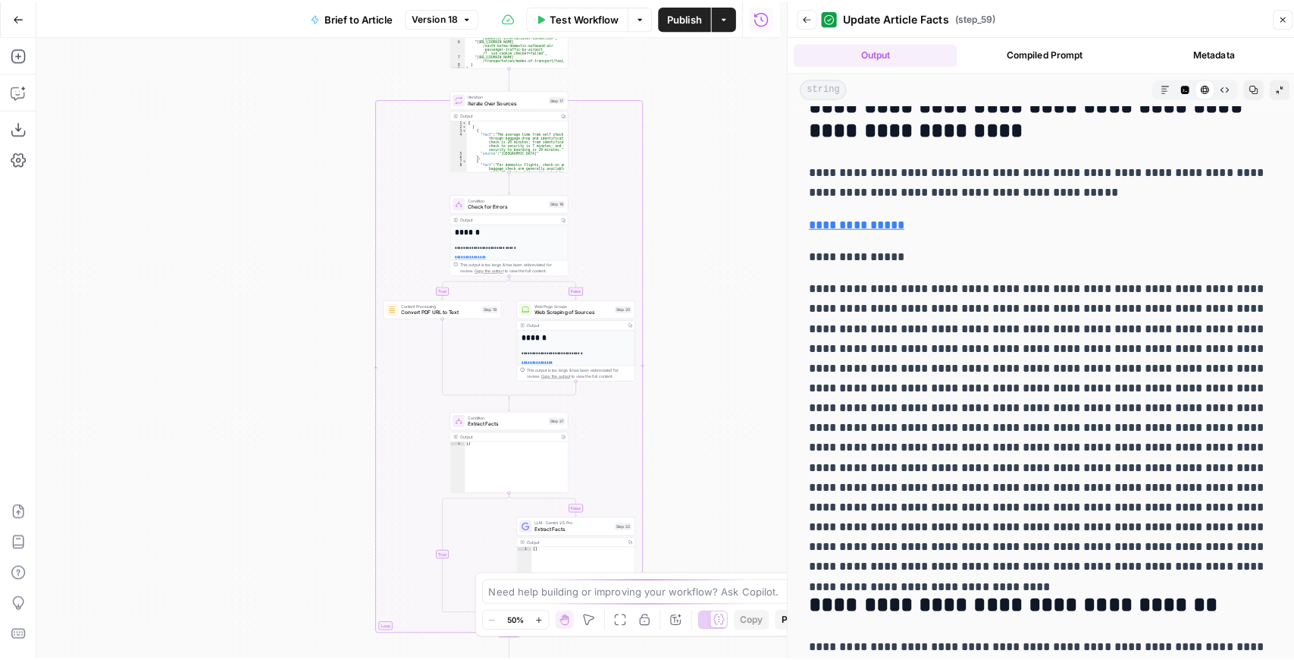
scroll to position [101, 0]
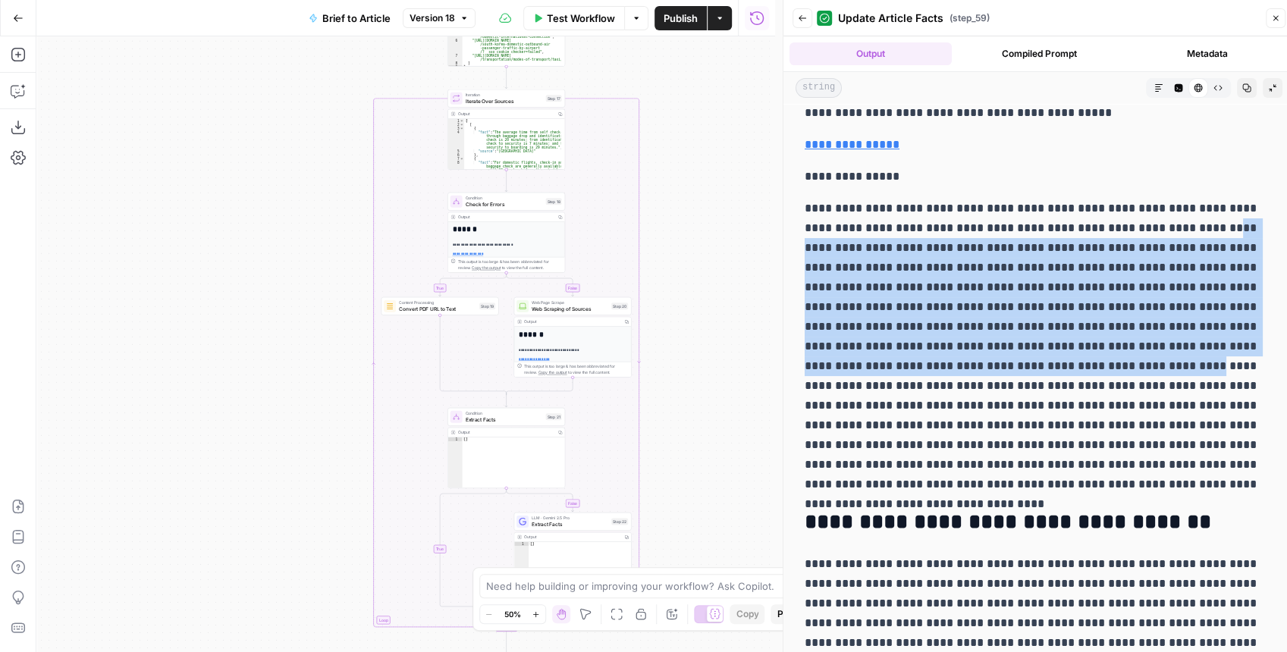
drag, startPoint x: 803, startPoint y: 244, endPoint x: 1037, endPoint y: 364, distance: 263.2
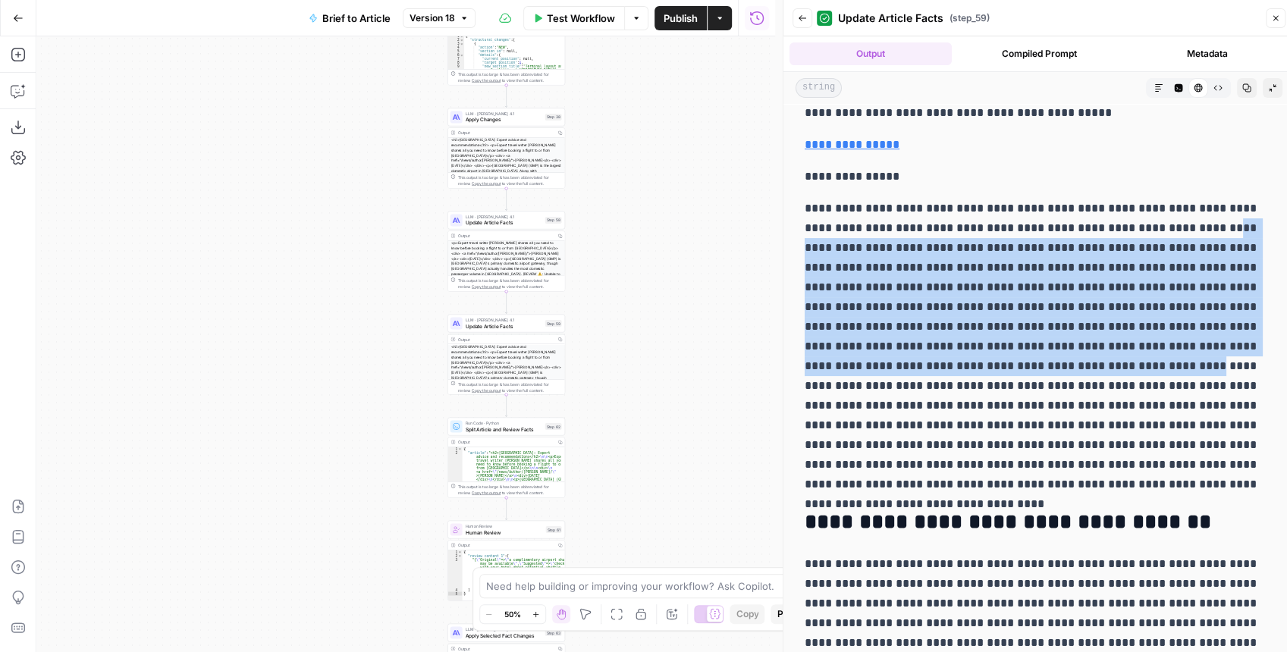
click at [526, 225] on span "Update Article Facts" at bounding box center [504, 223] width 77 height 8
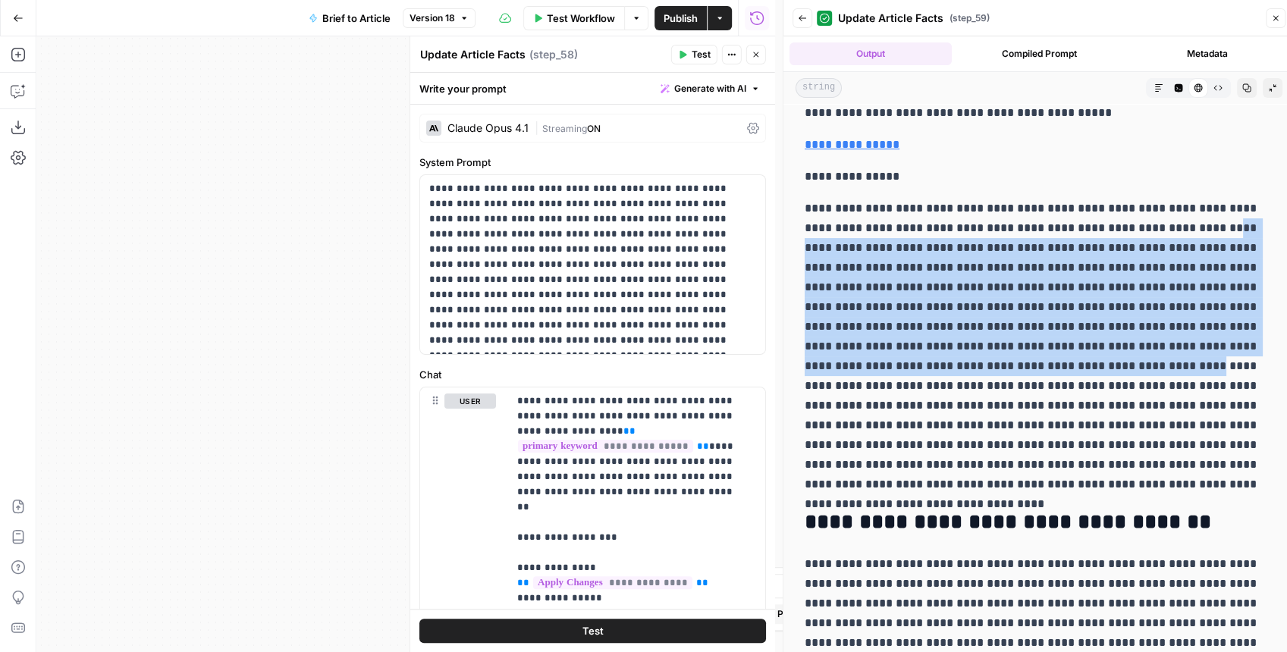
click at [1271, 16] on icon "button" at bounding box center [1275, 18] width 9 height 9
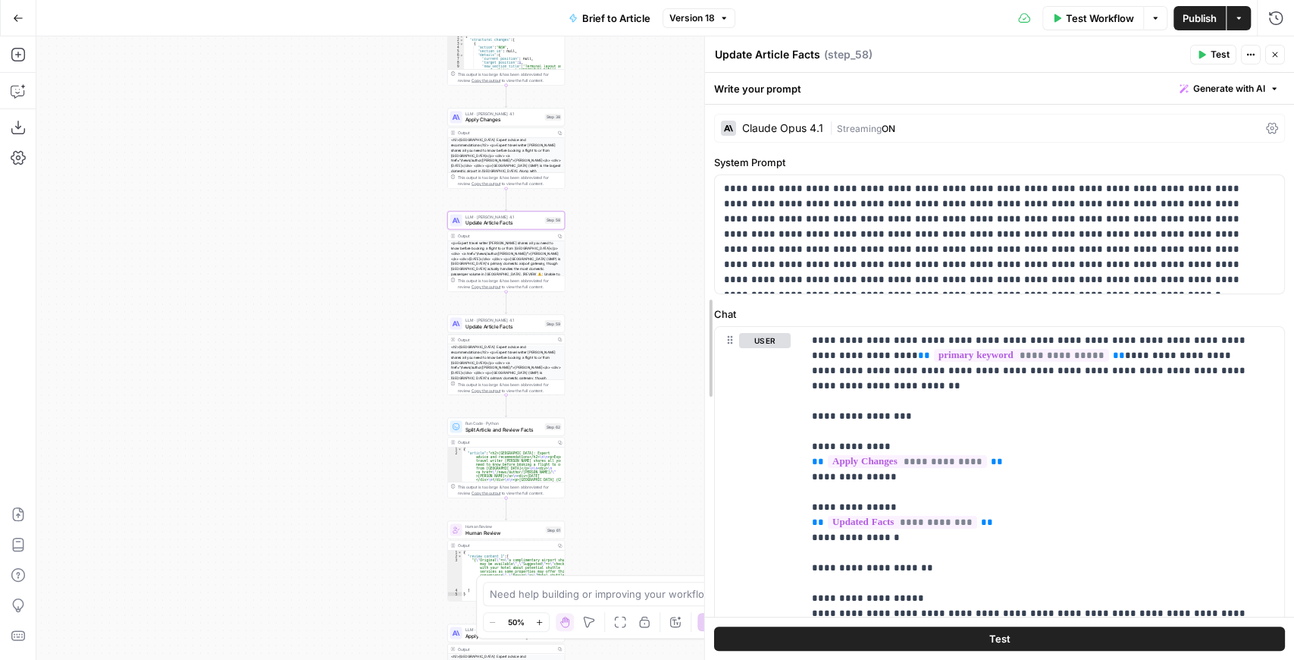
drag, startPoint x: 930, startPoint y: 206, endPoint x: 705, endPoint y: 218, distance: 224.7
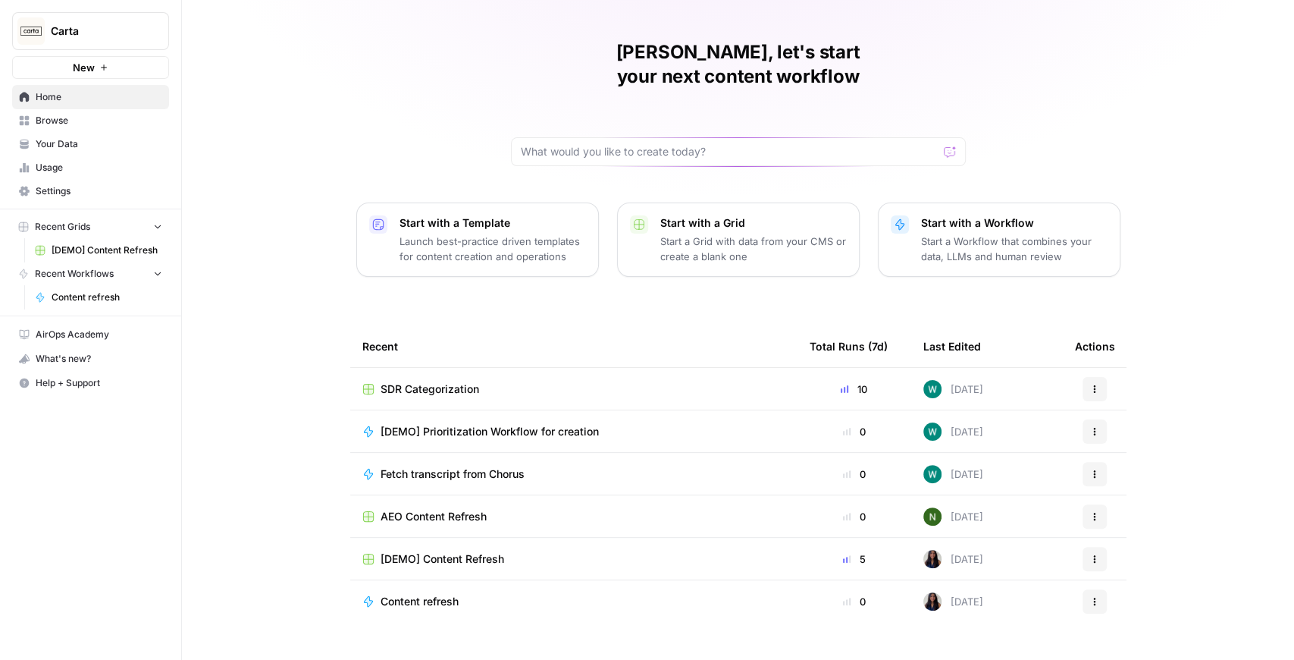
scroll to position [36, 0]
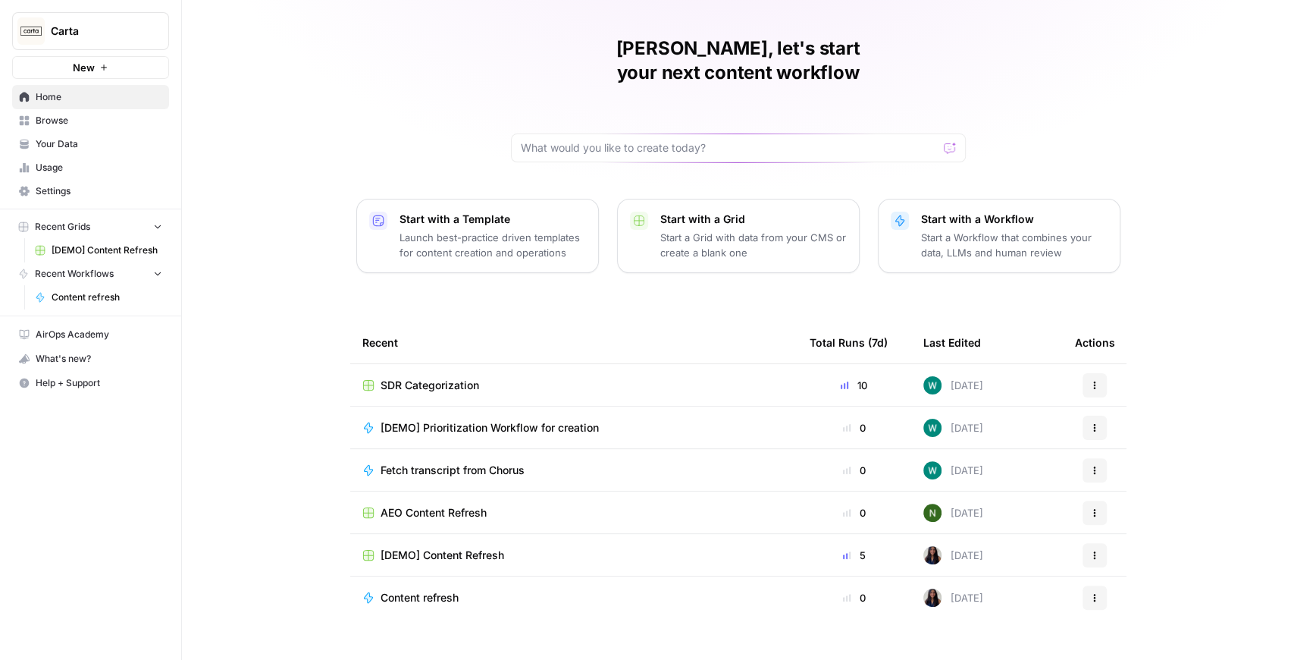
click at [111, 143] on span "Your Data" at bounding box center [99, 144] width 127 height 14
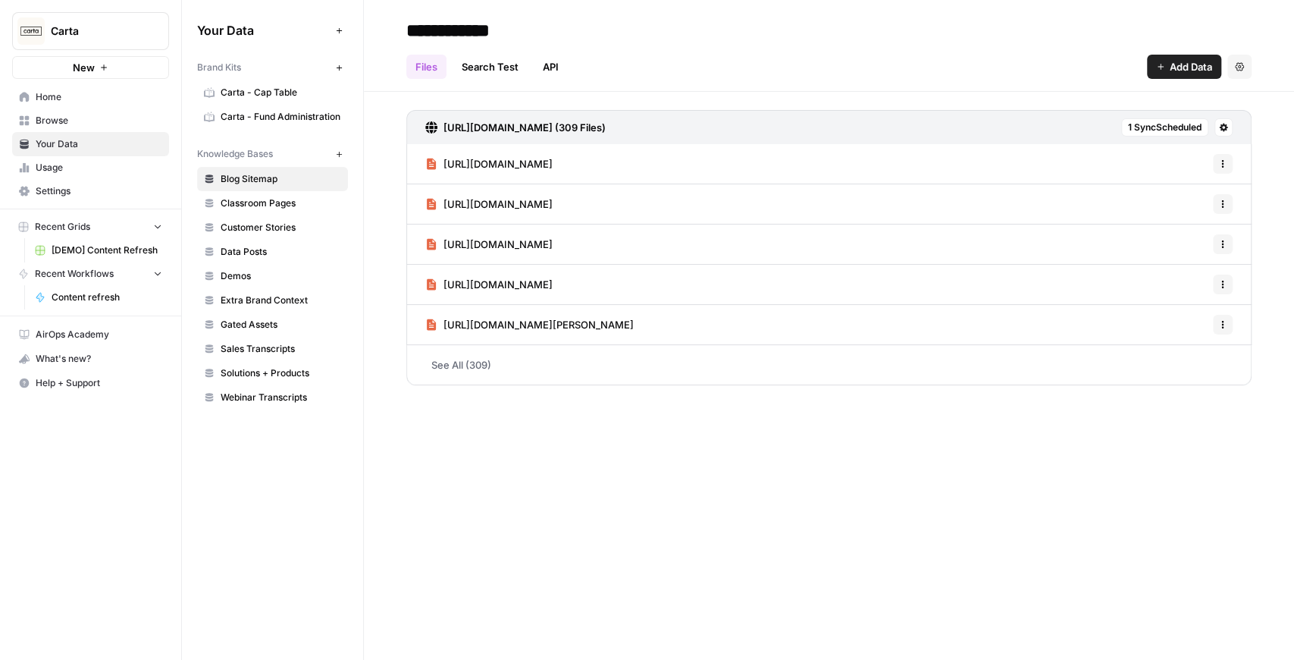
click at [292, 391] on span "Webinar Transcripts" at bounding box center [281, 398] width 121 height 14
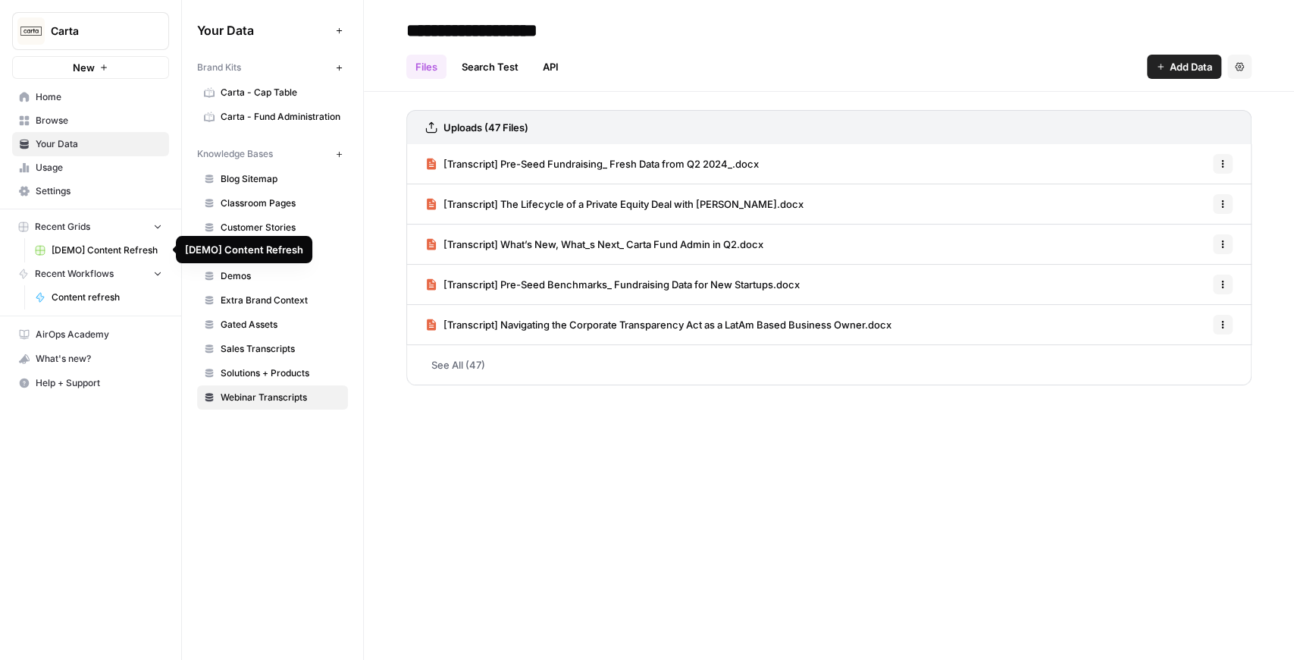
click at [98, 246] on span "[DEMO] Content Refresh" at bounding box center [107, 250] width 111 height 14
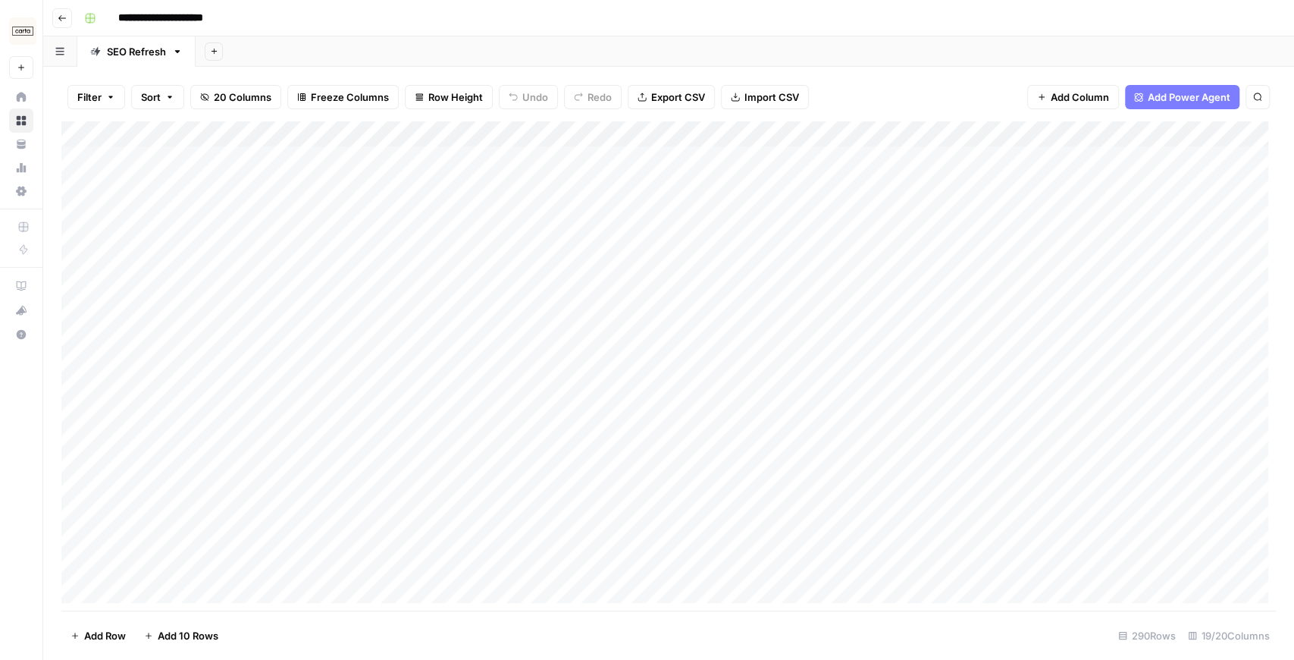
click at [65, 20] on icon "button" at bounding box center [62, 18] width 9 height 9
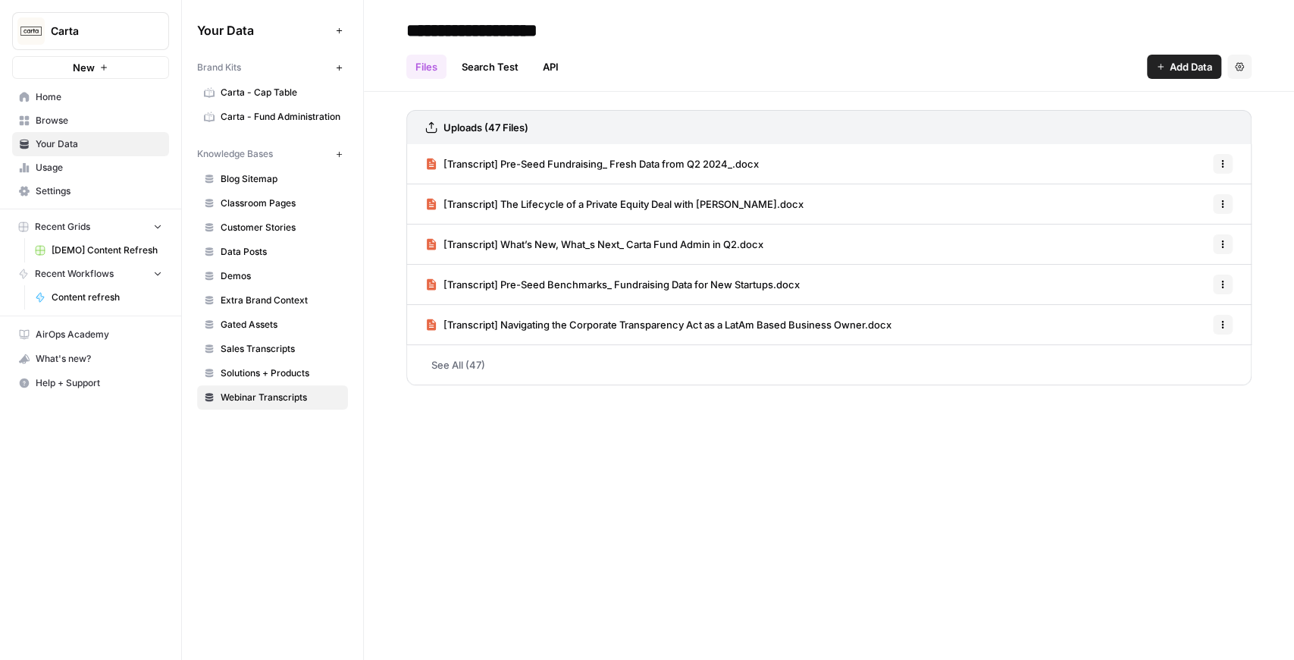
click at [100, 37] on span "Carta" at bounding box center [97, 31] width 92 height 15
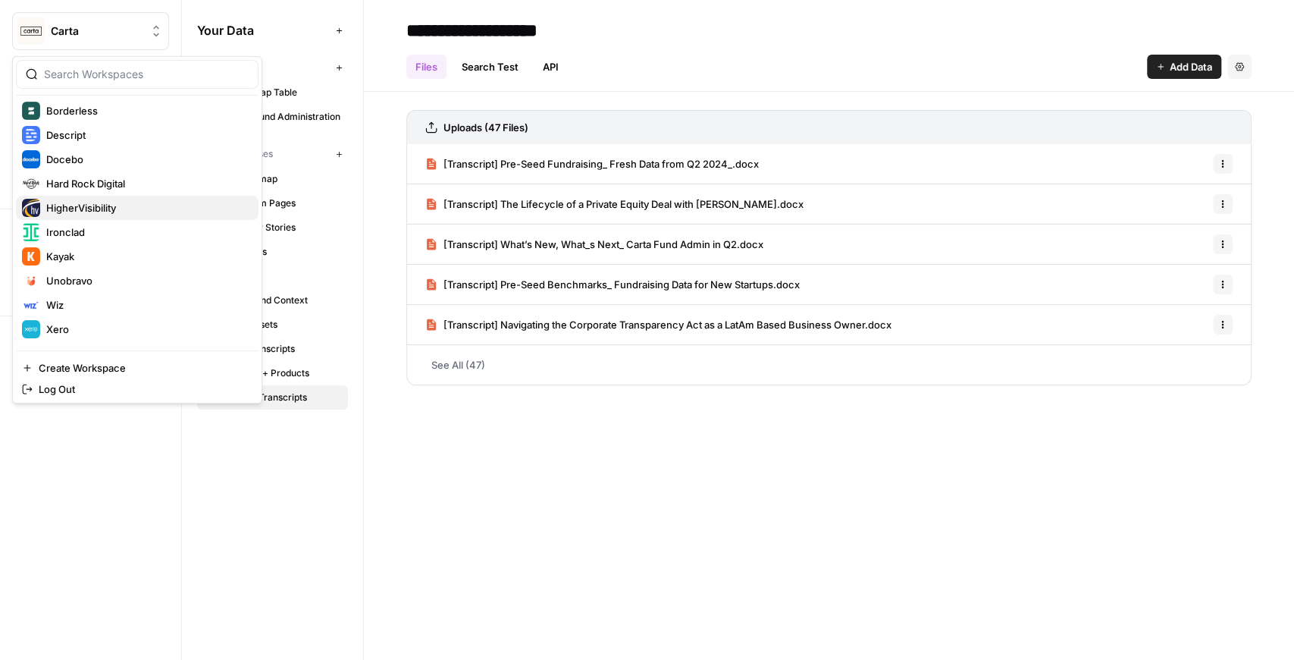
scroll to position [168, 0]
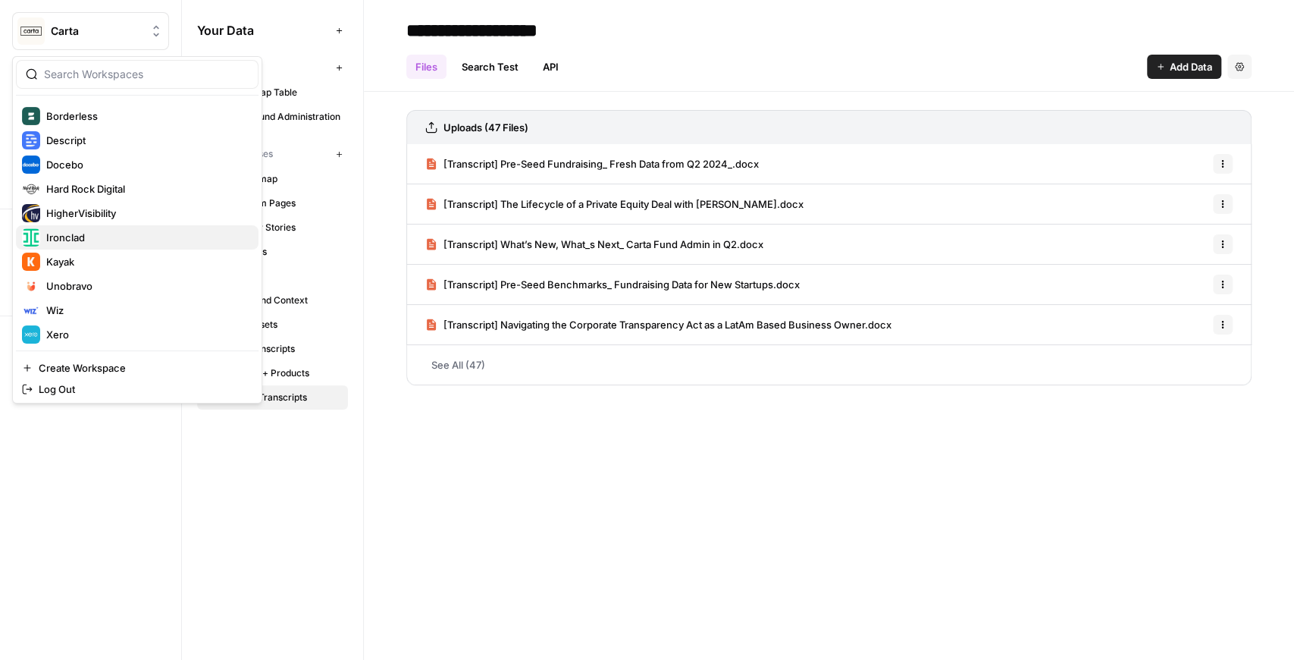
click at [99, 237] on span "Ironclad" at bounding box center [146, 237] width 200 height 15
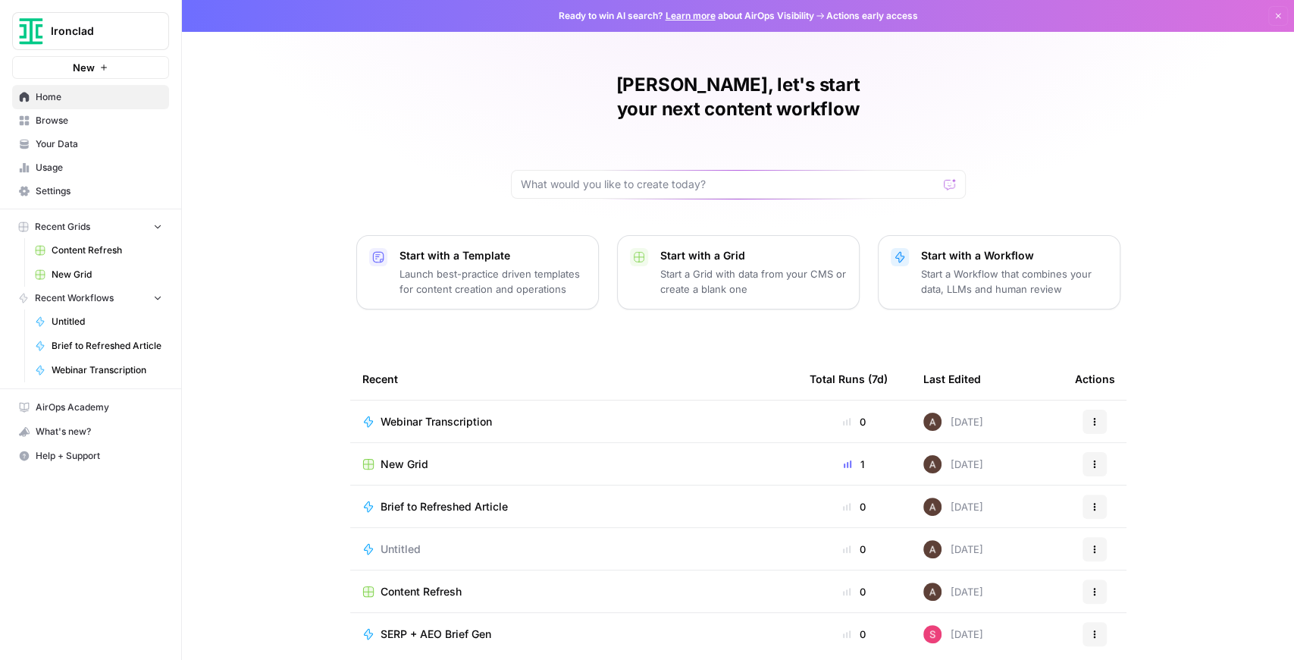
click at [437, 414] on span "Webinar Transcription" at bounding box center [436, 421] width 111 height 15
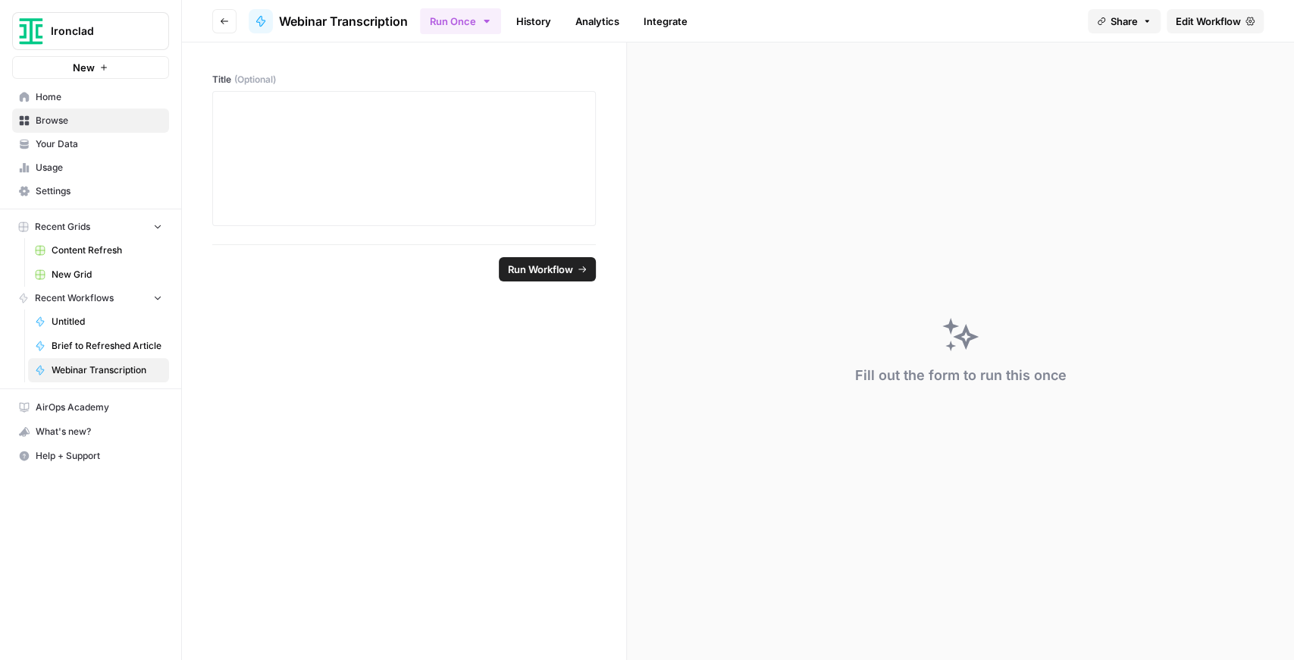
click at [107, 269] on span "New Grid" at bounding box center [107, 275] width 111 height 14
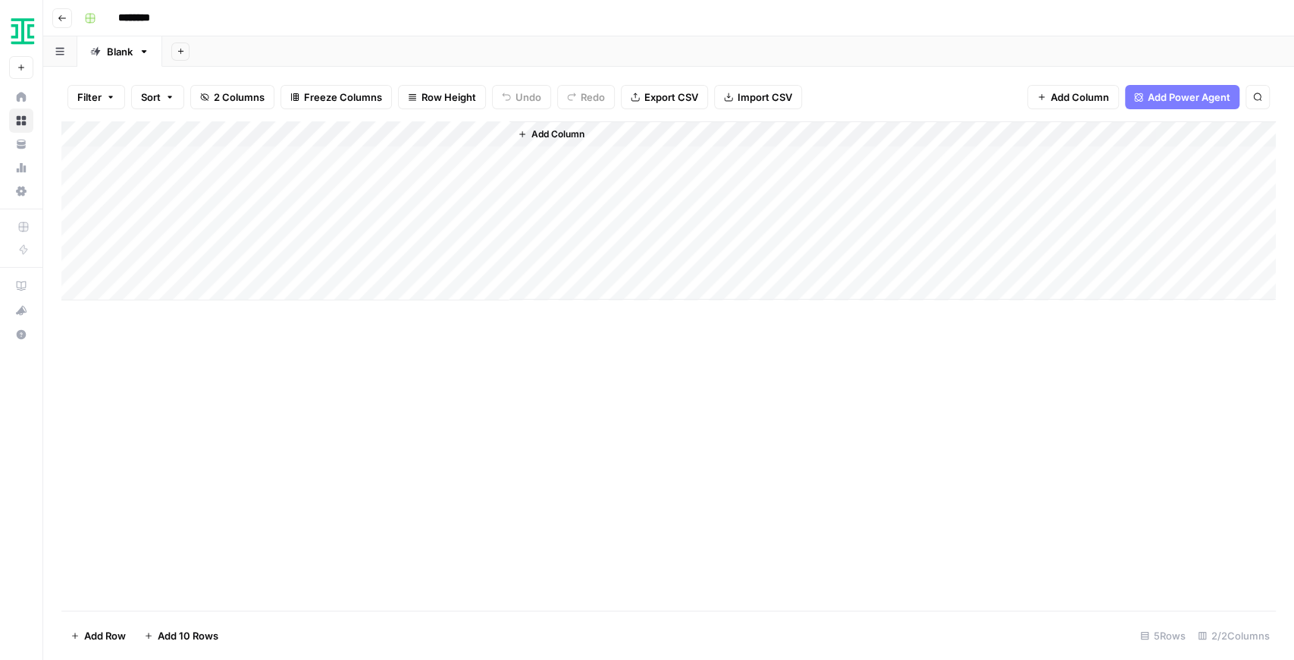
click at [144, 20] on input "********" at bounding box center [153, 18] width 85 height 24
drag, startPoint x: 168, startPoint y: 17, endPoint x: 73, endPoint y: 5, distance: 96.4
click at [73, 5] on header "Go back ********" at bounding box center [668, 18] width 1251 height 36
type input "**********"
click at [306, 136] on div "Add Column" at bounding box center [668, 210] width 1215 height 179
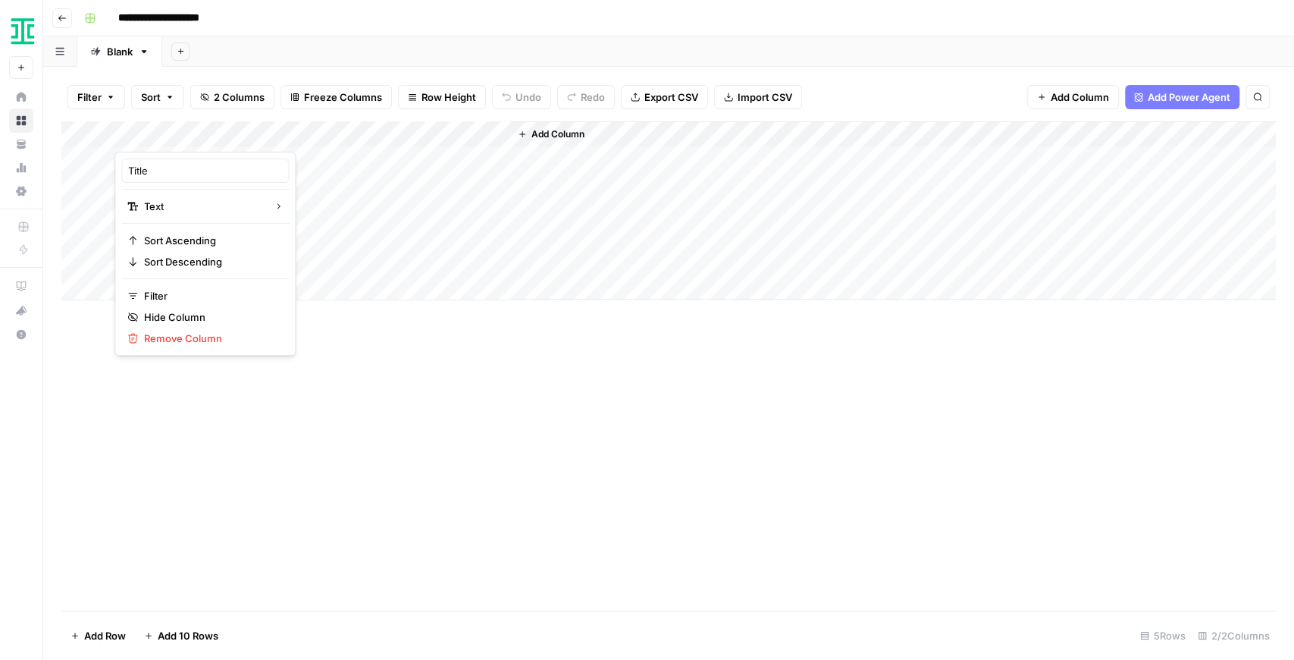
click at [306, 136] on div at bounding box center [224, 136] width 219 height 30
click at [274, 202] on icon "button" at bounding box center [278, 206] width 9 height 9
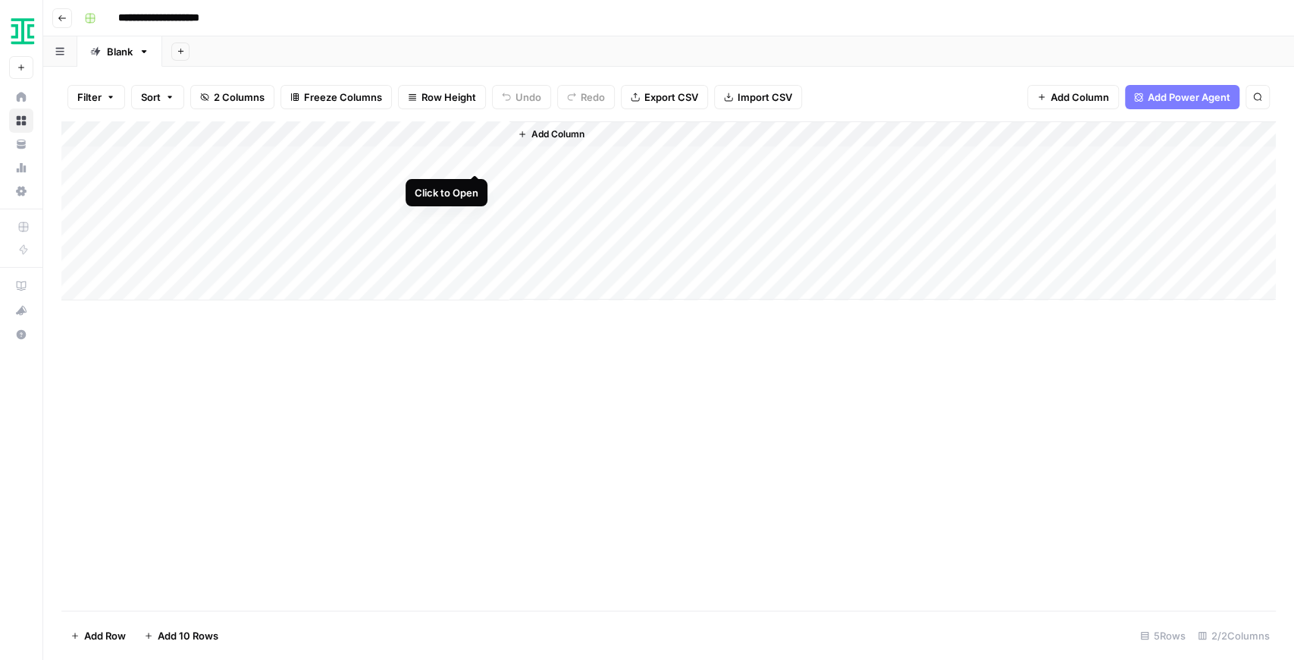
click at [473, 158] on div "Add Column" at bounding box center [668, 210] width 1215 height 179
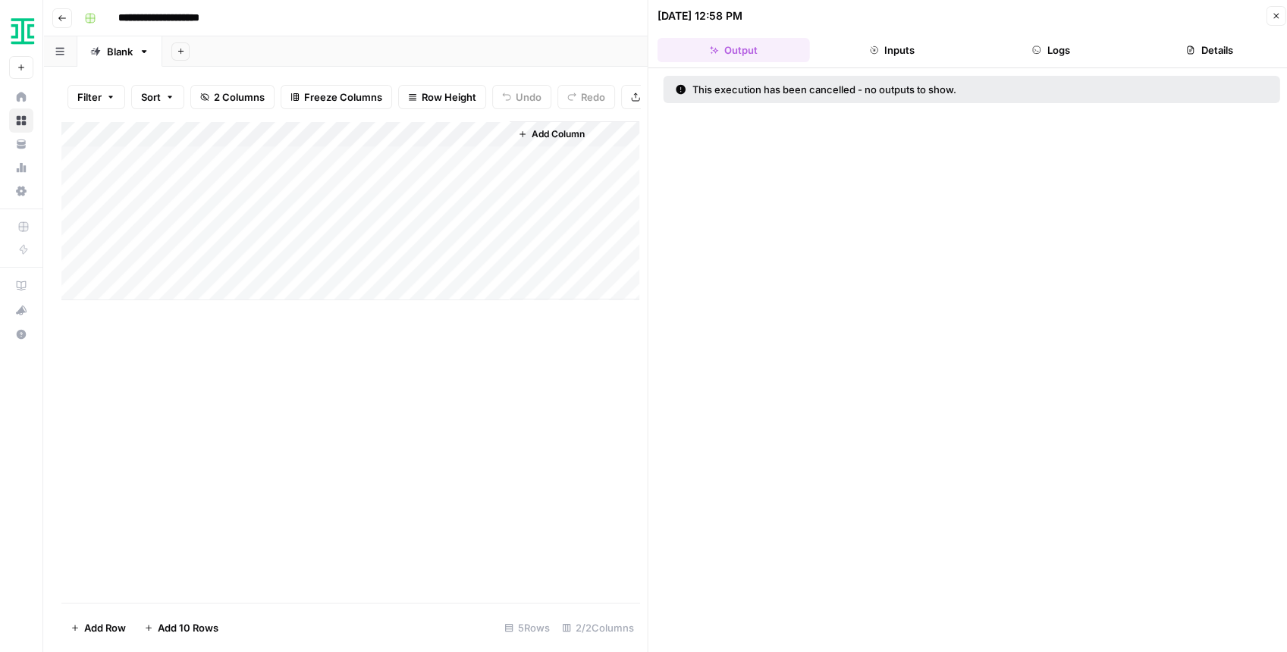
click at [1275, 15] on icon "button" at bounding box center [1275, 15] width 9 height 9
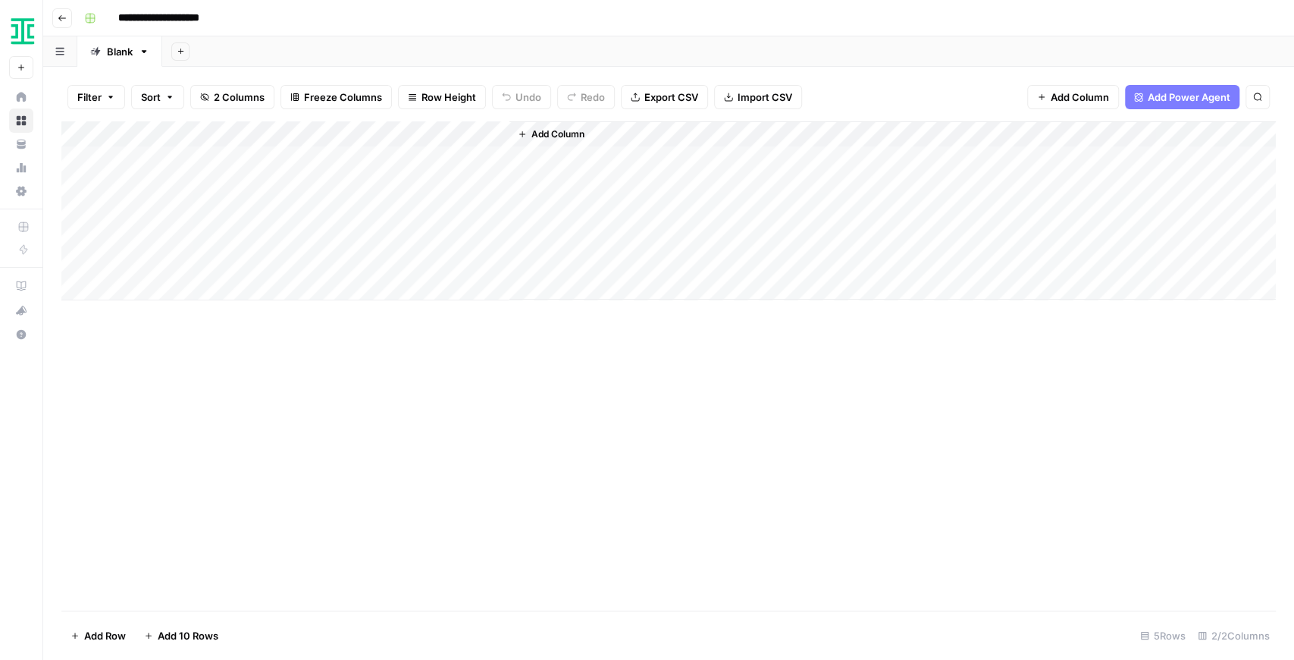
click at [479, 136] on div "Add Column" at bounding box center [668, 210] width 1215 height 179
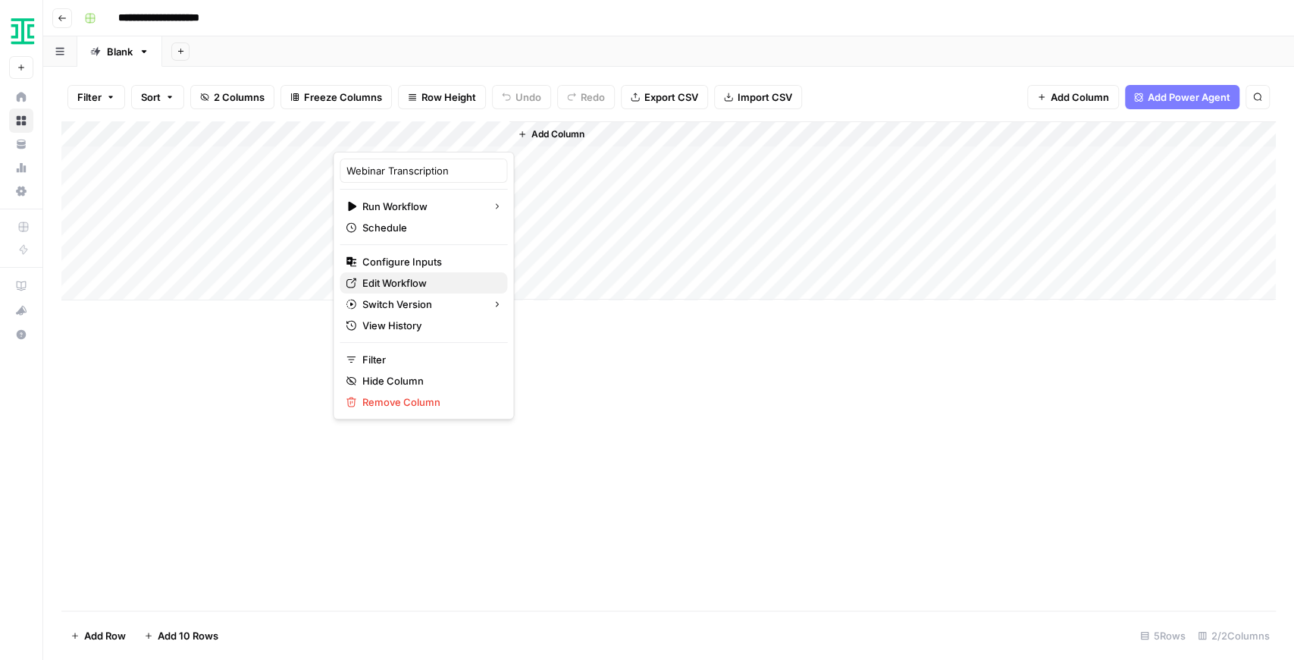
click at [425, 285] on span "Edit Workflow" at bounding box center [428, 282] width 133 height 15
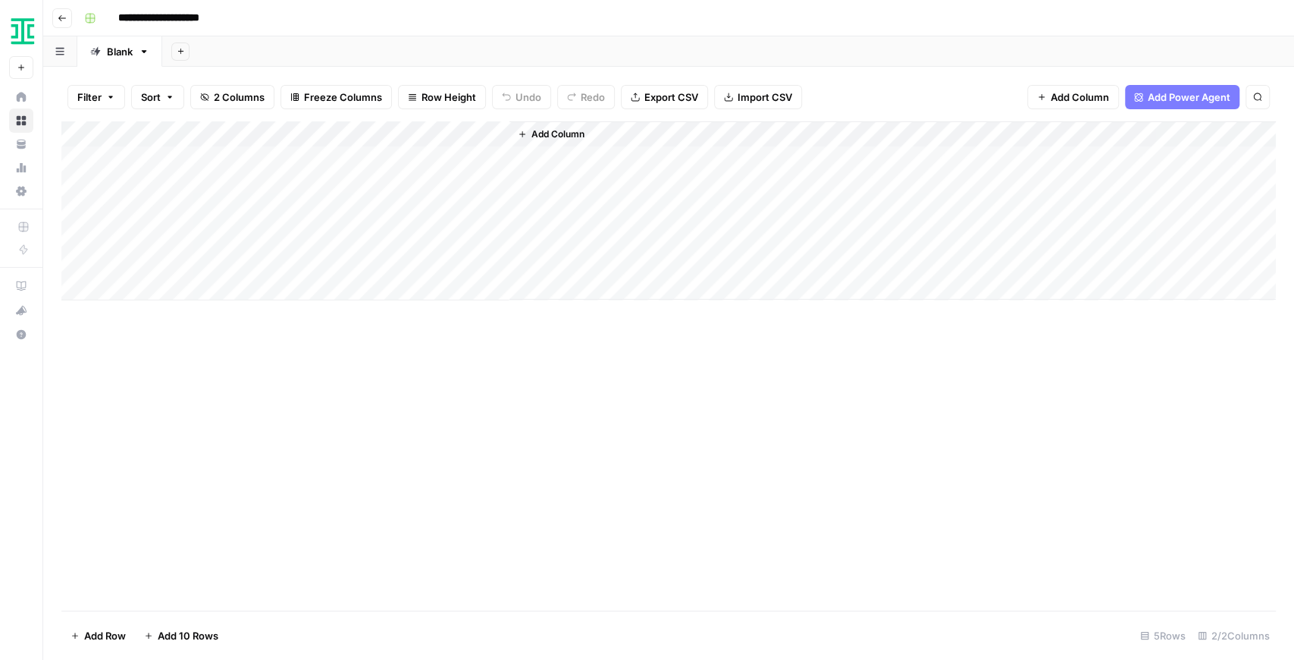
click at [38, 35] on div "Ironclad New" at bounding box center [21, 39] width 42 height 79
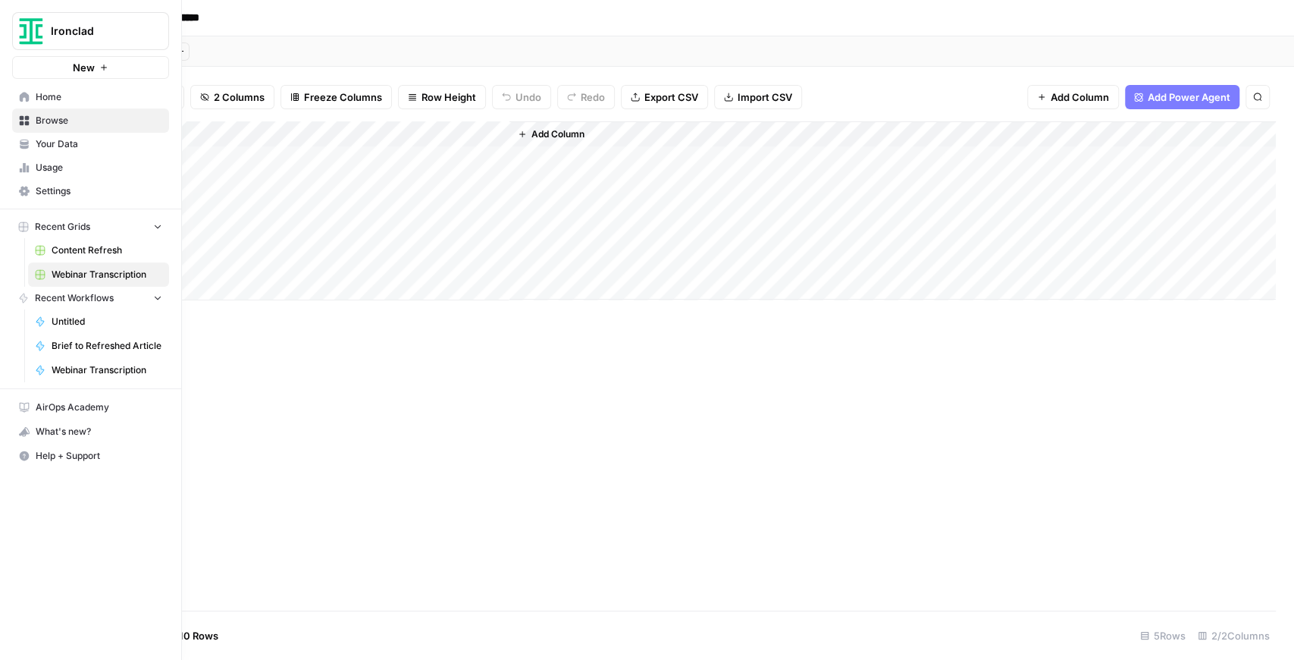
click at [83, 35] on span "Ironclad" at bounding box center [97, 31] width 92 height 15
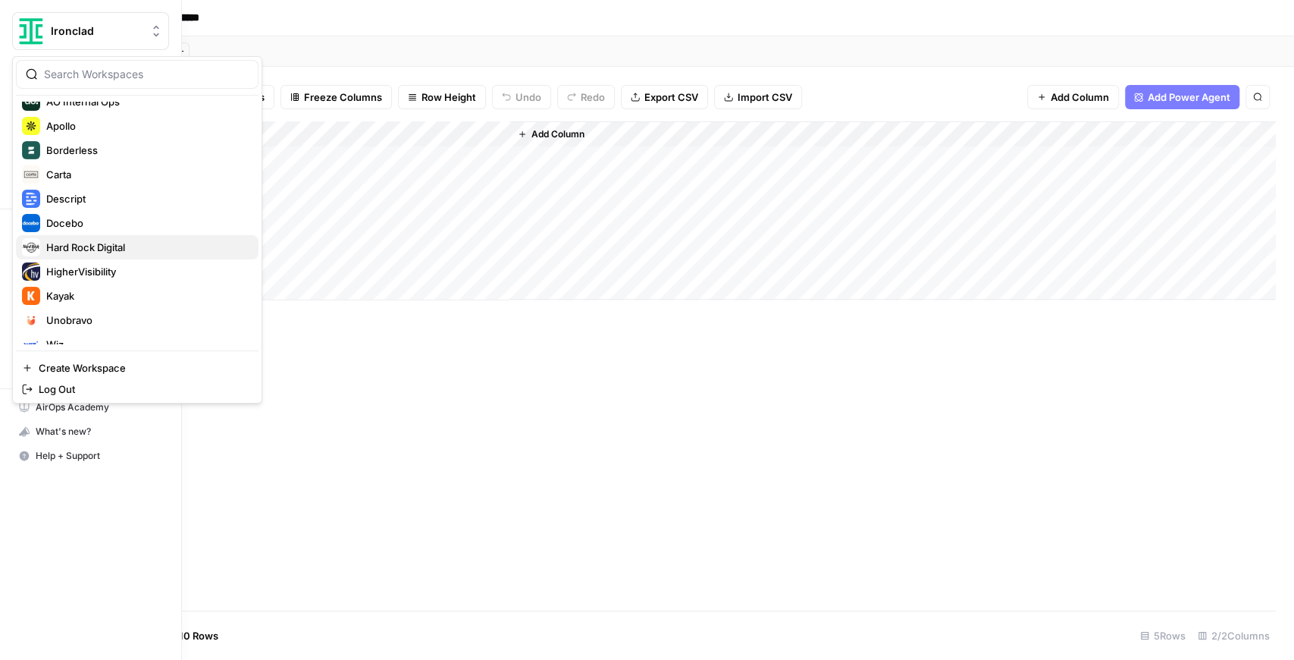
scroll to position [218, 0]
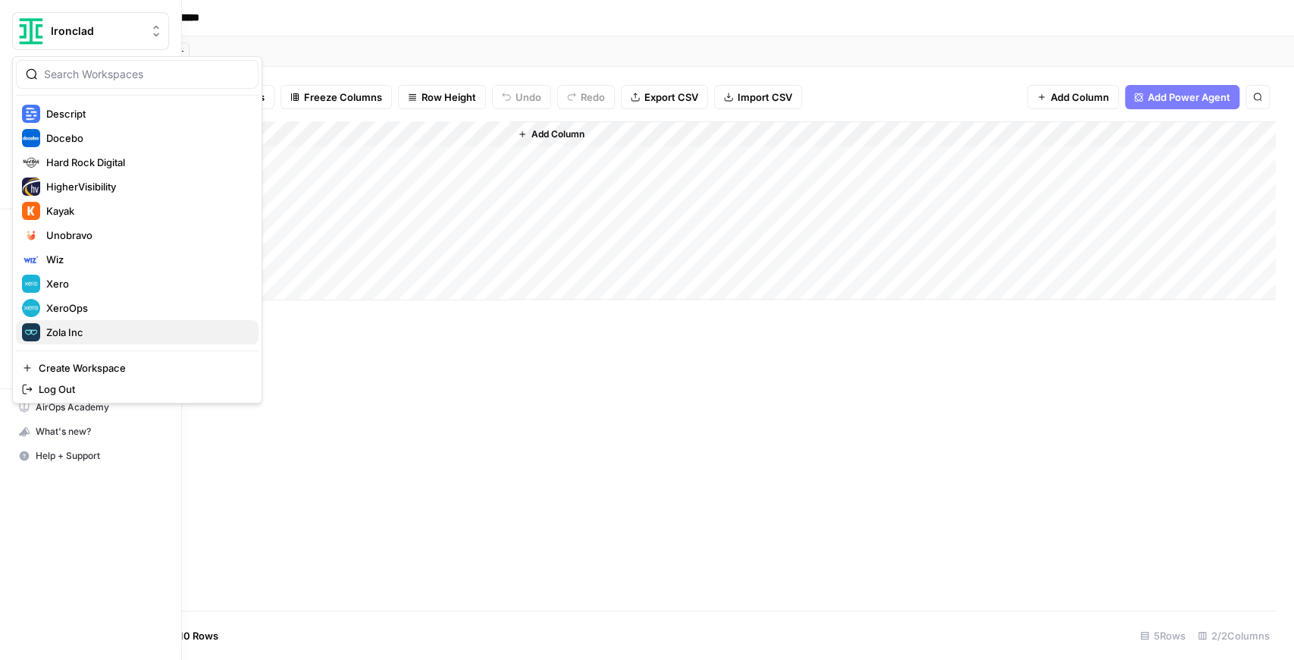
click at [108, 322] on button "Zola Inc" at bounding box center [137, 332] width 243 height 24
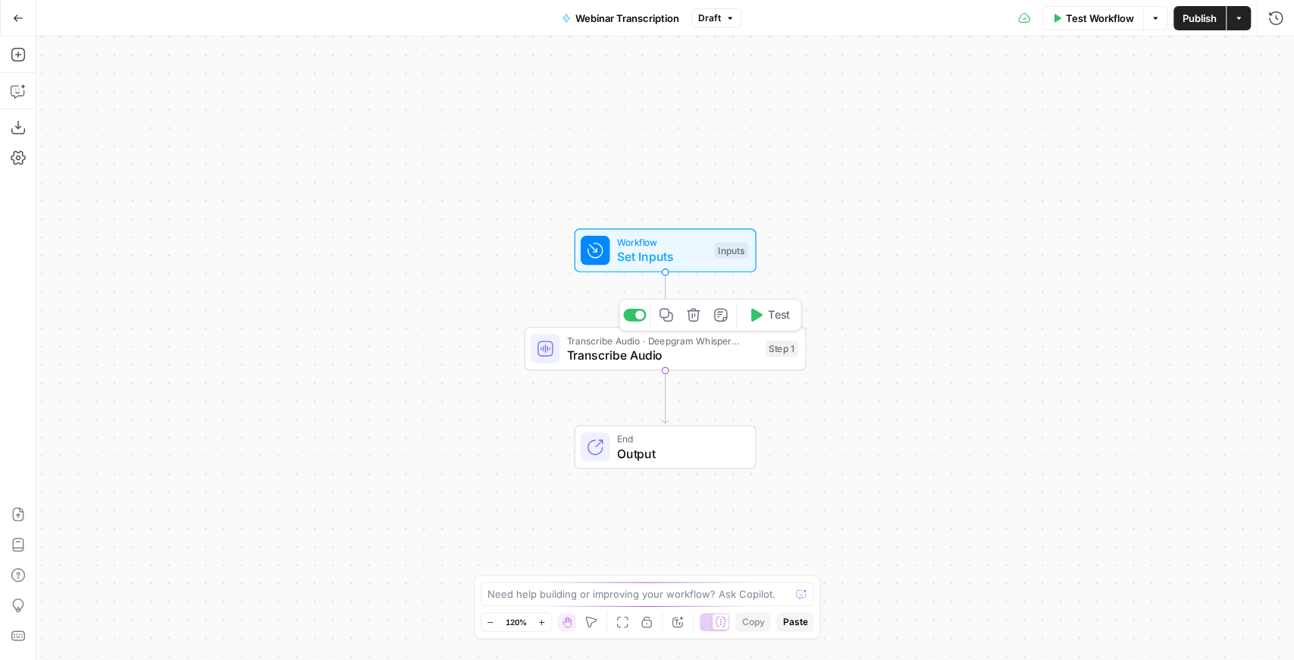
click at [713, 346] on span "Transcribe Audio" at bounding box center [662, 355] width 191 height 18
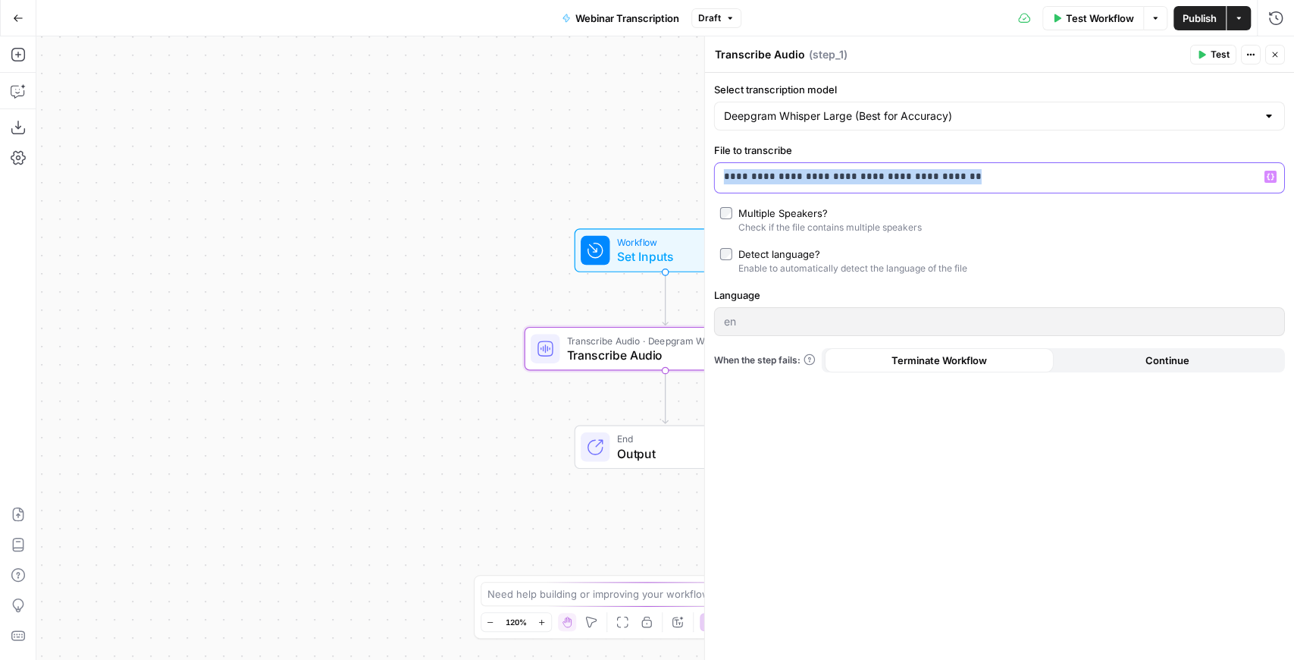
drag, startPoint x: 1012, startPoint y: 178, endPoint x: 719, endPoint y: 161, distance: 293.2
click at [719, 161] on div "**********" at bounding box center [999, 168] width 571 height 51
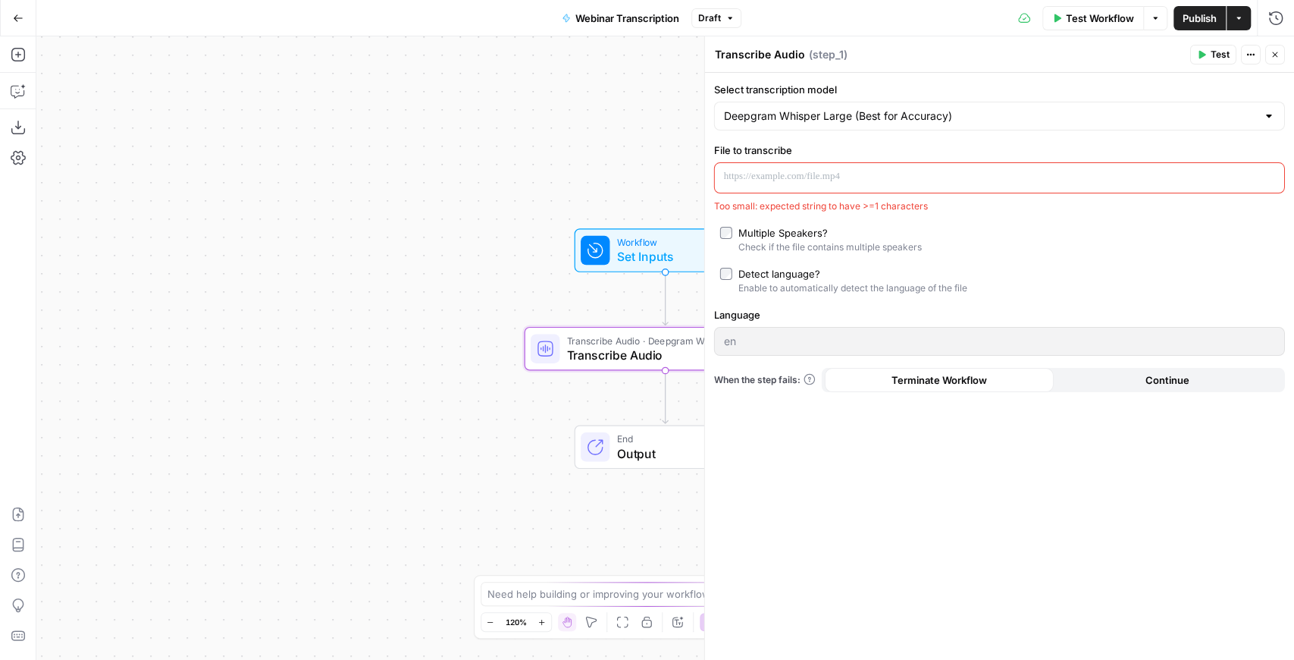
click at [843, 147] on label "File to transcribe" at bounding box center [999, 150] width 571 height 15
click at [884, 221] on div "Select transcription model Deepgram Whisper Large (Best for Accuracy) File to t…" at bounding box center [999, 366] width 589 height 587
click at [875, 187] on div at bounding box center [987, 178] width 545 height 30
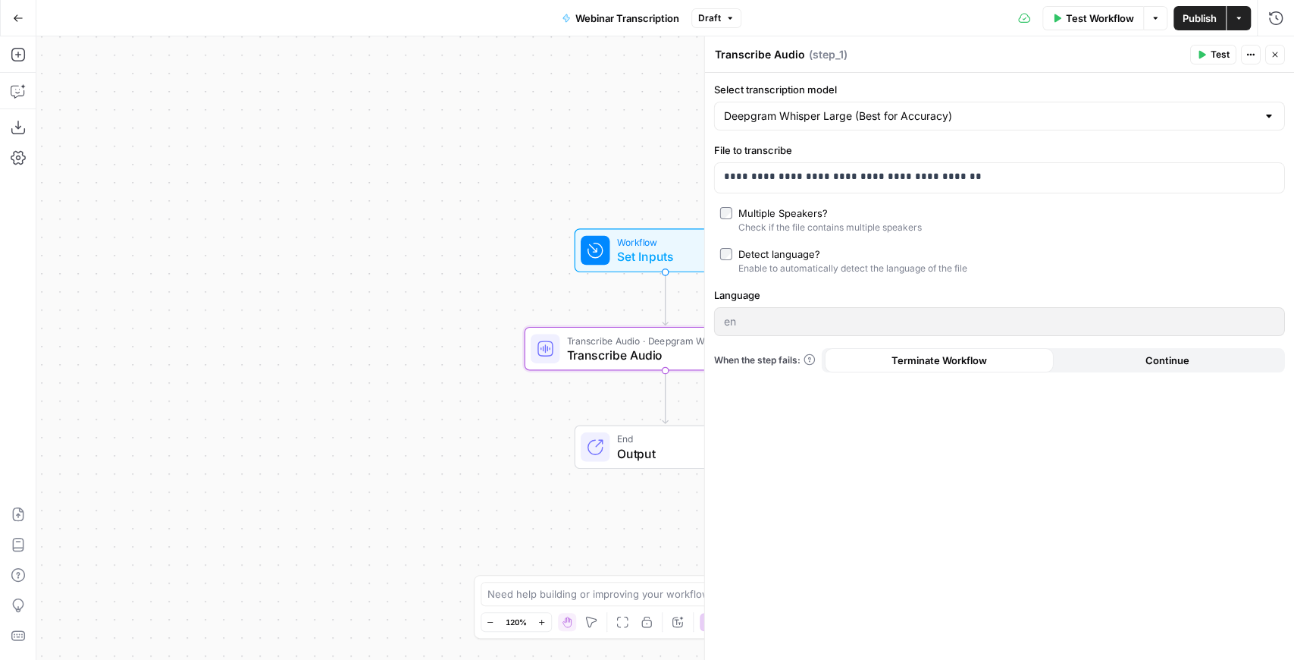
click at [1204, 58] on icon "button" at bounding box center [1201, 54] width 9 height 9
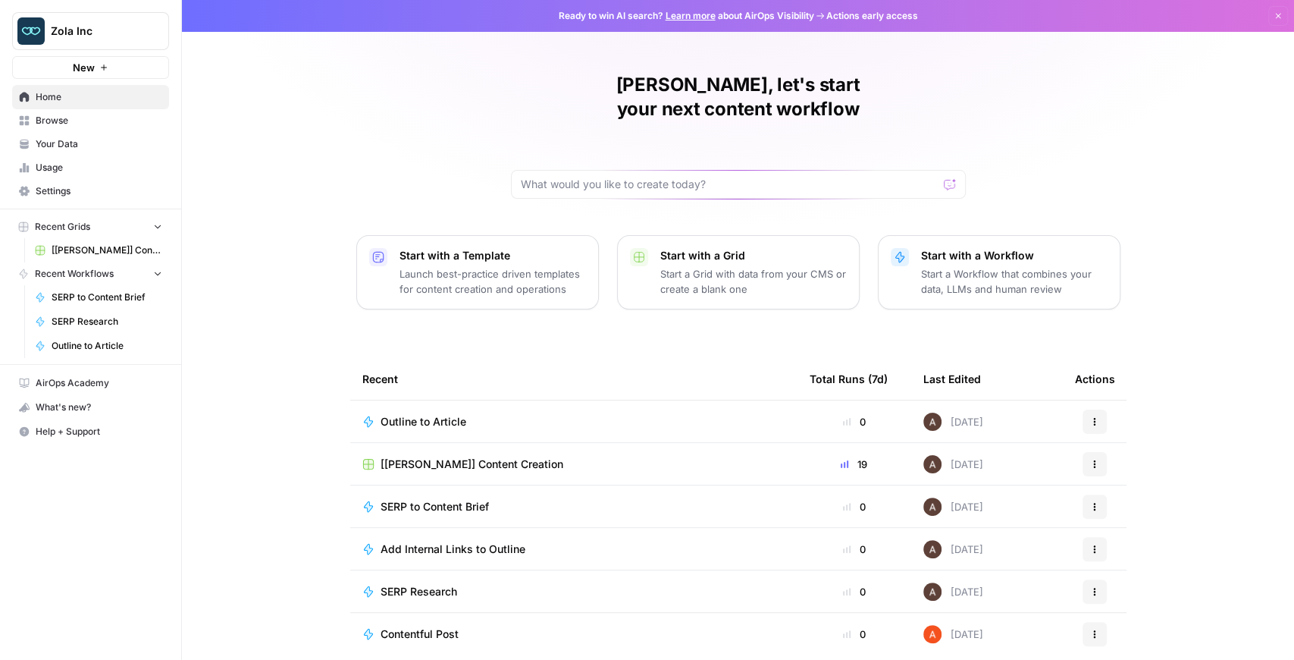
click at [100, 147] on span "Your Data" at bounding box center [99, 144] width 127 height 14
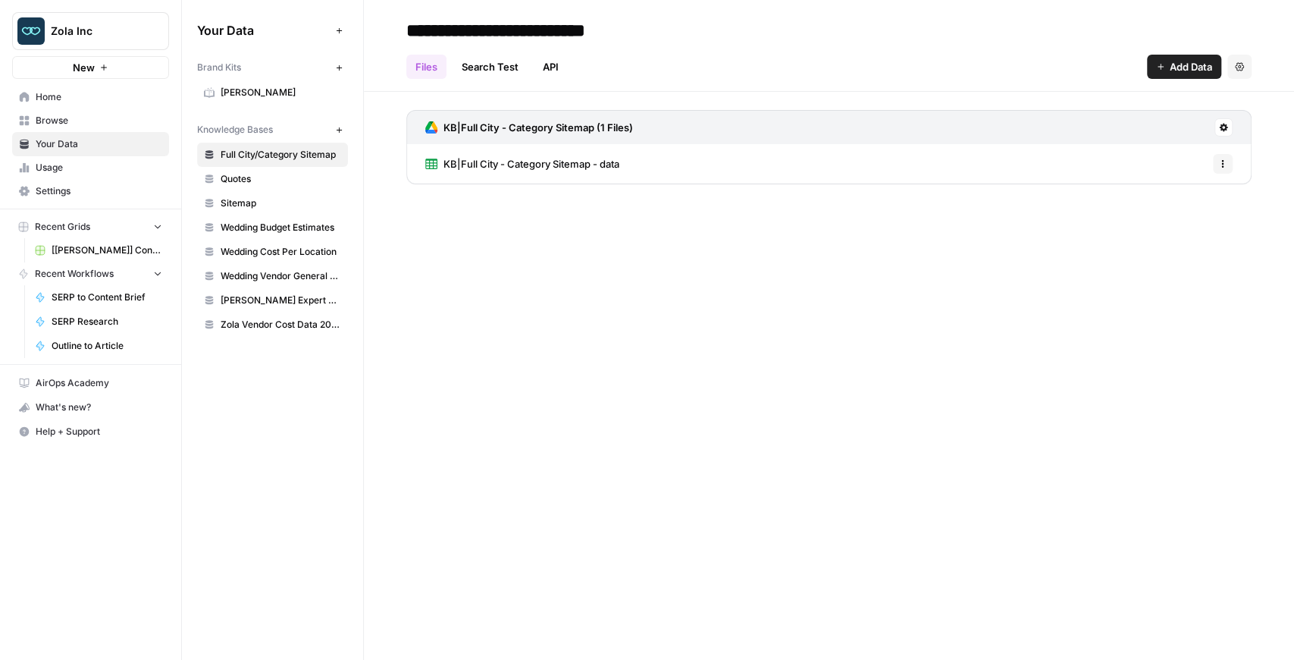
click at [259, 100] on link "[PERSON_NAME]" at bounding box center [272, 92] width 151 height 24
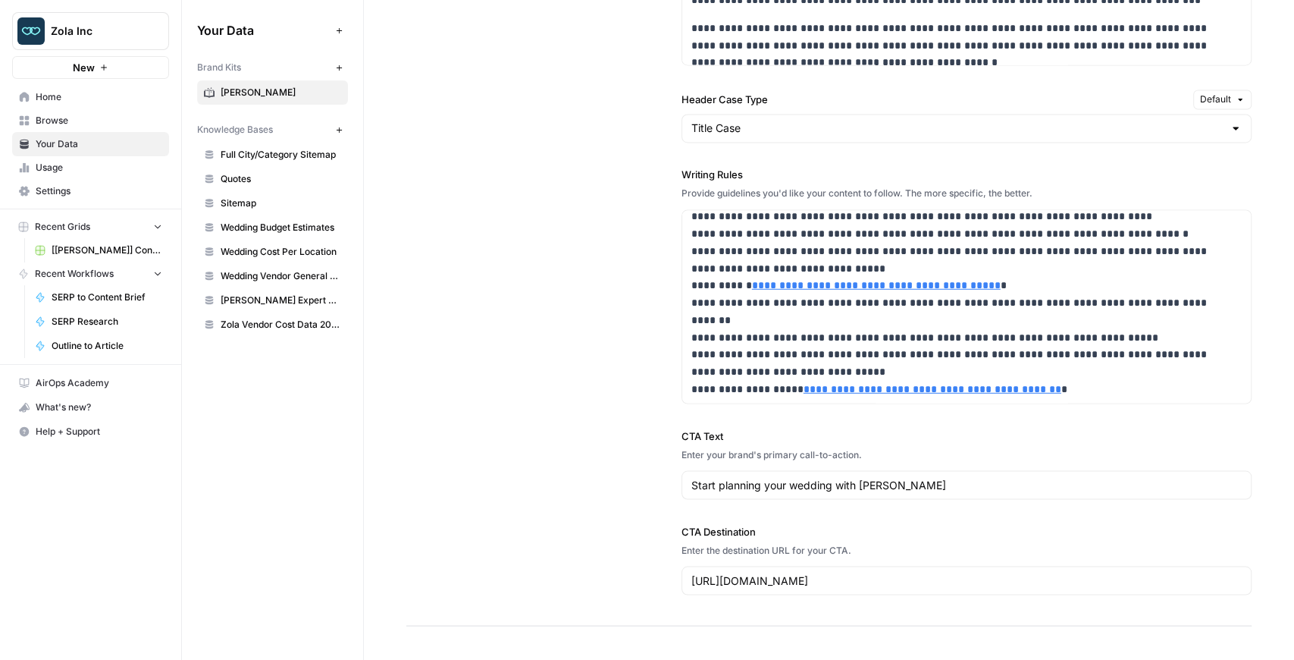
scroll to position [1617, 0]
click at [751, 261] on p "**********" at bounding box center [961, 25] width 538 height 742
copy div "**********"
type input "[URL][DOMAIN_NAME]"
click at [1128, 296] on p "**********" at bounding box center [961, 25] width 538 height 742
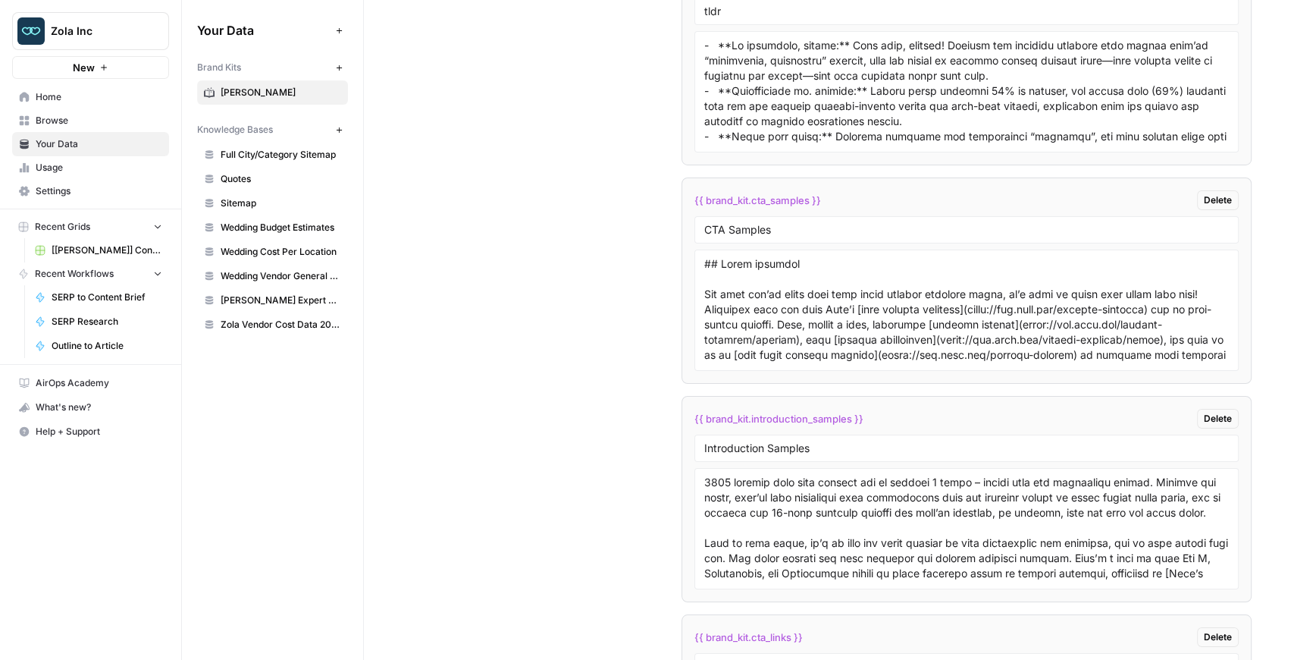
scroll to position [3538, 0]
